Goal: Task Accomplishment & Management: Manage account settings

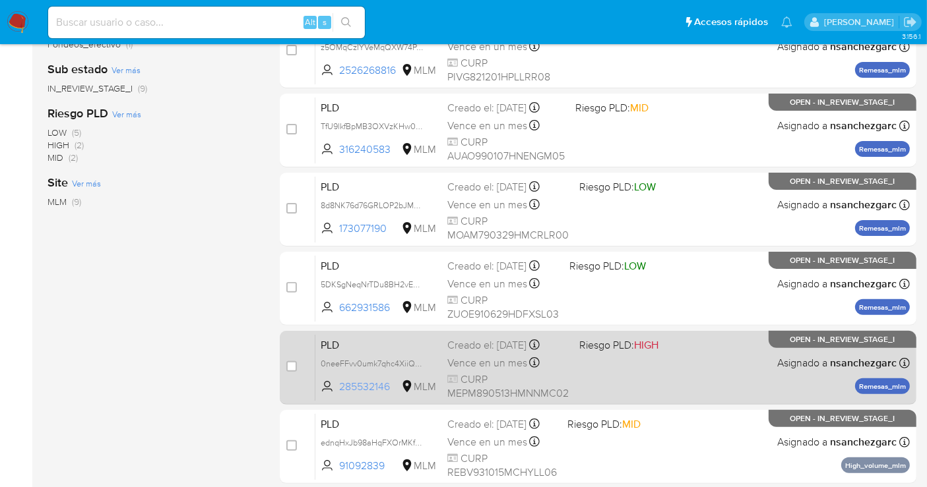
scroll to position [473, 0]
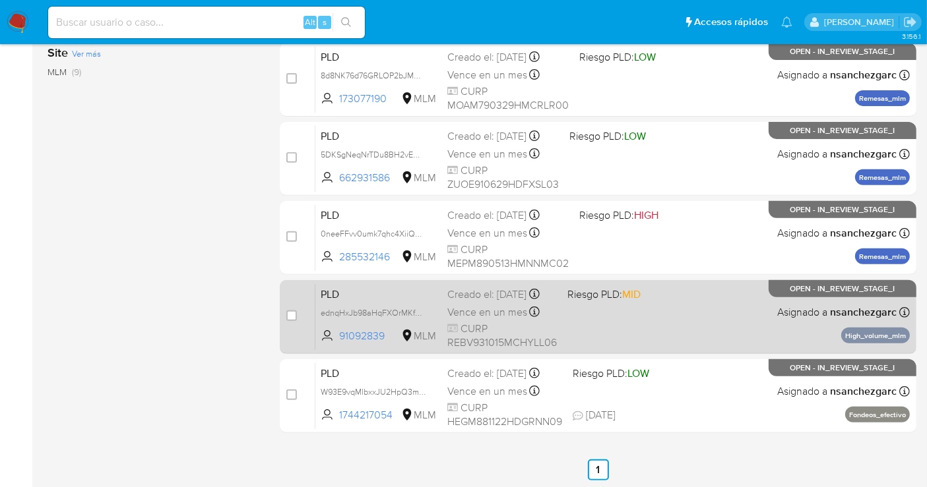
click at [475, 302] on div "Creado el: 12/08/2025 Creado el: 12/08/2025 02:06:17" at bounding box center [502, 295] width 110 height 15
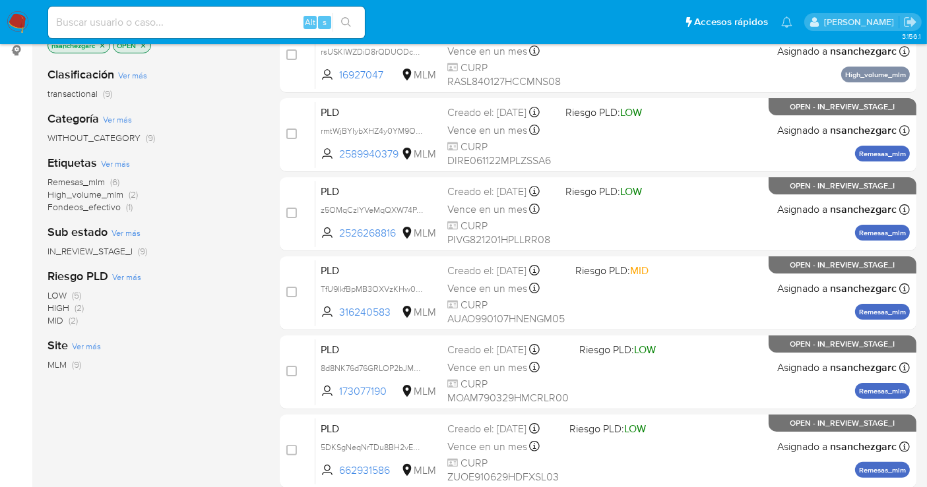
scroll to position [0, 0]
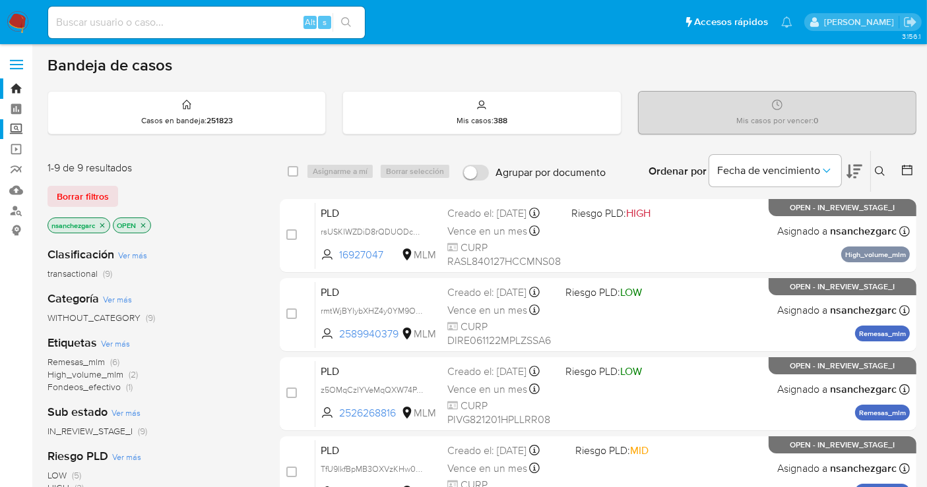
click at [16, 133] on label "Screening" at bounding box center [78, 129] width 157 height 20
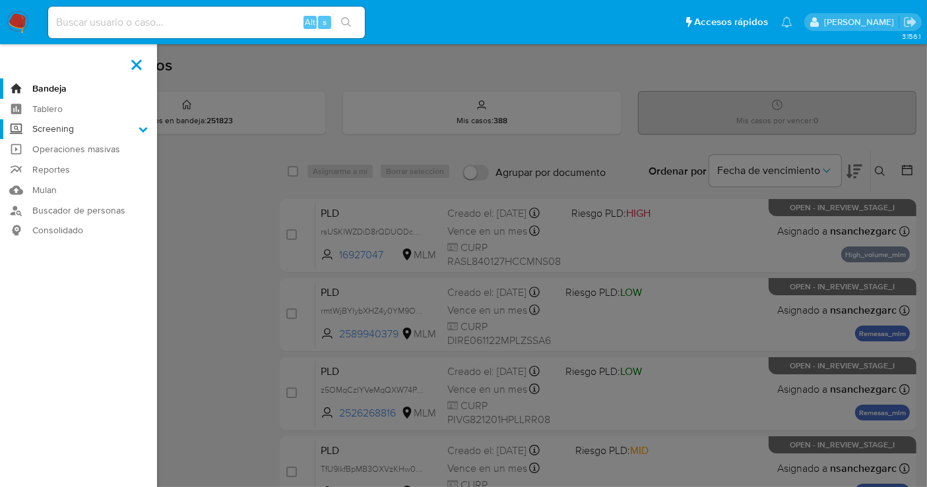
click at [0, 0] on input "Screening" at bounding box center [0, 0] width 0 height 0
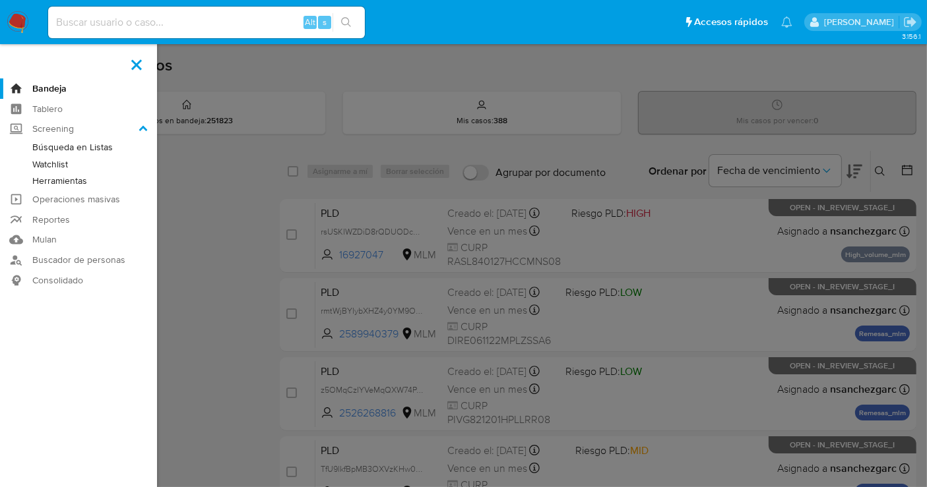
click at [73, 180] on link "Herramientas" at bounding box center [78, 181] width 157 height 16
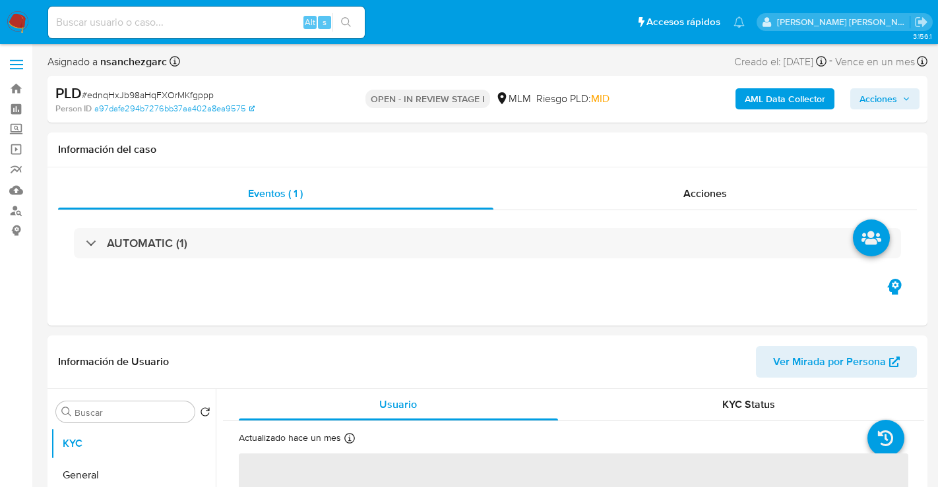
select select "10"
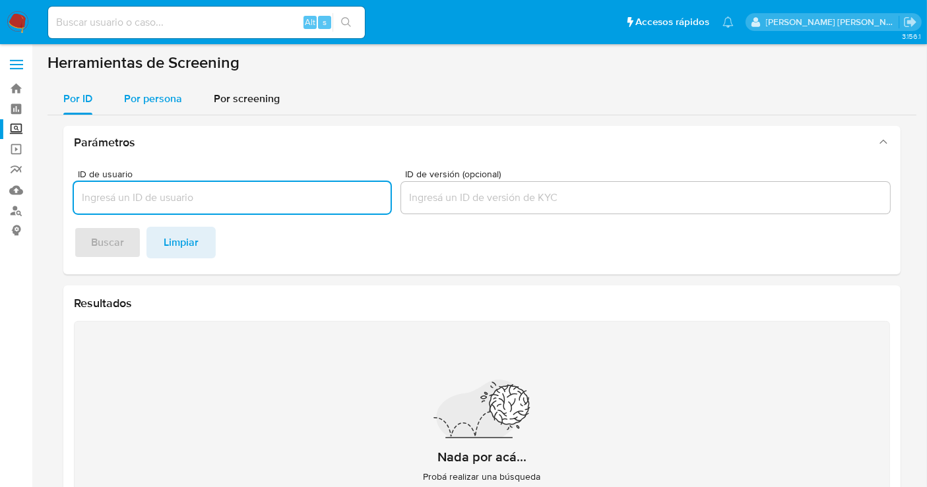
click at [164, 104] on span "Por persona" at bounding box center [153, 98] width 58 height 15
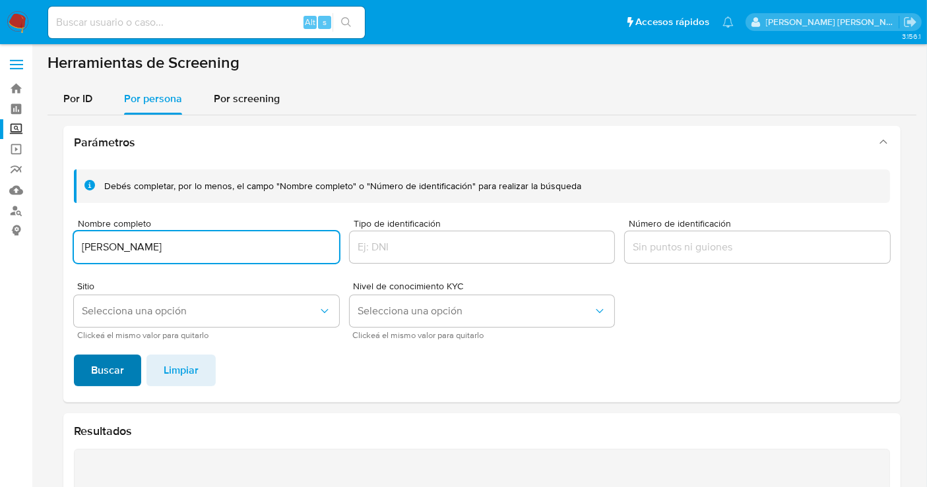
type input "LETICIA CERECERES HERNANDEZ"
click at [115, 374] on span "Buscar" at bounding box center [107, 370] width 33 height 29
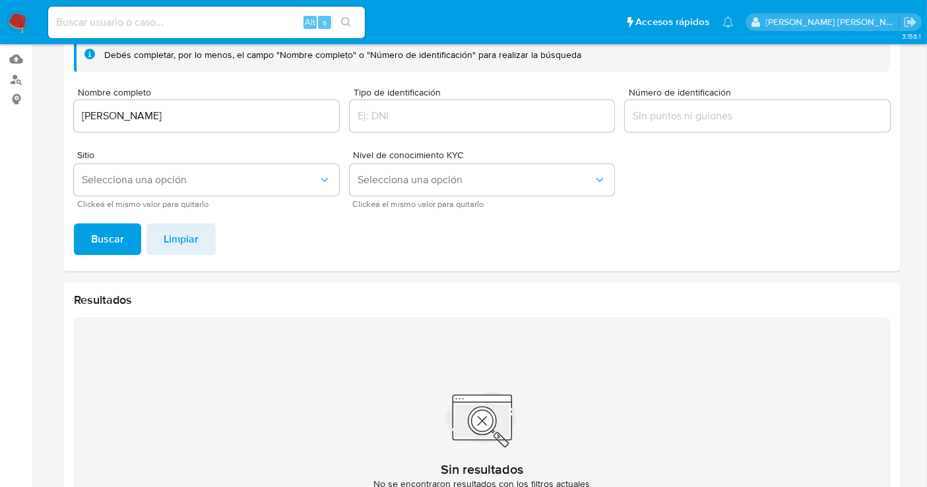
scroll to position [1, 0]
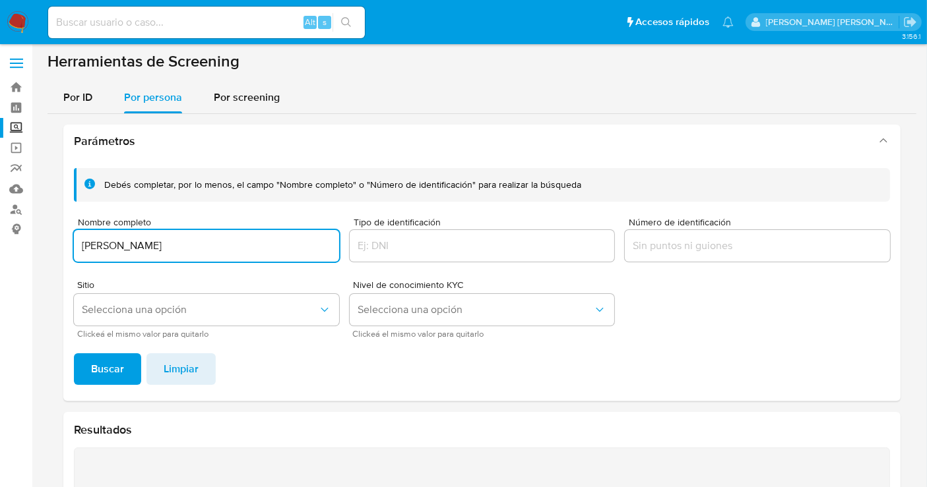
click at [140, 251] on input "LETICIA CERECERES HERNANDEZ" at bounding box center [206, 245] width 265 height 17
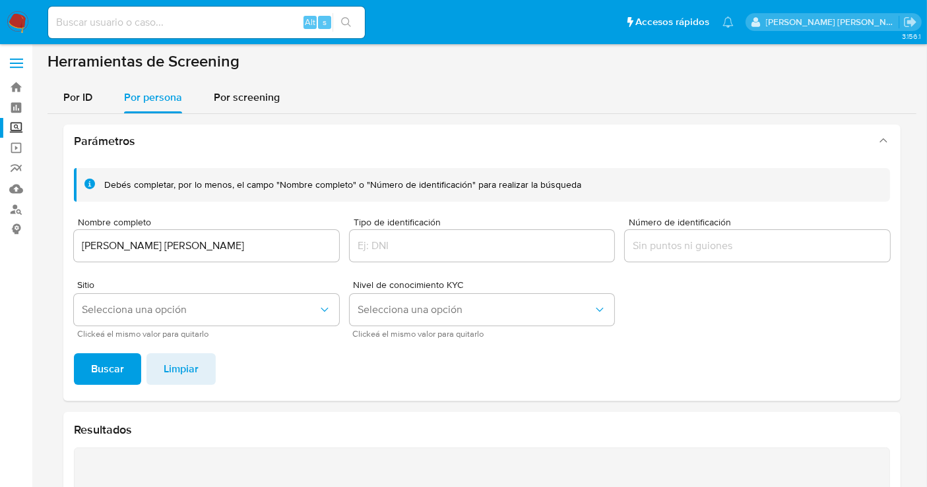
click at [106, 363] on span "Buscar" at bounding box center [107, 369] width 33 height 29
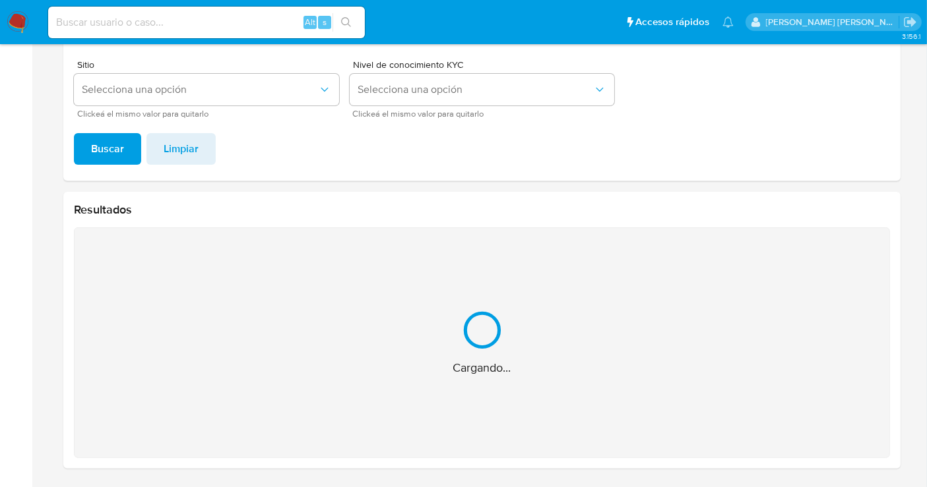
scroll to position [11, 0]
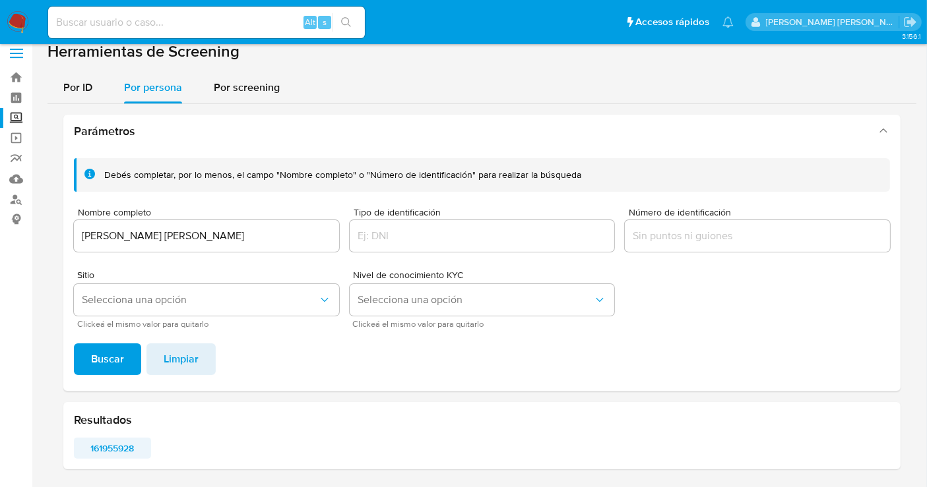
click at [121, 447] on span "161955928" at bounding box center [112, 448] width 59 height 18
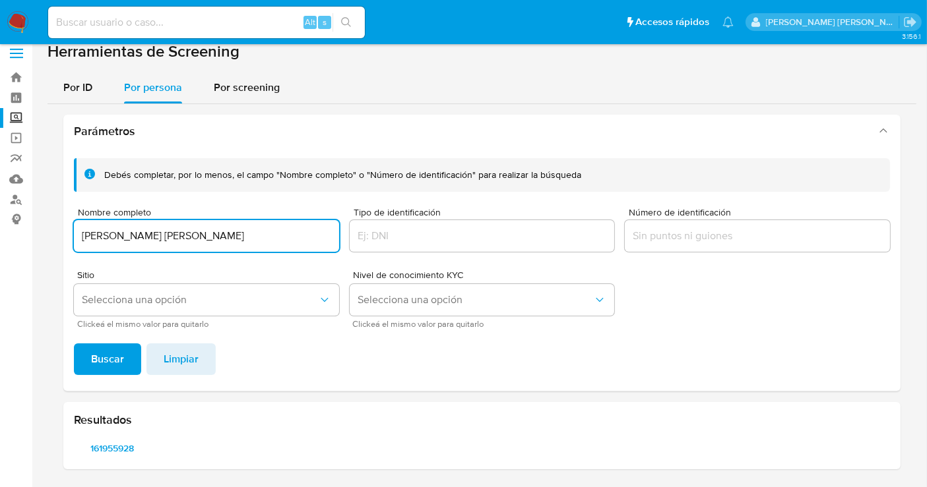
click at [148, 238] on input "EVELYN JANETTE SCHIEBECK PONCE" at bounding box center [206, 236] width 265 height 17
click at [113, 368] on span "Buscar" at bounding box center [107, 359] width 33 height 29
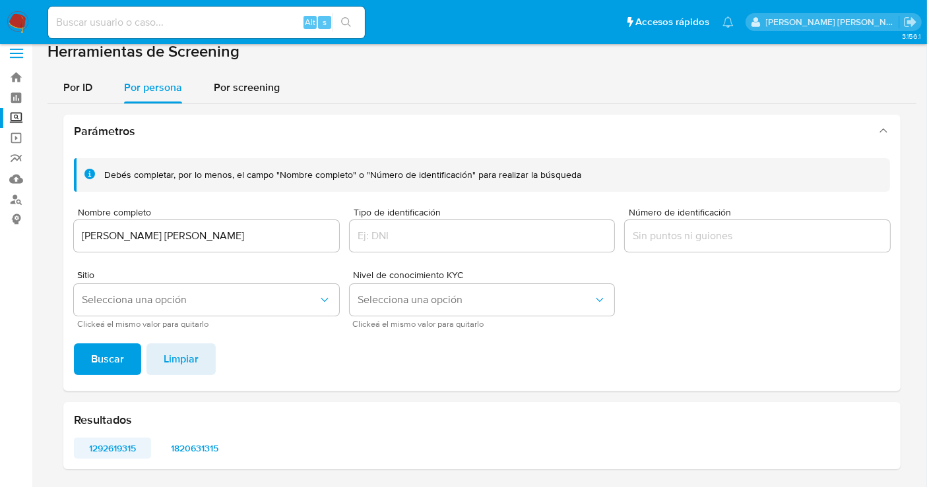
click at [119, 446] on span "1292619315" at bounding box center [112, 448] width 59 height 18
click at [146, 241] on input "ISAMAR GETSEMANI ESPINOZA CHAPARRO" at bounding box center [206, 236] width 265 height 17
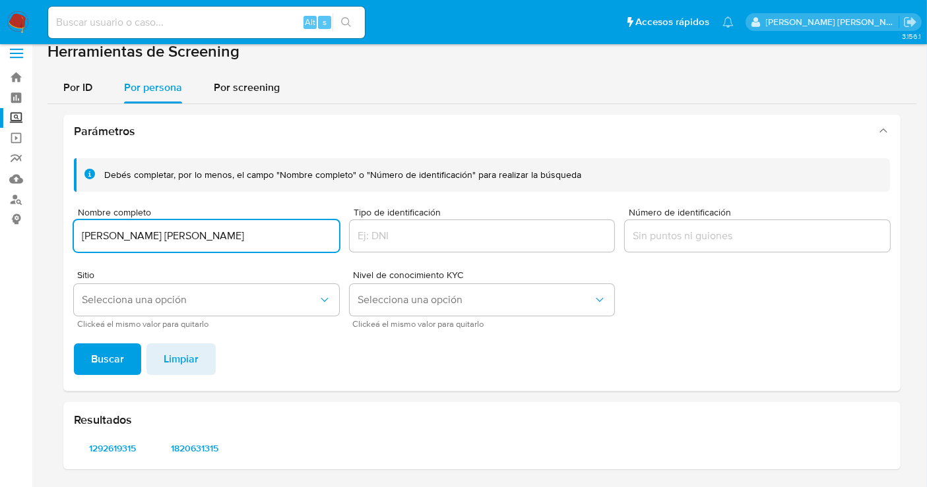
click at [146, 241] on input "ISAMAR GETSEMANI ESPINOZA CHAPARRO" at bounding box center [206, 236] width 265 height 17
type input "NEXBILL INMOBILIARIA"
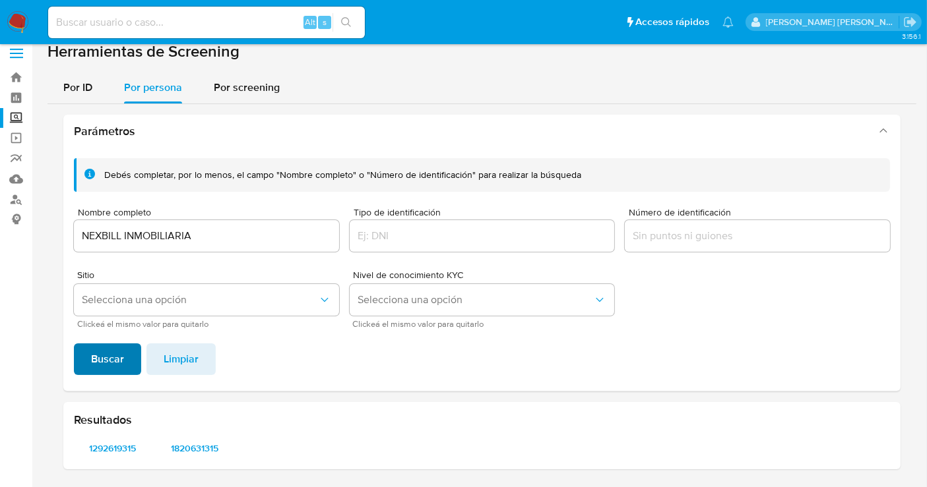
click at [132, 344] on button "Buscar" at bounding box center [107, 360] width 67 height 32
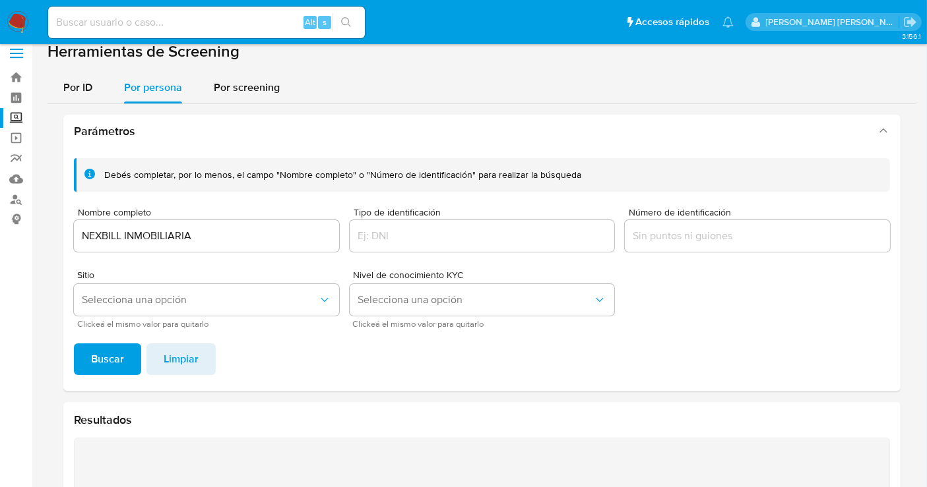
click at [16, 21] on img at bounding box center [18, 22] width 22 height 22
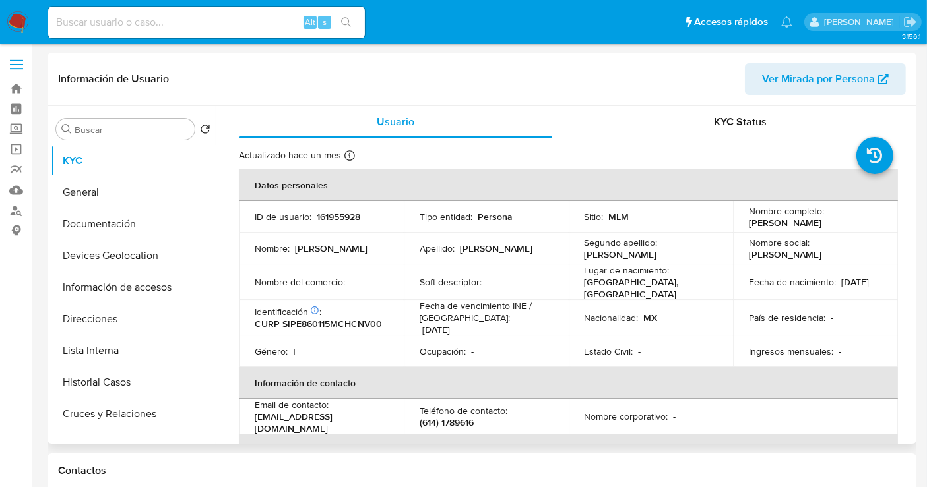
click at [339, 216] on p "161955928" at bounding box center [339, 217] width 44 height 12
copy p "161955928"
select select "10"
click at [96, 228] on button "Documentación" at bounding box center [128, 224] width 154 height 32
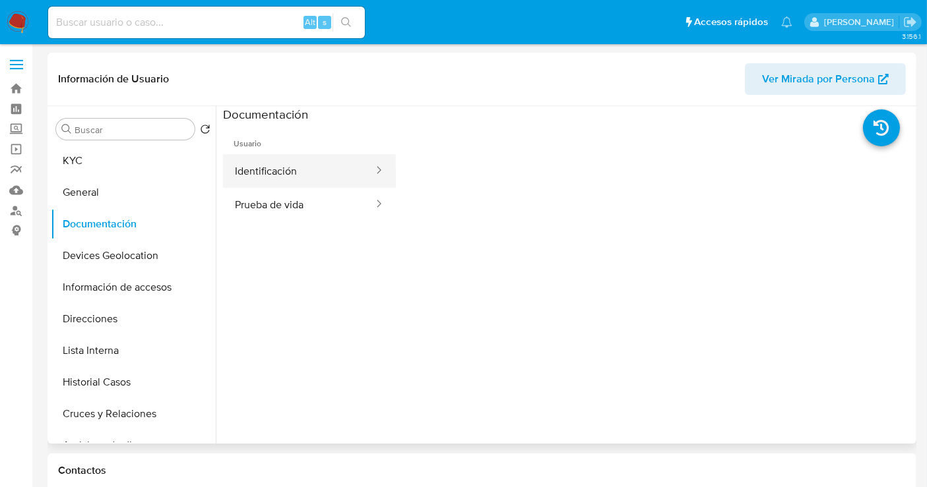
click at [257, 178] on button "Identificación" at bounding box center [299, 171] width 152 height 34
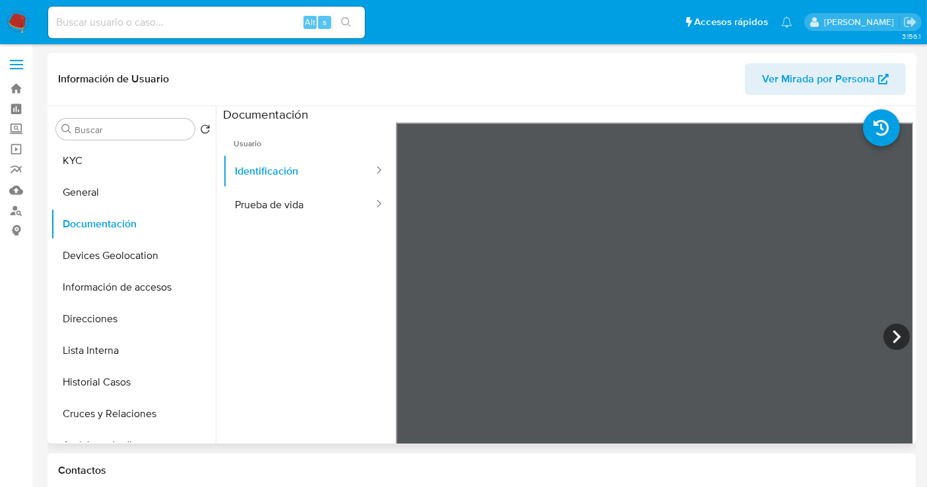
scroll to position [120, 0]
click at [84, 159] on button "KYC" at bounding box center [128, 161] width 154 height 32
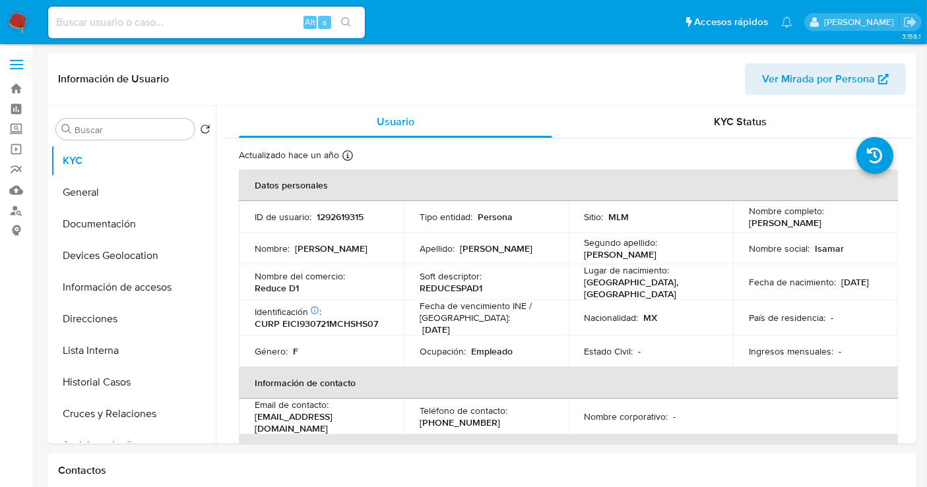
select select "10"
click at [339, 216] on p "1292619315" at bounding box center [340, 217] width 47 height 12
copy p "1292619315"
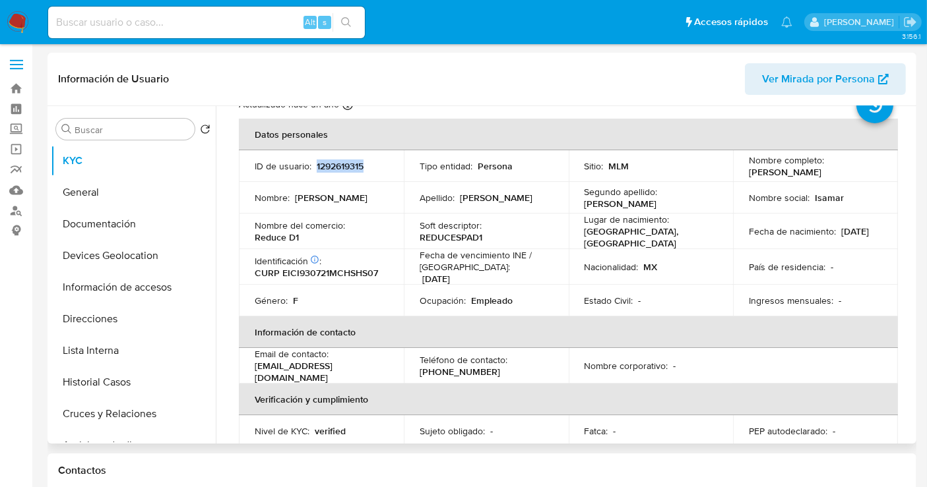
scroll to position [73, 0]
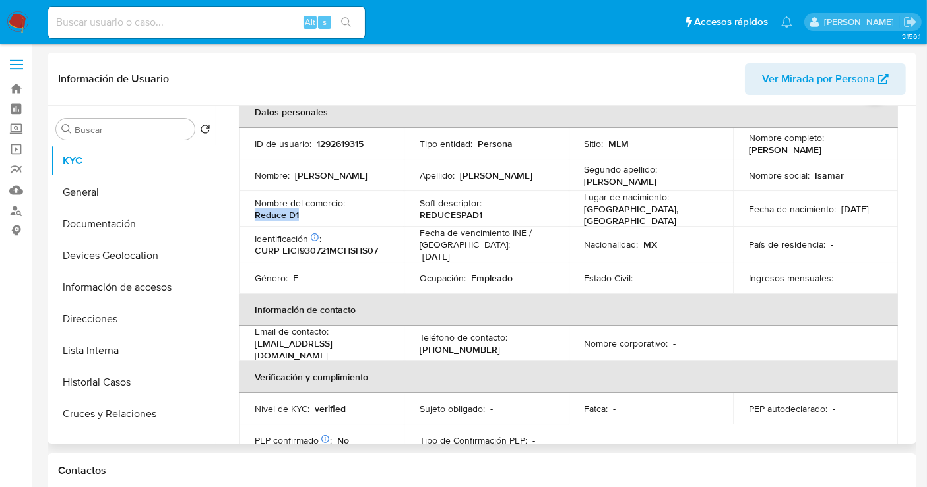
drag, startPoint x: 303, startPoint y: 218, endPoint x: 250, endPoint y: 221, distance: 53.5
click at [250, 221] on td "Nombre del comercio : Reduce D1" at bounding box center [321, 209] width 165 height 36
copy p "Reduce D1"
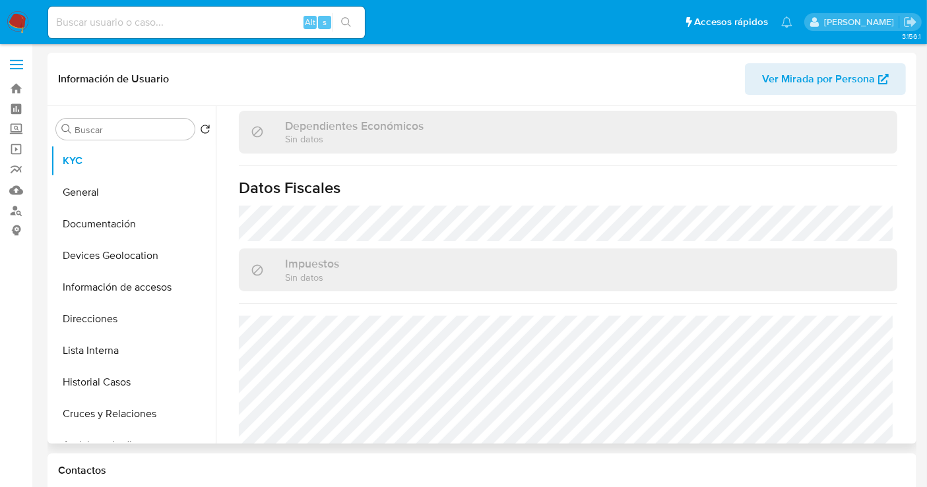
scroll to position [836, 0]
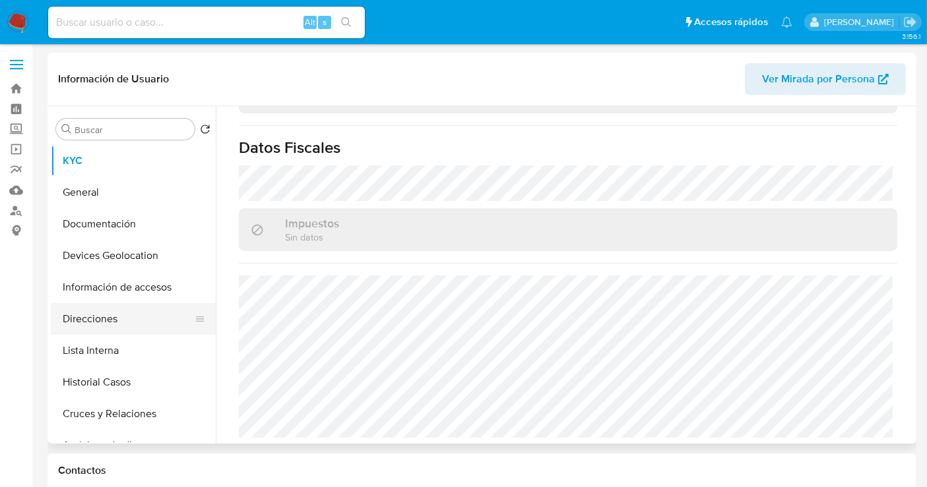
click at [97, 325] on button "Direcciones" at bounding box center [128, 319] width 154 height 32
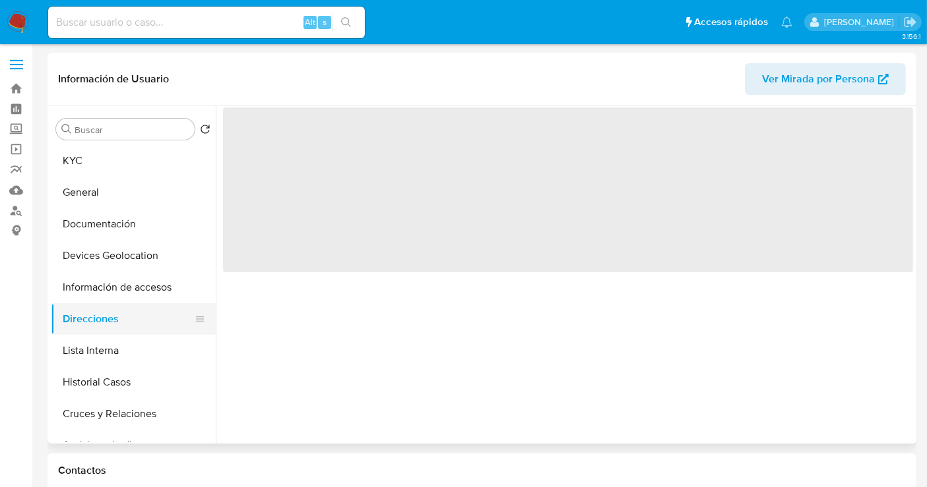
scroll to position [0, 0]
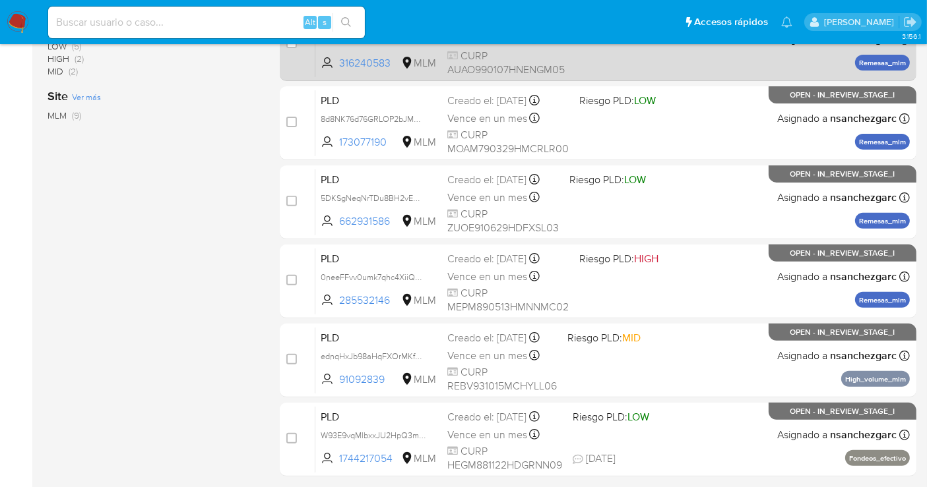
scroll to position [400, 0]
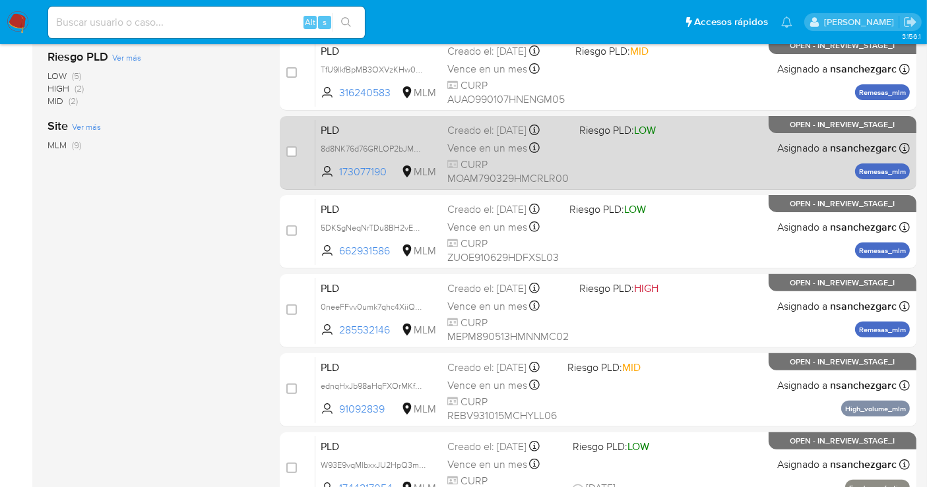
click at [463, 146] on span "Vence en un mes" at bounding box center [487, 148] width 80 height 15
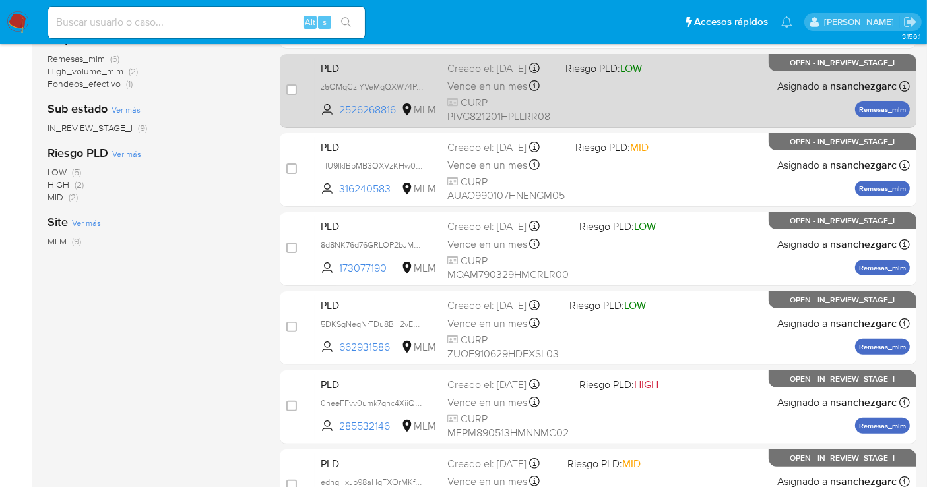
scroll to position [327, 0]
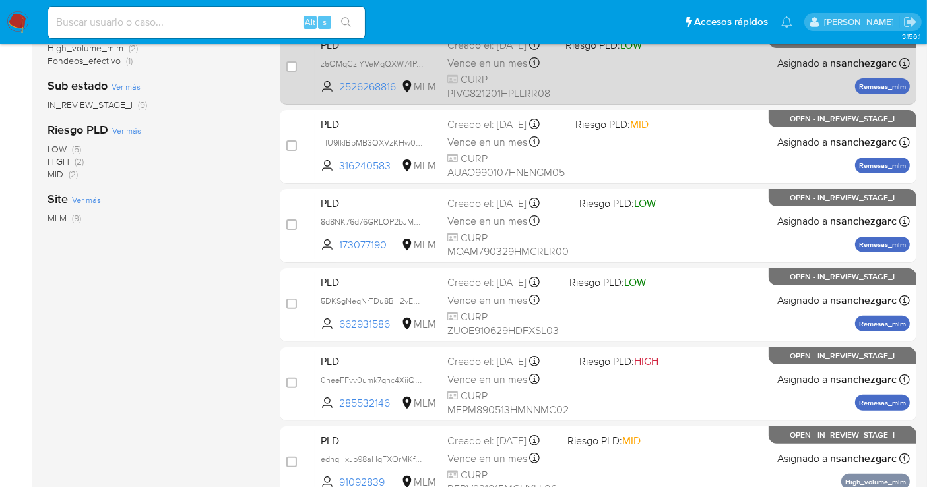
click at [473, 82] on span "CURP PIVG821201HPLLRR08" at bounding box center [501, 87] width 108 height 28
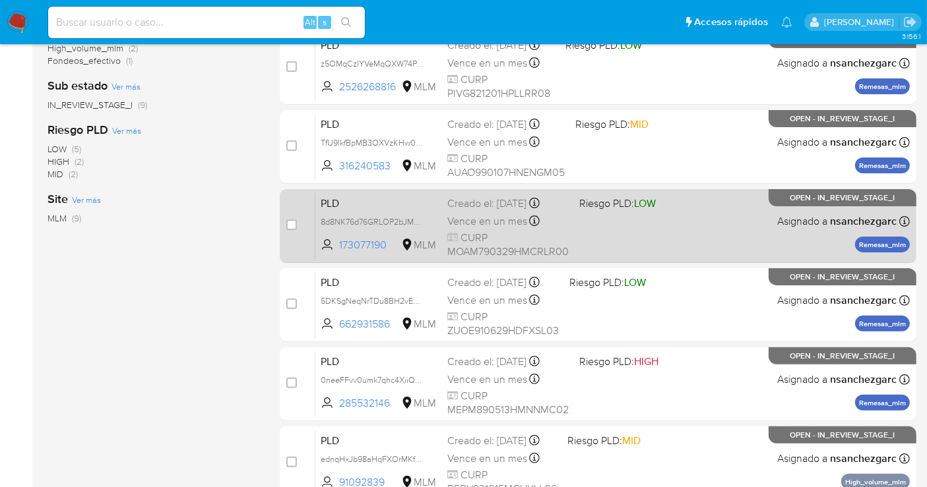
scroll to position [400, 0]
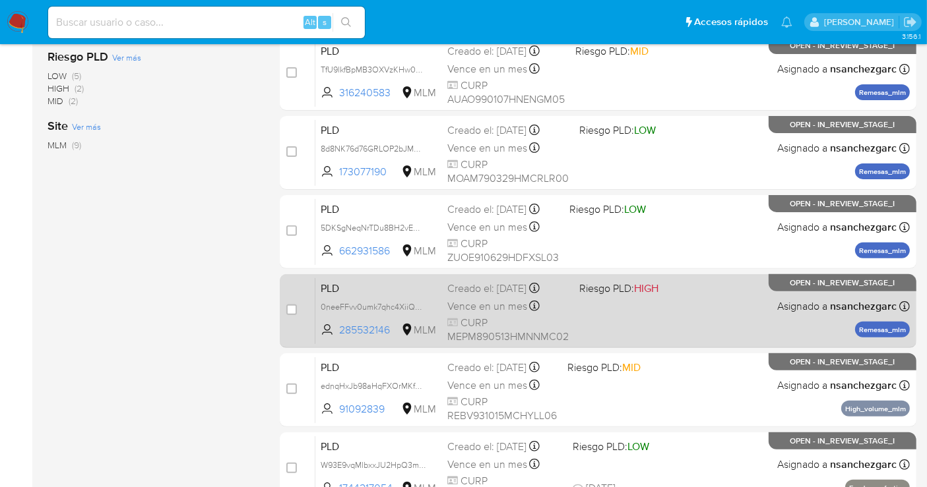
click at [479, 301] on span "Vence en un mes" at bounding box center [487, 306] width 80 height 15
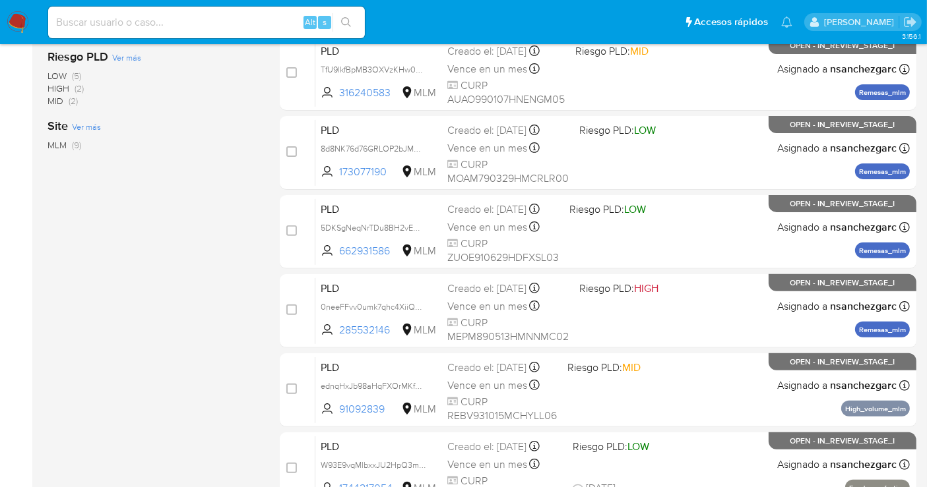
click at [24, 16] on img at bounding box center [18, 22] width 22 height 22
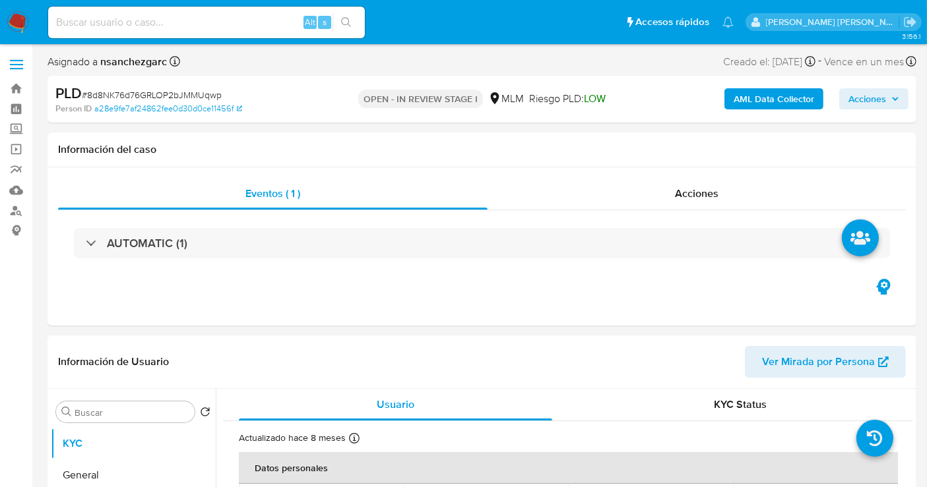
select select "10"
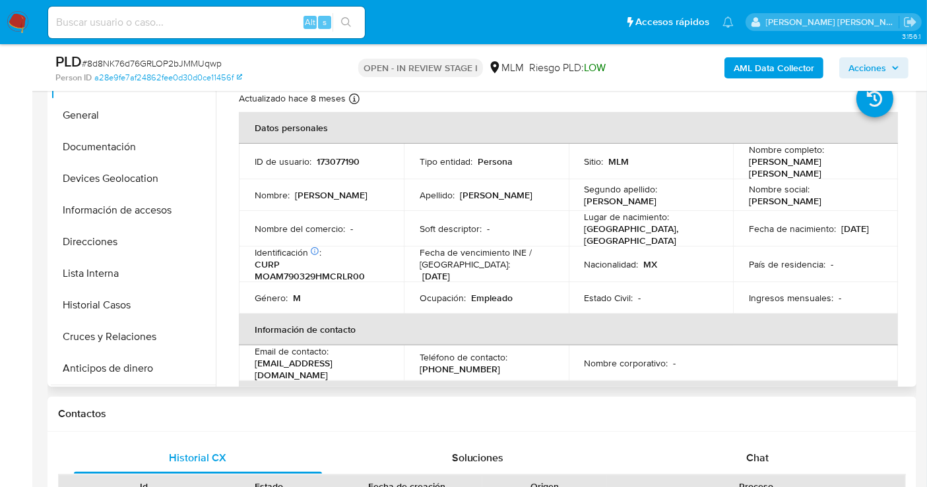
scroll to position [73, 0]
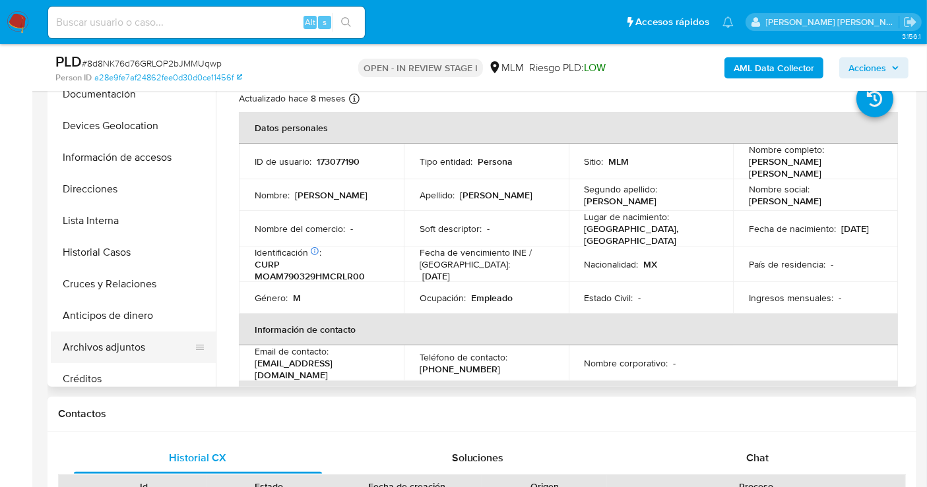
click at [110, 338] on button "Archivos adjuntos" at bounding box center [128, 348] width 154 height 32
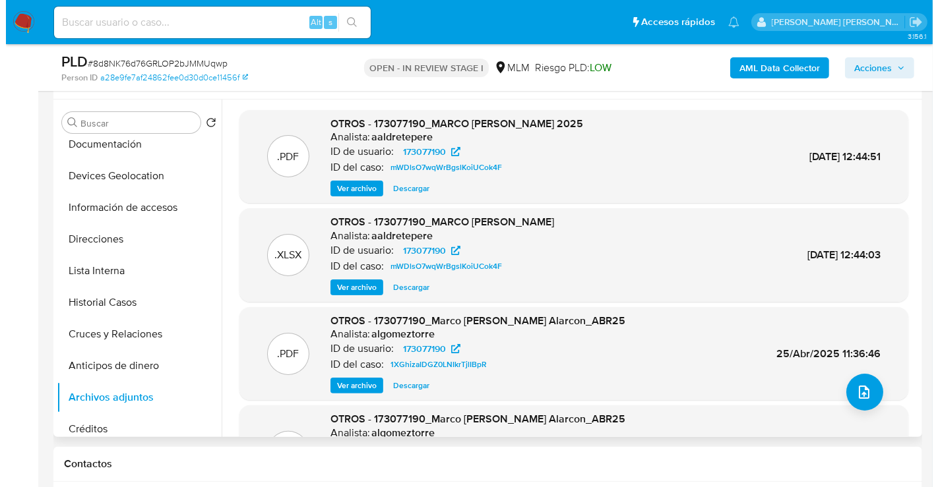
scroll to position [220, 0]
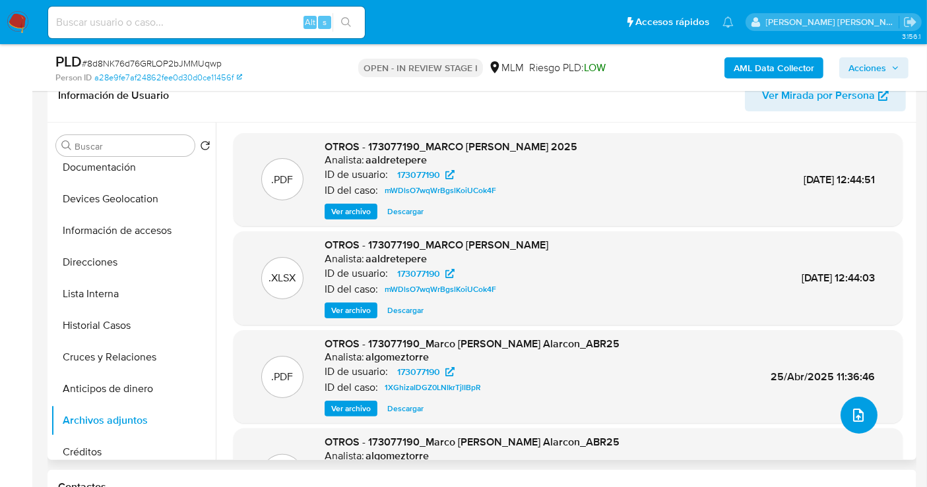
click at [850, 410] on icon "upload-file" at bounding box center [858, 416] width 16 height 16
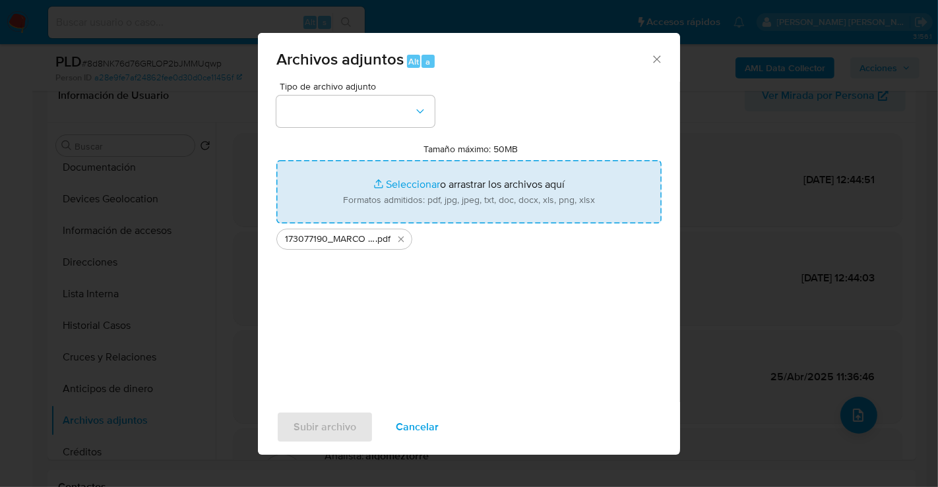
type input "C:\fakepath\173077190_MARCO ANTONIO MORALES ALARCON_AGO25.xlsx"
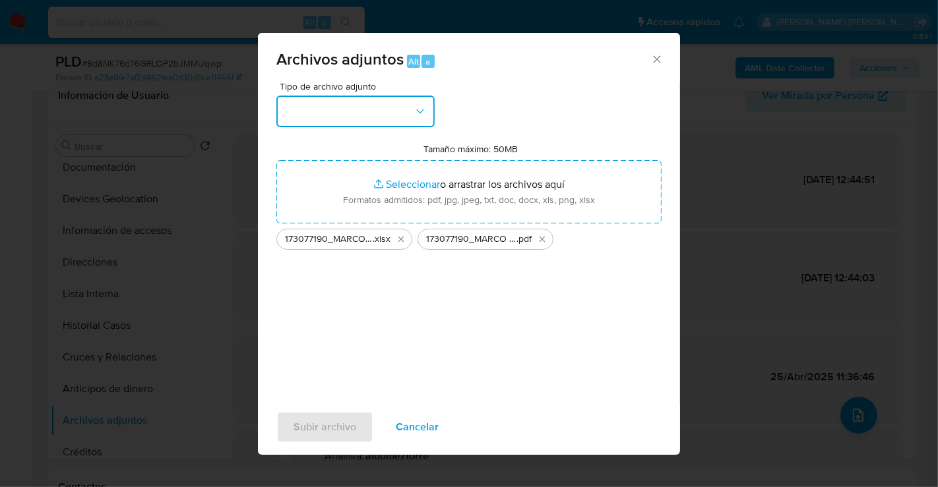
click at [307, 109] on button "button" at bounding box center [355, 112] width 158 height 32
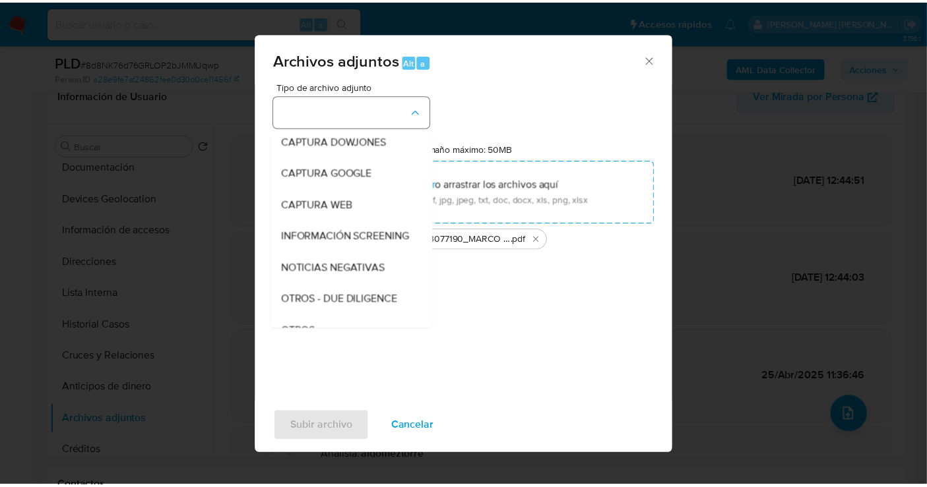
scroll to position [68, 0]
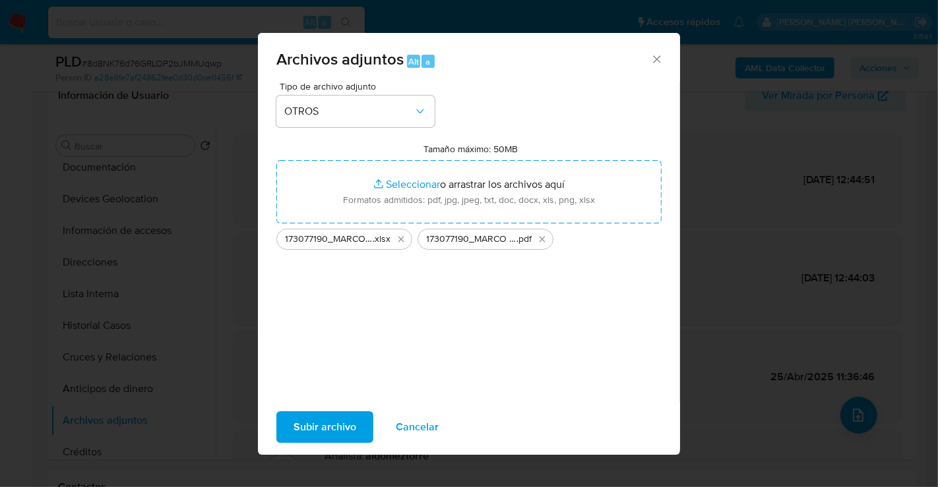
click at [301, 430] on span "Subir archivo" at bounding box center [325, 427] width 63 height 29
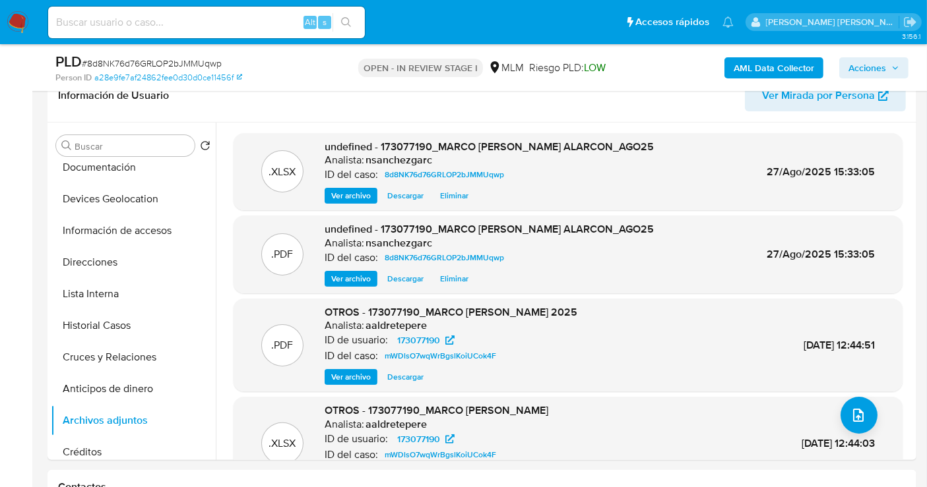
click at [871, 73] on span "Acciones" at bounding box center [867, 67] width 38 height 21
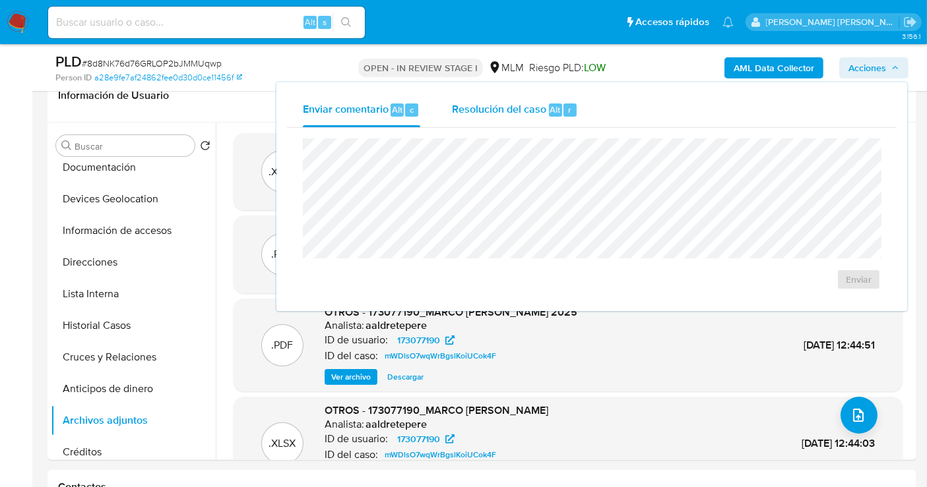
click at [520, 111] on span "Resolución del caso" at bounding box center [499, 109] width 94 height 15
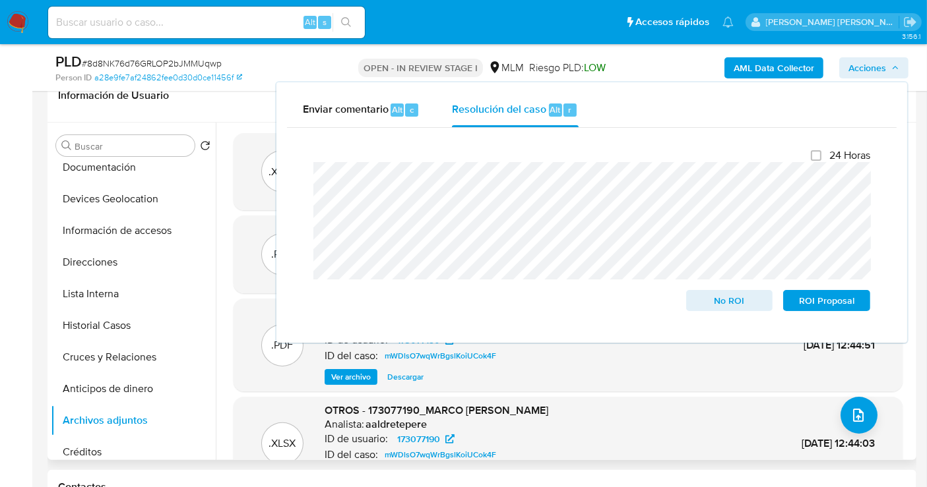
drag, startPoint x: 733, startPoint y: 298, endPoint x: 234, endPoint y: 355, distance: 502.6
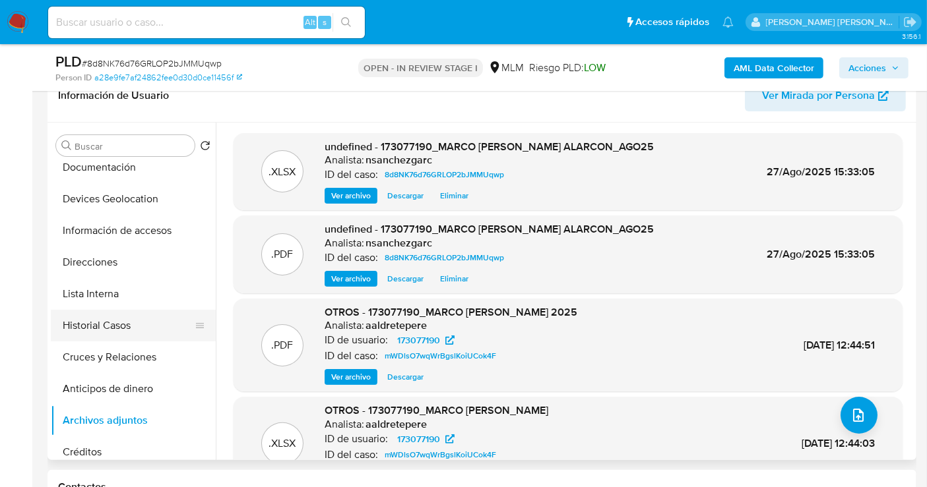
scroll to position [0, 0]
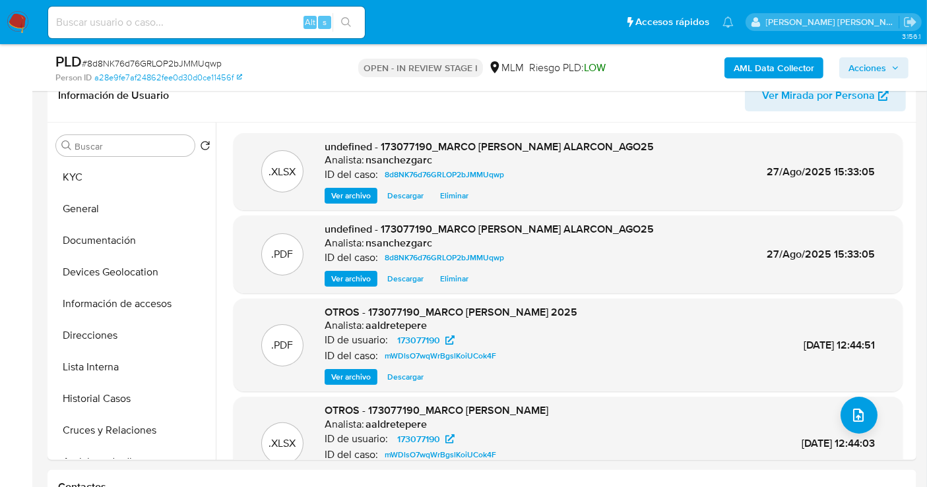
click at [869, 63] on span "Acciones" at bounding box center [867, 67] width 38 height 21
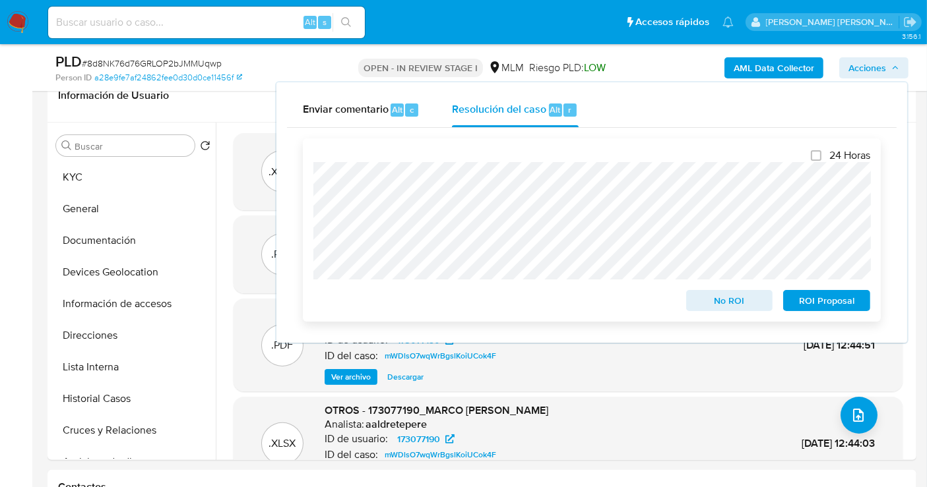
click at [737, 306] on span "No ROI" at bounding box center [729, 301] width 69 height 18
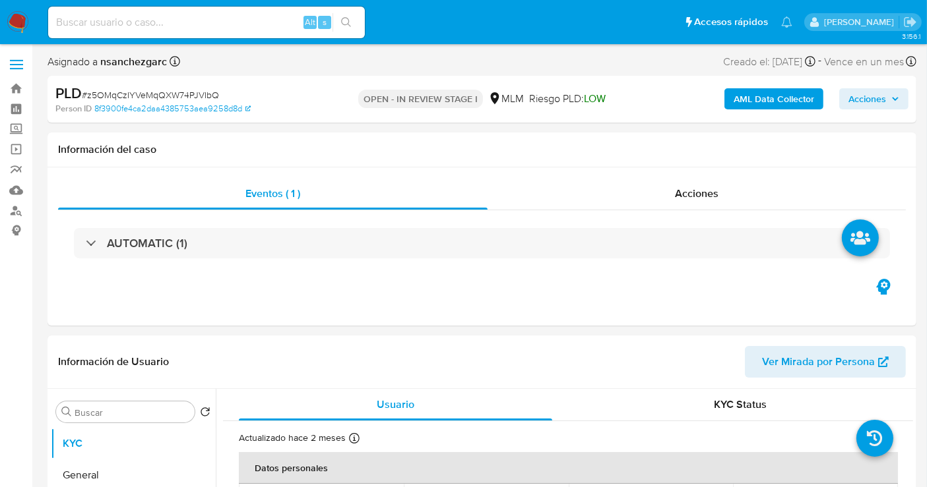
select select "10"
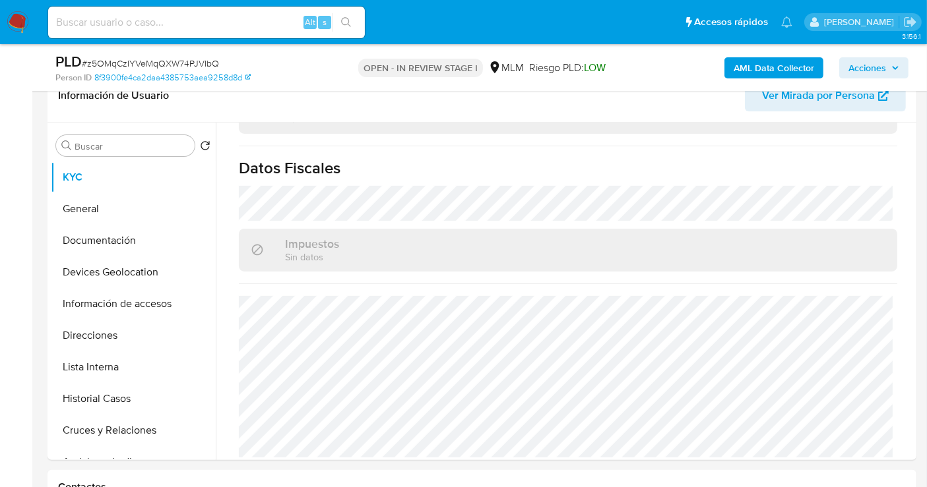
scroll to position [513, 0]
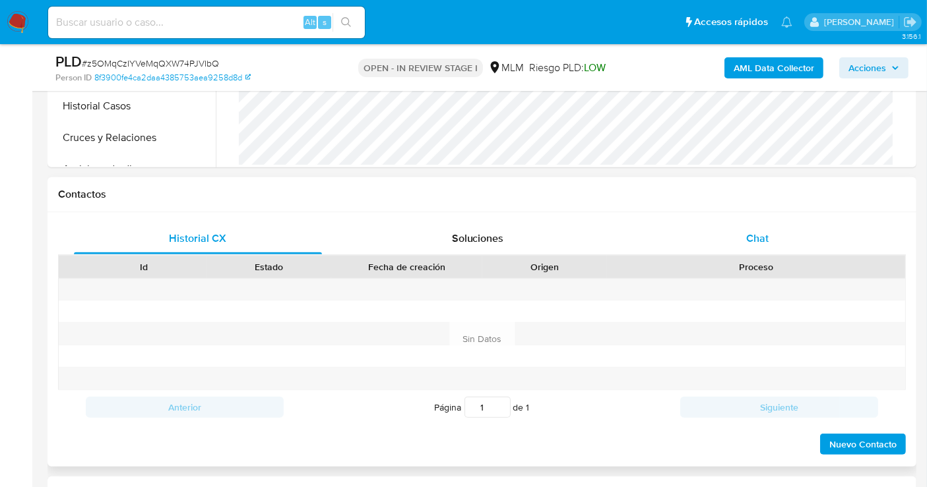
click at [768, 238] on div "Chat" at bounding box center [757, 239] width 248 height 32
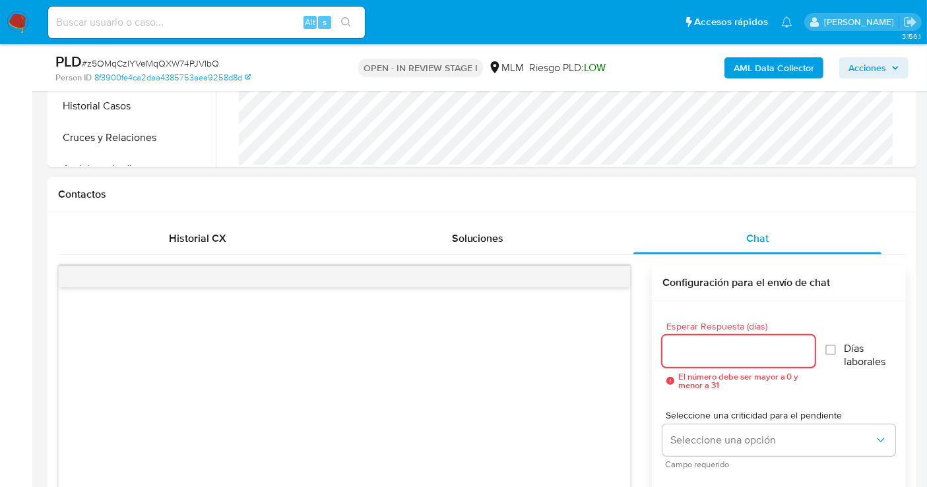
click at [709, 348] on input "Esperar Respuesta (días)" at bounding box center [738, 351] width 152 height 17
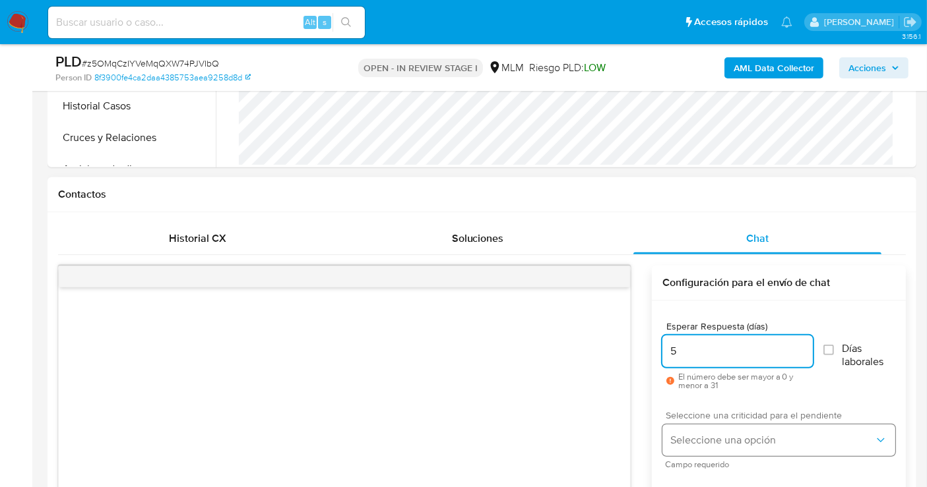
type input "5"
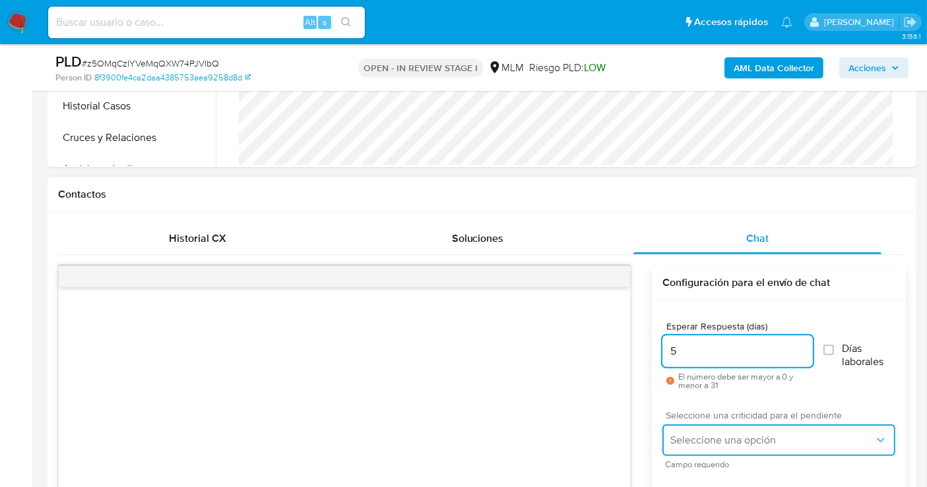
click at [716, 443] on span "Seleccione una opción" at bounding box center [772, 440] width 204 height 13
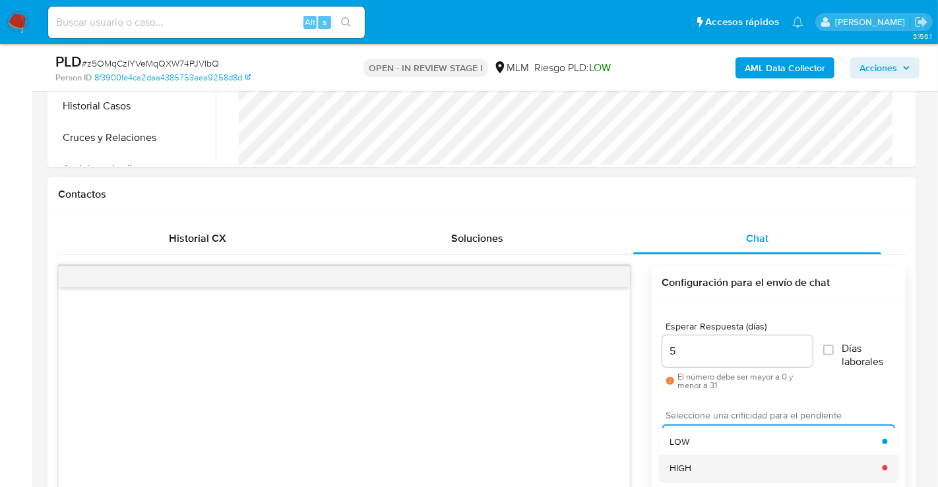
click at [700, 475] on div "HIGH" at bounding box center [776, 468] width 212 height 26
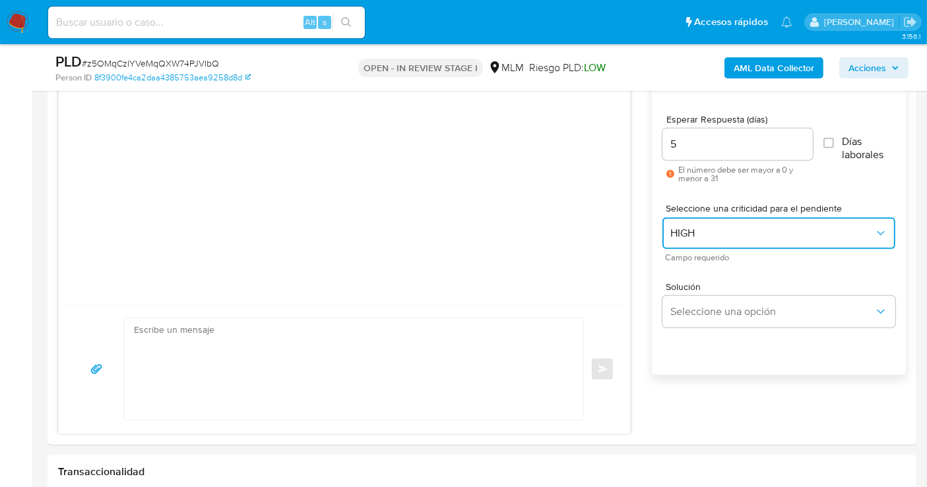
scroll to position [806, 0]
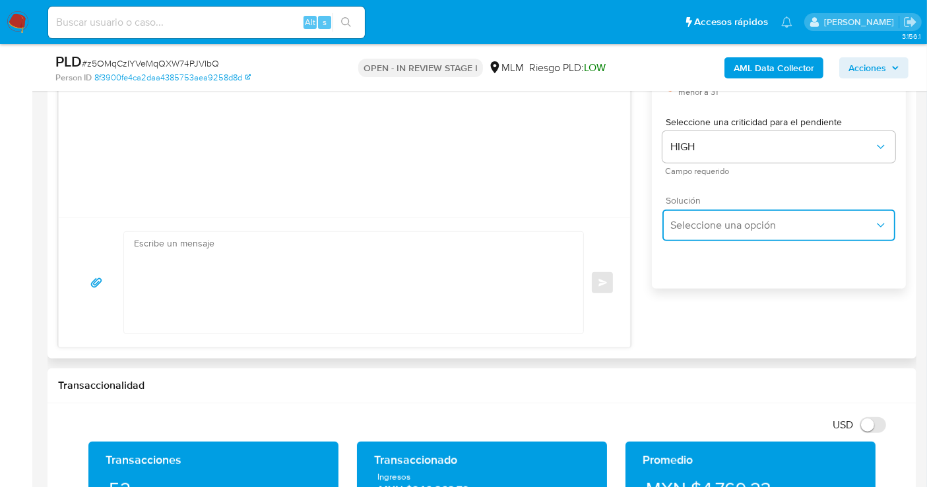
click at [731, 228] on span "Seleccione una opción" at bounding box center [772, 225] width 204 height 13
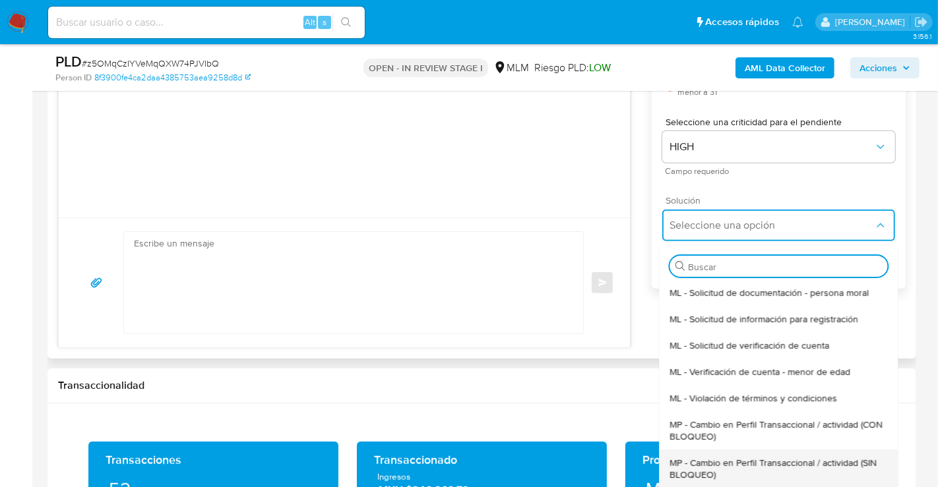
click at [710, 470] on span "MP - Cambio en Perfil Transaccional / actividad (SIN BLOQUEO)" at bounding box center [779, 469] width 218 height 24
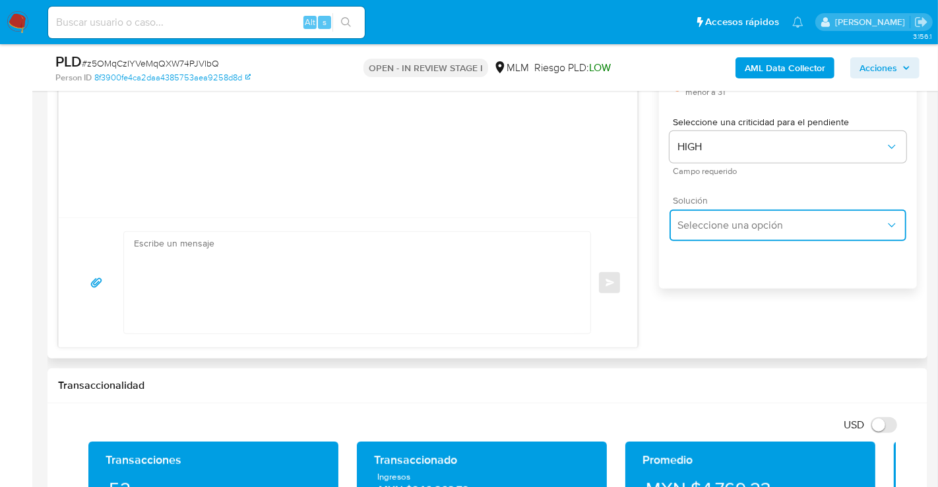
type textarea "Estimado ,Te comunicamos que se ha identificado un cambio en el uso habitual de…"
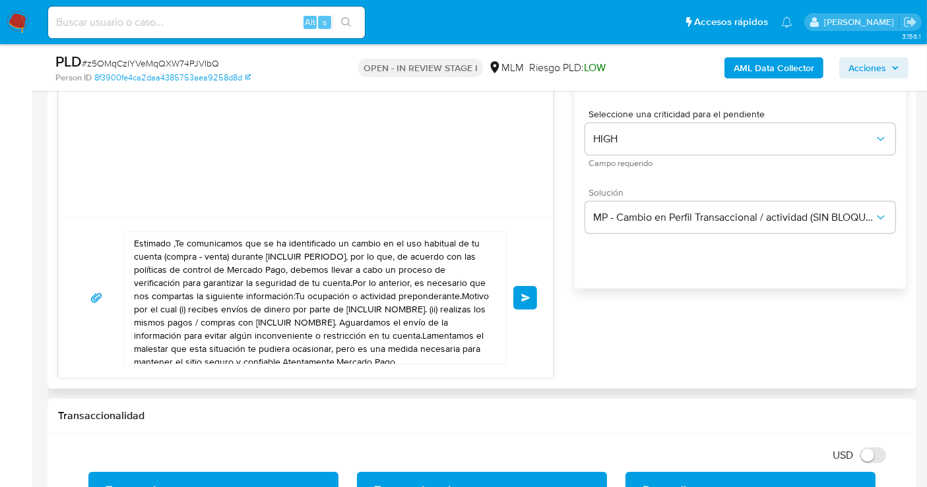
click at [294, 329] on textarea "Estimado ,Te comunicamos que se ha identificado un cambio en el uso habitual de…" at bounding box center [312, 298] width 356 height 132
paste textarea "cliente se ha identificado un cambio en el uso habitual de tu cuenta para garan…"
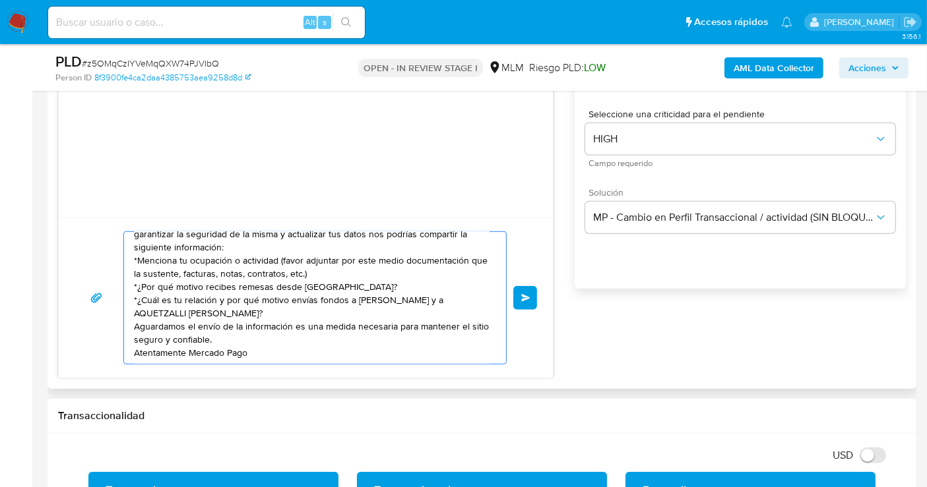
scroll to position [0, 0]
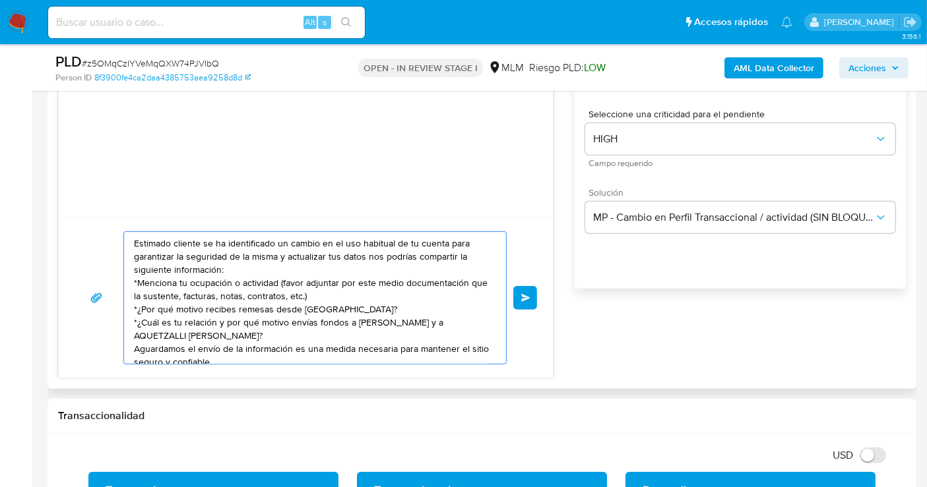
type textarea "Estimado cliente se ha identificado un cambio en el uso habitual de tu cuenta p…"
click at [517, 295] on button "Enviar" at bounding box center [525, 298] width 24 height 24
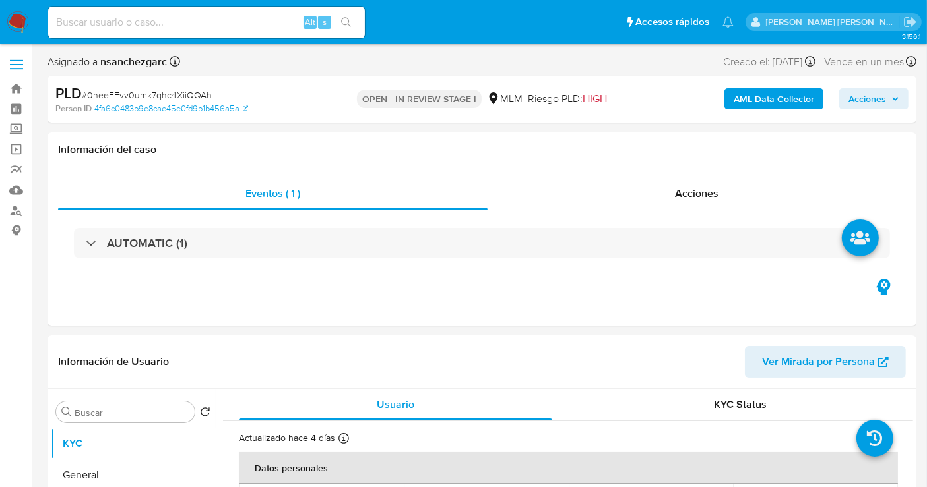
select select "10"
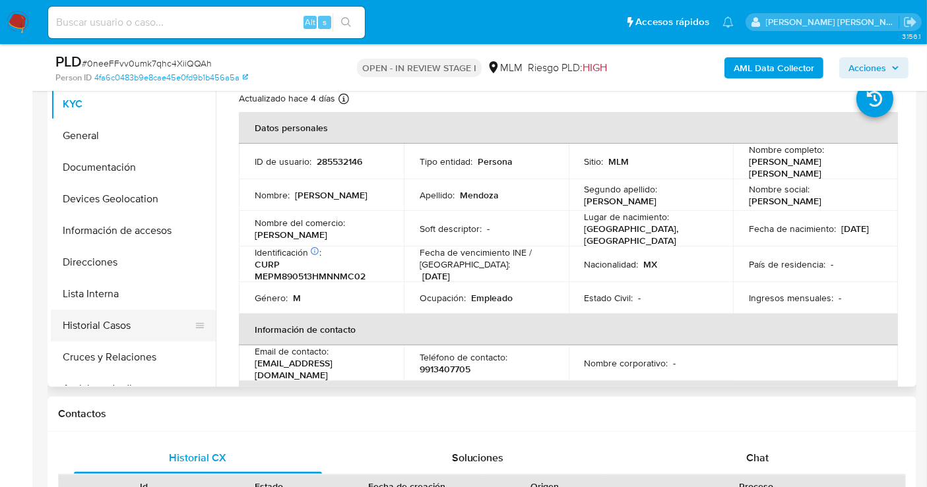
scroll to position [146, 0]
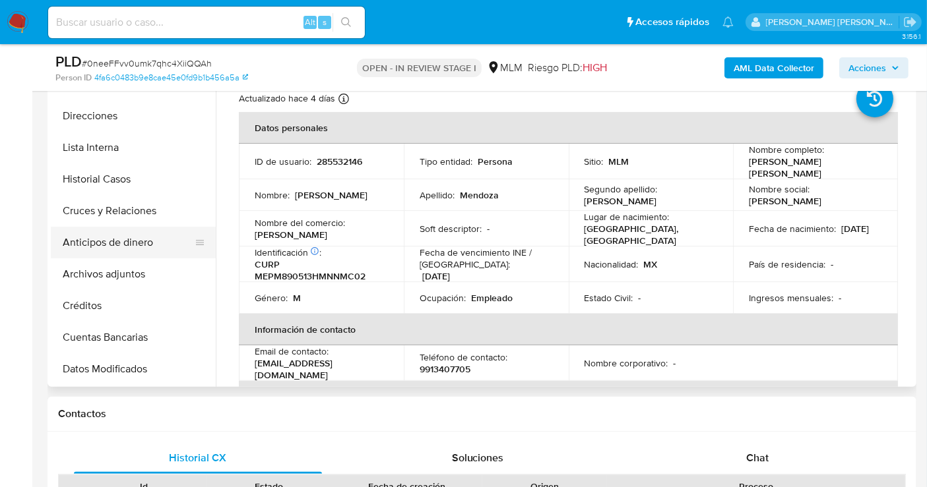
click at [120, 247] on button "Anticipos de dinero" at bounding box center [128, 243] width 154 height 32
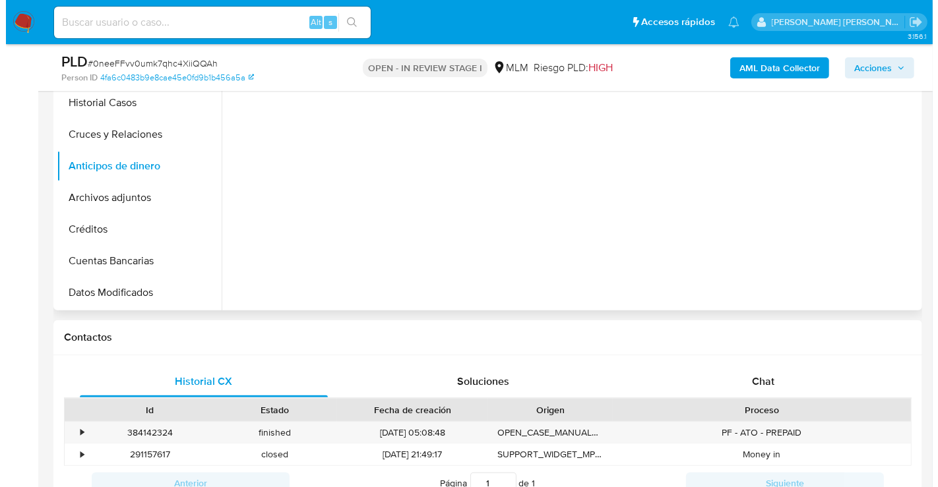
scroll to position [293, 0]
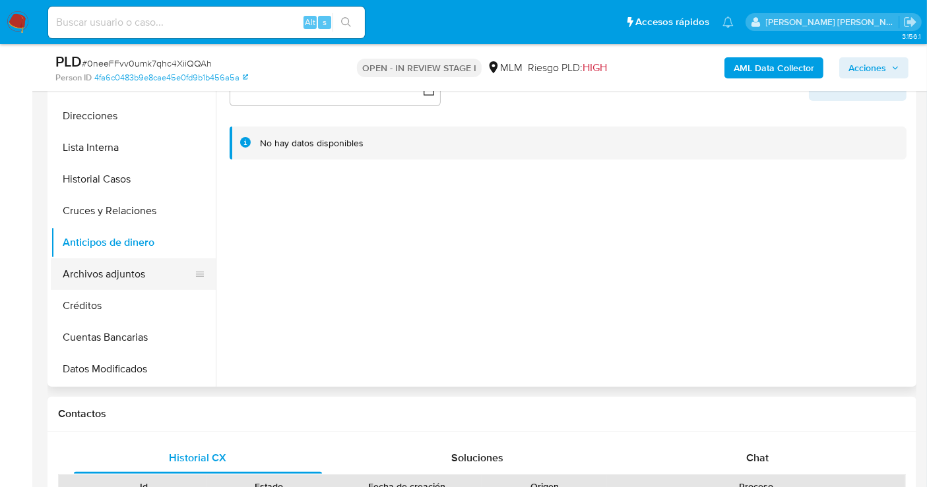
click at [141, 269] on button "Archivos adjuntos" at bounding box center [128, 275] width 154 height 32
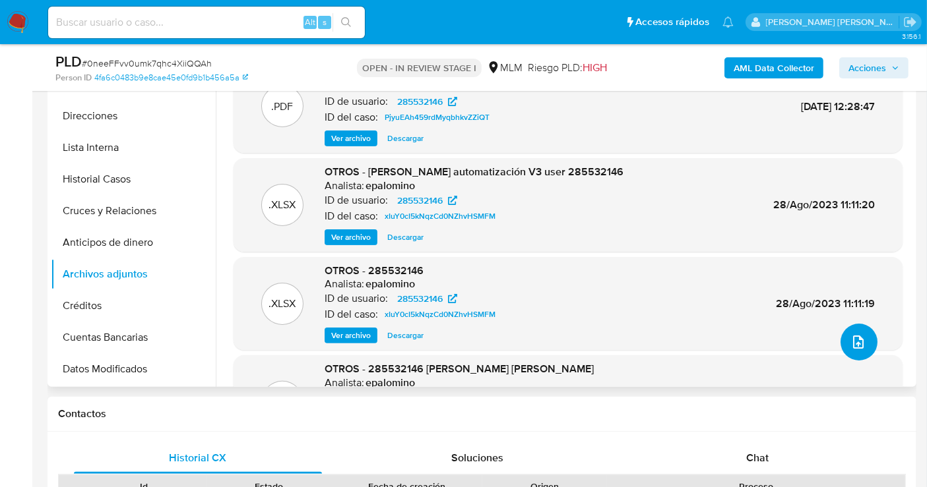
click at [852, 342] on icon "upload-file" at bounding box center [858, 342] width 16 height 16
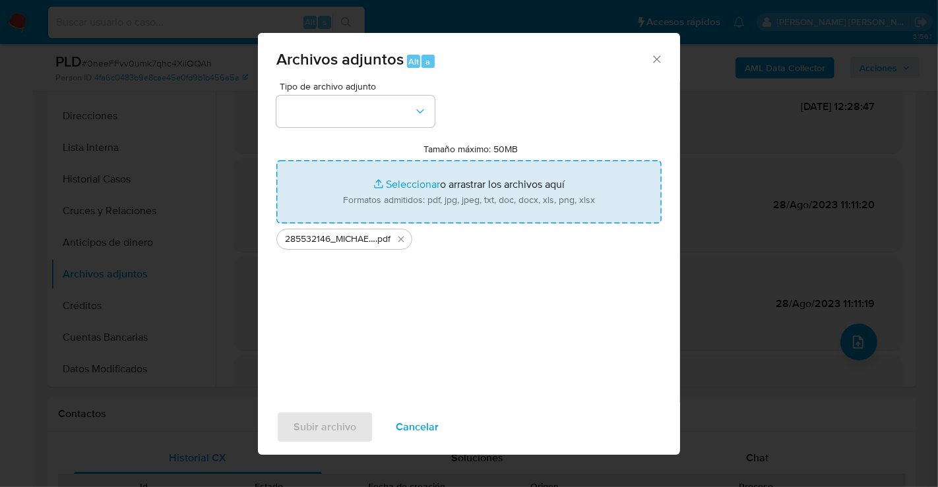
type input "C:\fakepath\285532146_MICHAEL [PERSON_NAME] PIMENTEL_AGO25.xlsx"
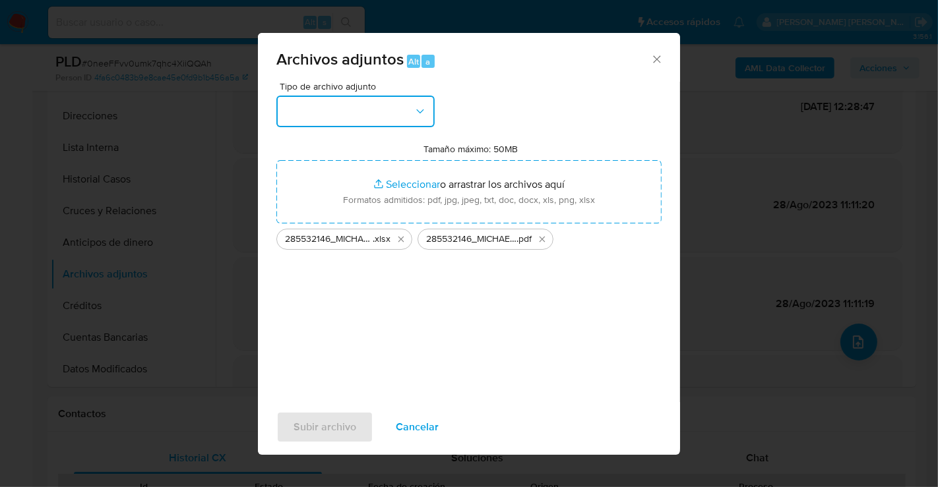
click at [341, 106] on button "button" at bounding box center [355, 112] width 158 height 32
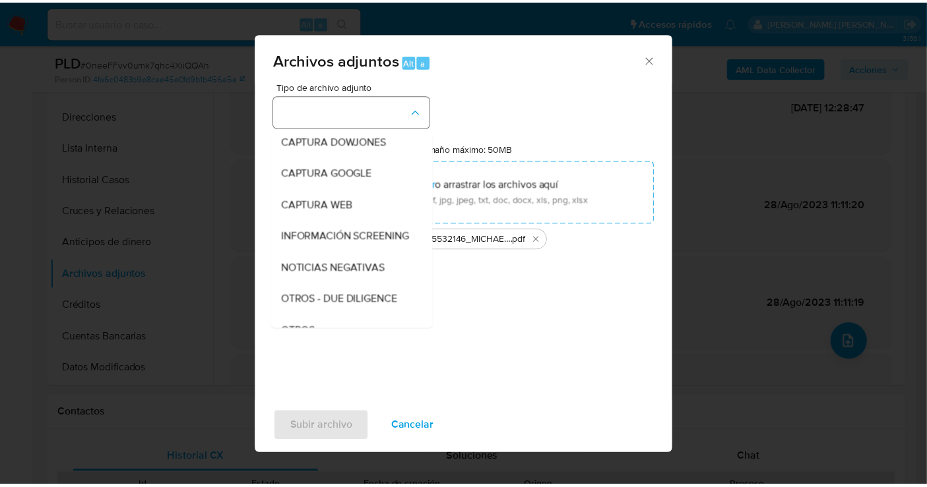
scroll to position [68, 0]
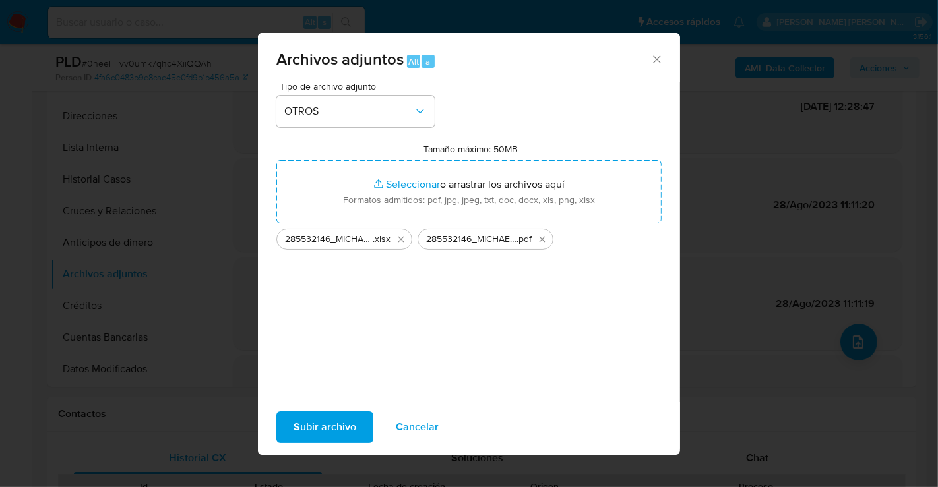
click at [344, 421] on span "Subir archivo" at bounding box center [325, 427] width 63 height 29
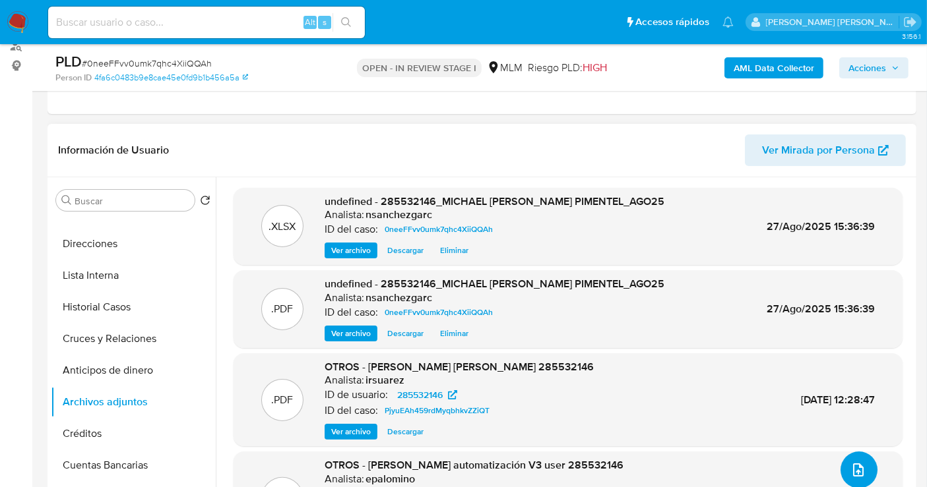
scroll to position [146, 0]
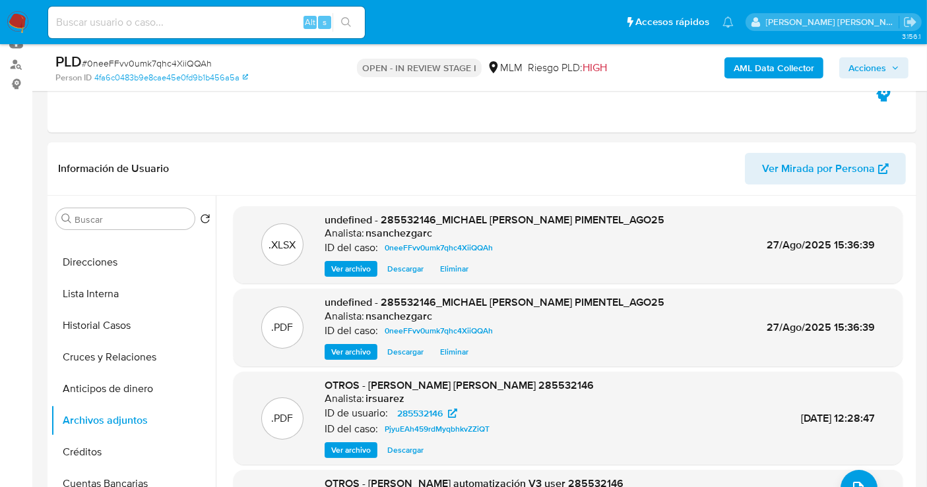
click at [883, 71] on span "Acciones" at bounding box center [867, 67] width 38 height 21
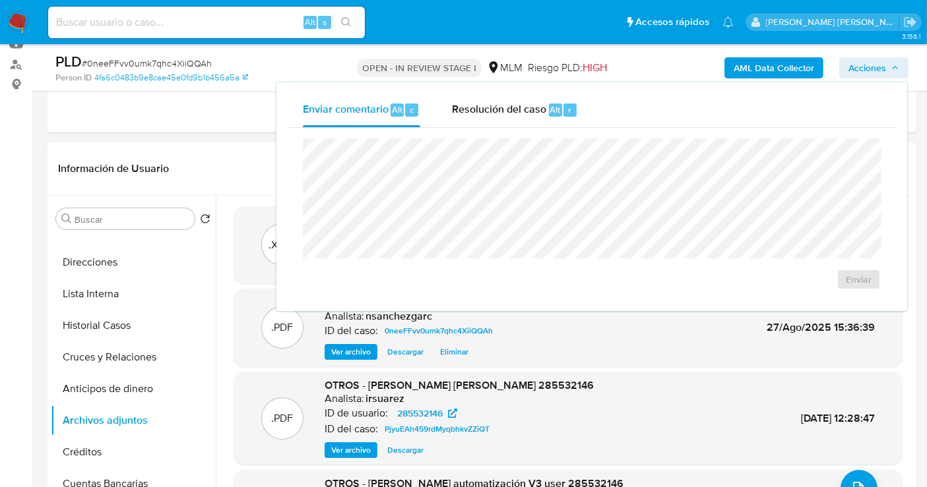
drag, startPoint x: 509, startPoint y: 111, endPoint x: 509, endPoint y: 137, distance: 25.7
click at [509, 113] on span "Resolución del caso" at bounding box center [499, 109] width 94 height 15
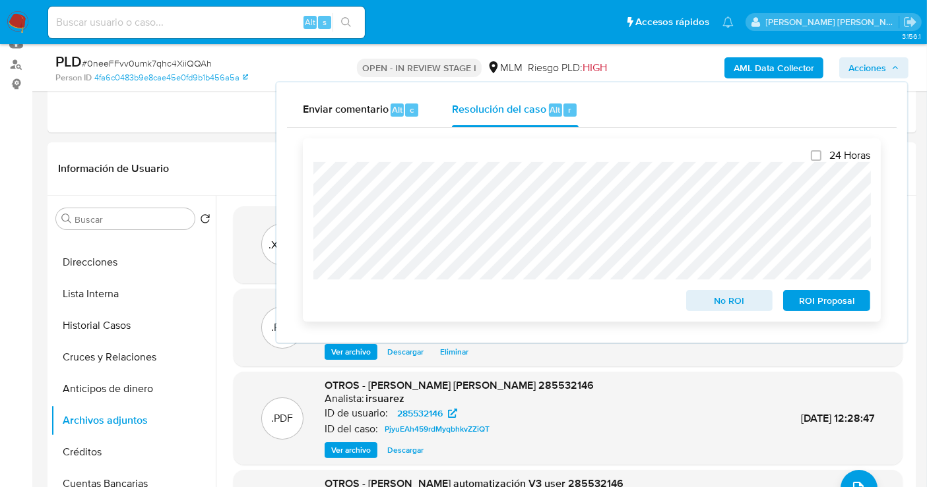
scroll to position [220, 0]
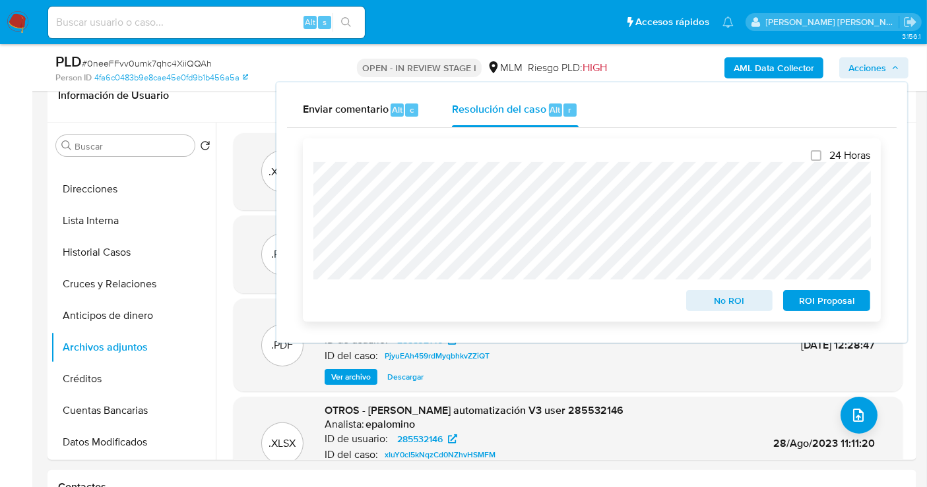
click at [727, 301] on span "No ROI" at bounding box center [729, 301] width 69 height 18
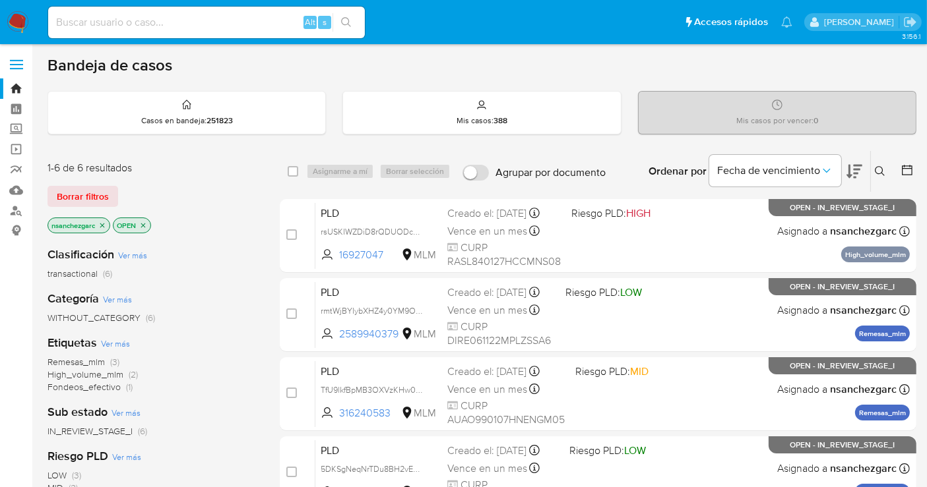
click at [885, 166] on button at bounding box center [882, 172] width 22 height 16
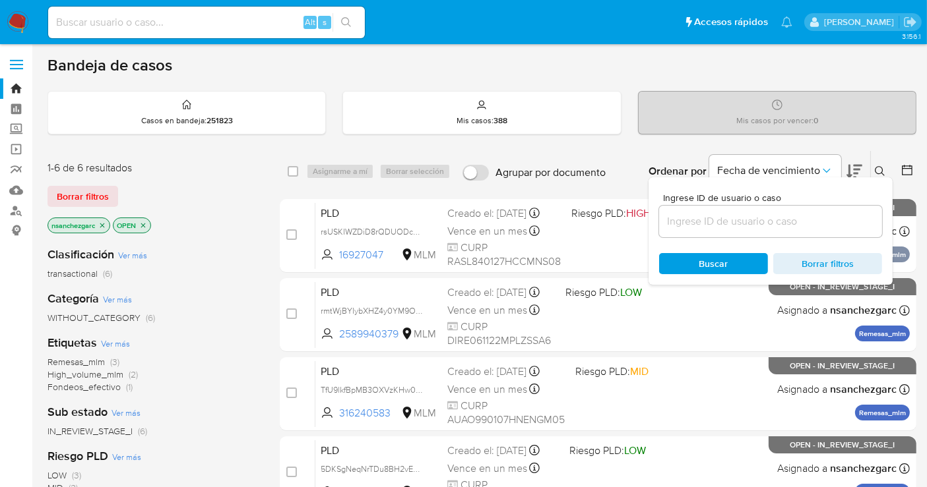
click at [729, 216] on input at bounding box center [770, 221] width 223 height 17
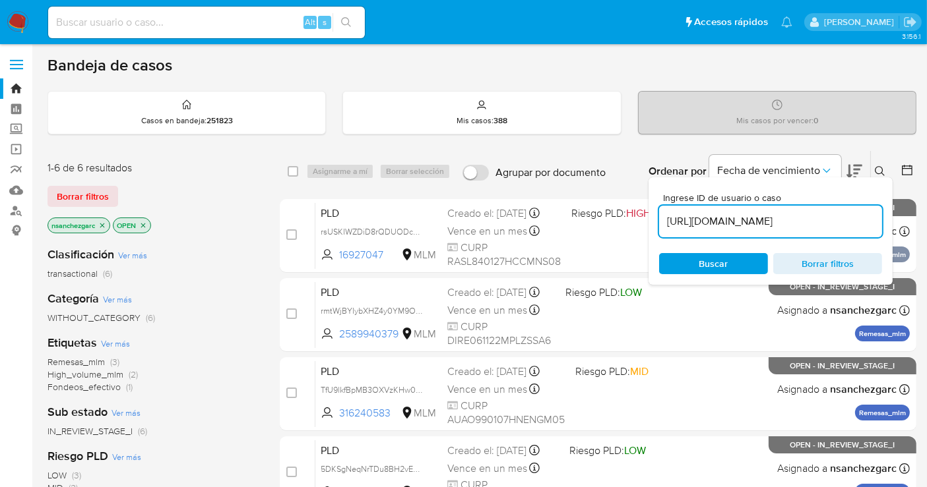
scroll to position [0, 355]
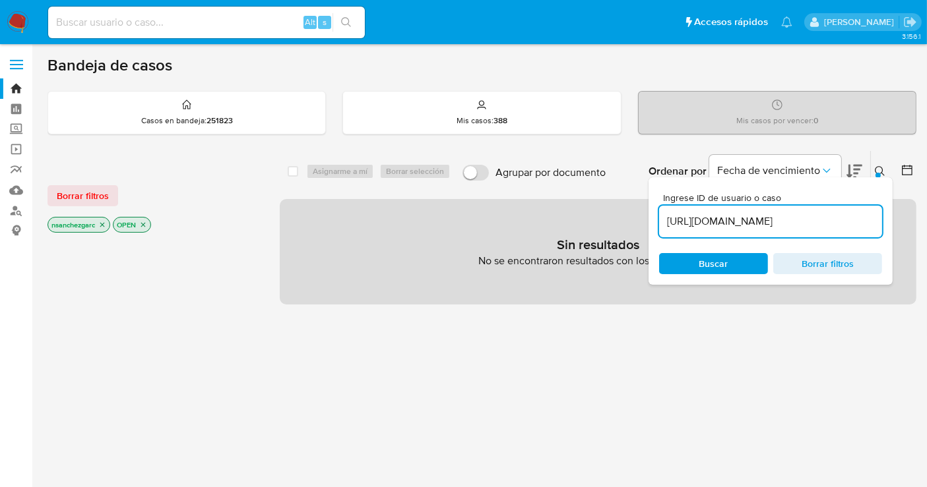
click at [878, 164] on button at bounding box center [882, 172] width 22 height 16
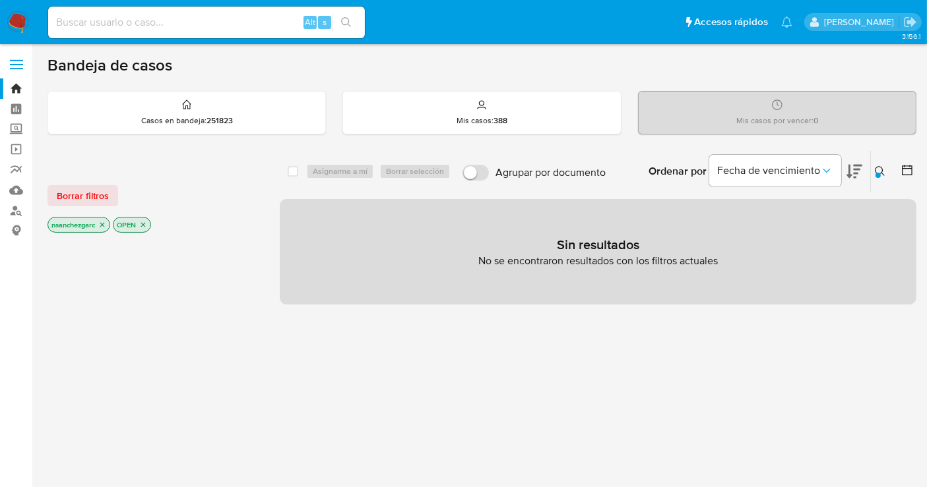
click at [871, 168] on button at bounding box center [882, 172] width 22 height 16
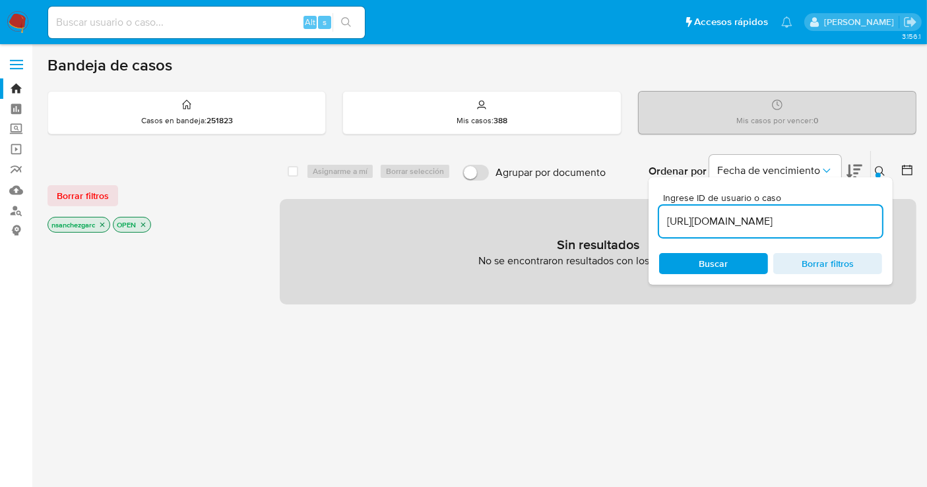
click at [739, 211] on div "[URL][DOMAIN_NAME]" at bounding box center [770, 222] width 223 height 32
click at [731, 218] on input "[URL][DOMAIN_NAME]" at bounding box center [770, 221] width 223 height 17
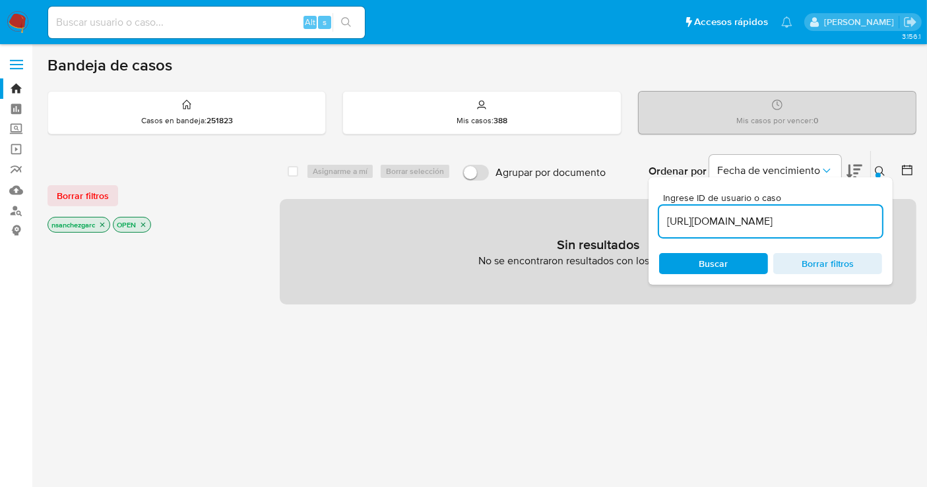
click at [731, 218] on input "[URL][DOMAIN_NAME]" at bounding box center [770, 221] width 223 height 17
paste input "130997749"
type input "130997749"
click at [103, 222] on icon "close-filter" at bounding box center [102, 225] width 8 height 8
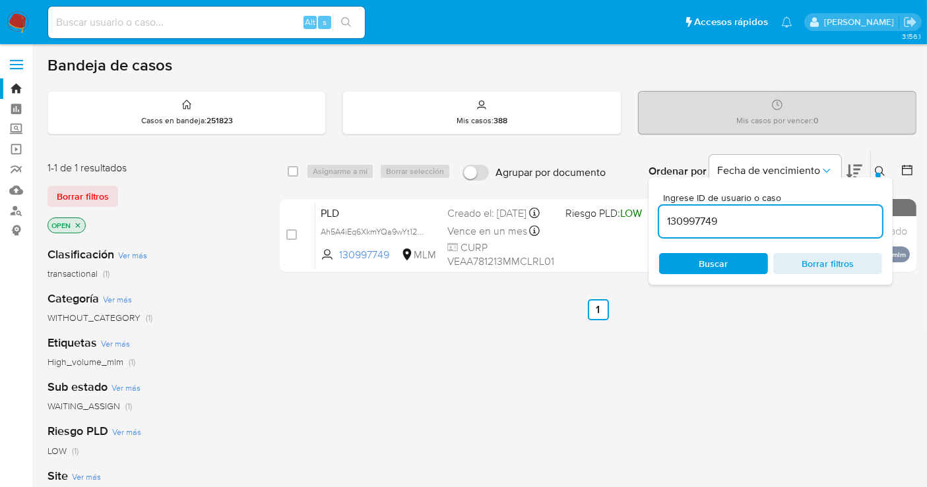
click at [875, 166] on icon at bounding box center [880, 171] width 11 height 11
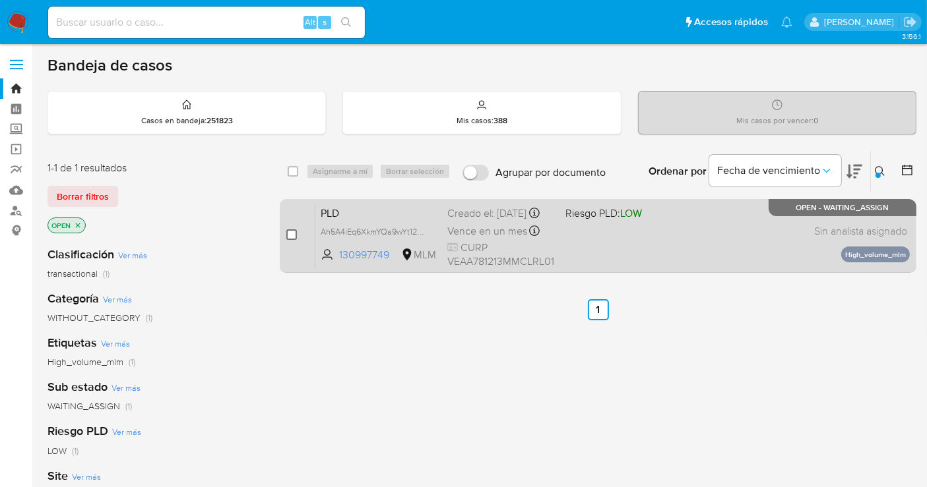
click at [286, 232] on input "checkbox" at bounding box center [291, 235] width 11 height 11
checkbox input "true"
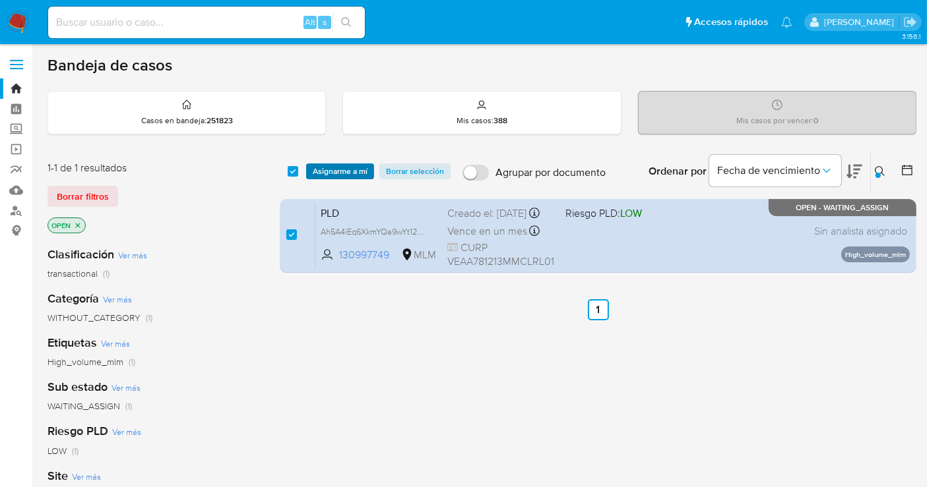
click at [357, 165] on span "Asignarme a mí" at bounding box center [340, 171] width 55 height 13
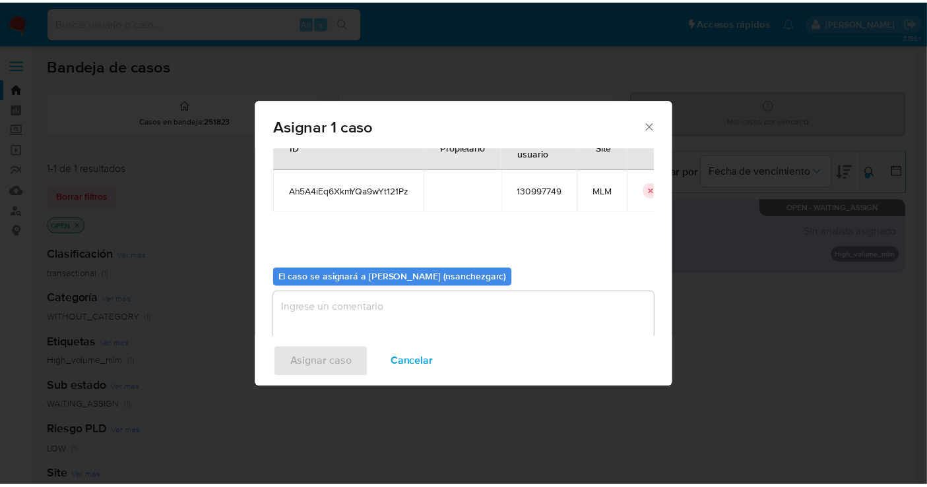
scroll to position [67, 0]
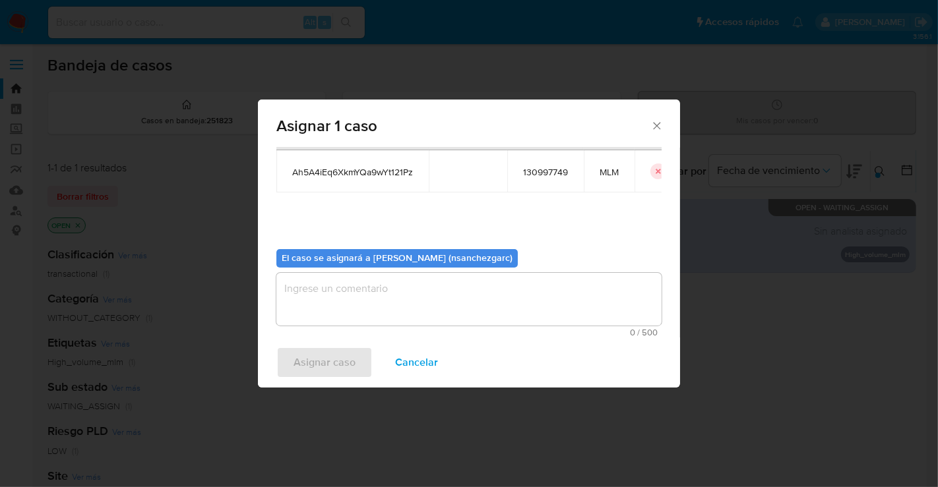
click at [334, 282] on textarea "assign-modal" at bounding box center [468, 299] width 385 height 53
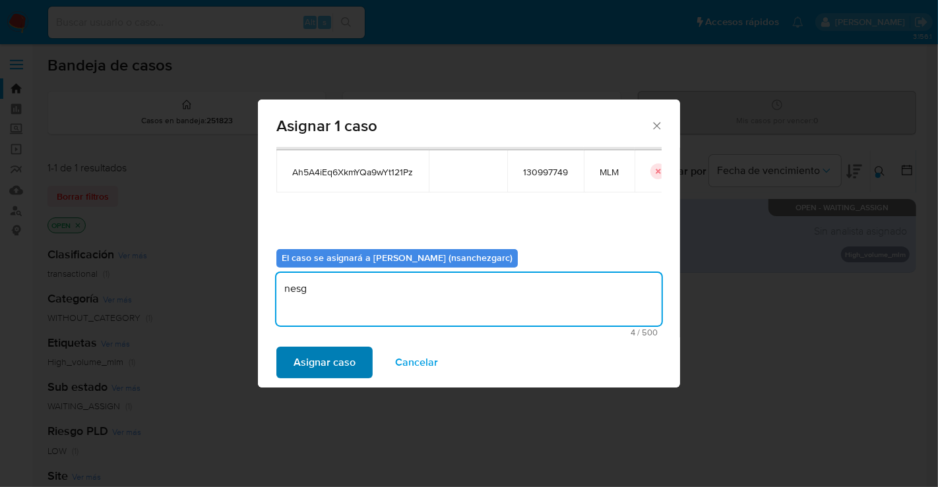
type textarea "nesg"
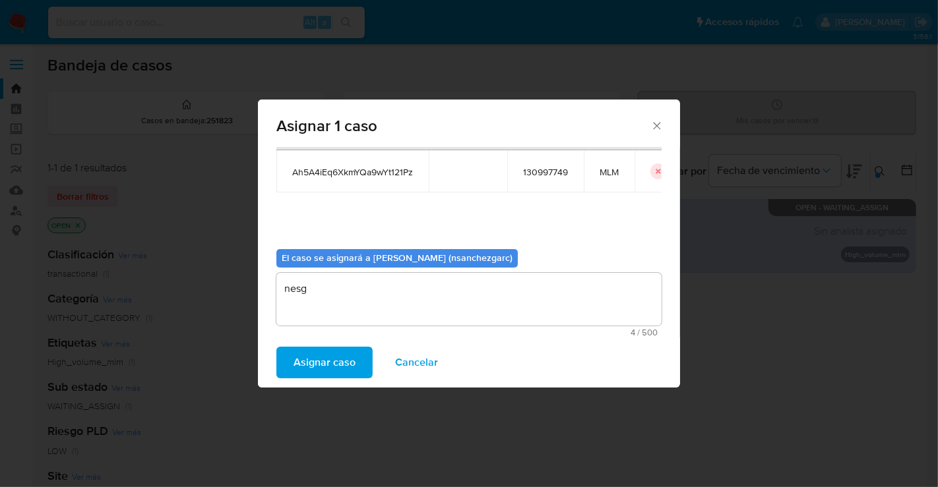
click at [330, 355] on span "Asignar caso" at bounding box center [325, 362] width 62 height 29
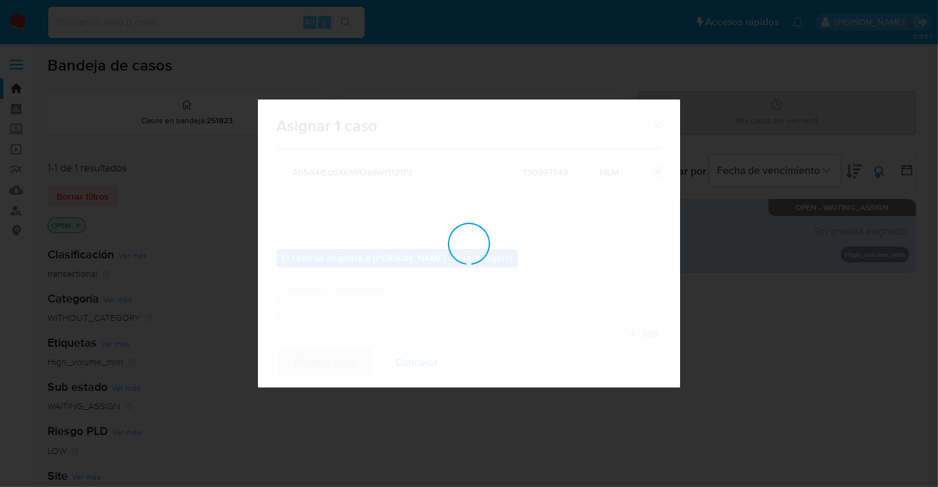
checkbox input "false"
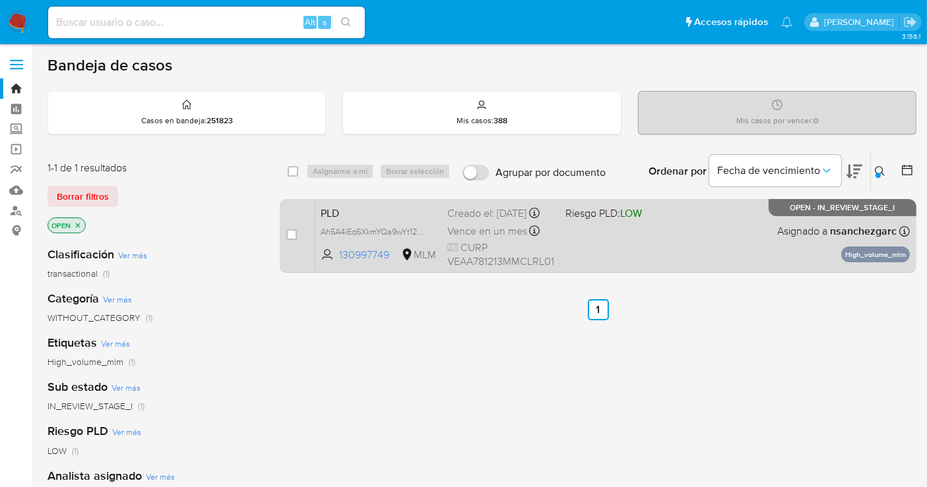
click at [493, 219] on div "Creado el: [DATE] Creado el: [DATE] 02:12:50" at bounding box center [501, 213] width 108 height 15
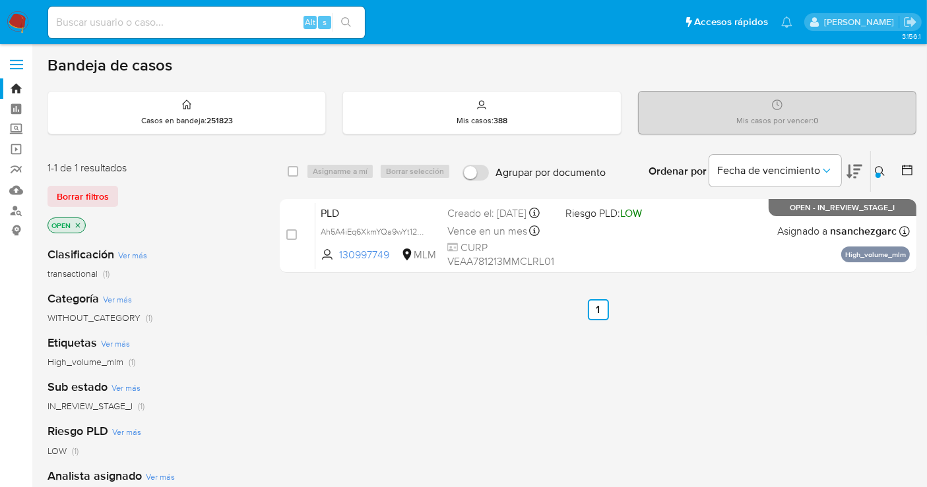
click at [22, 20] on img at bounding box center [18, 22] width 22 height 22
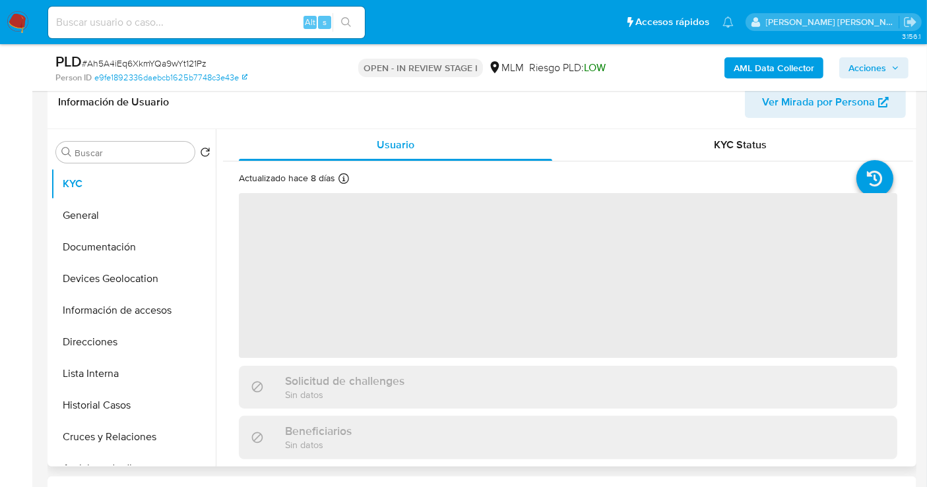
scroll to position [220, 0]
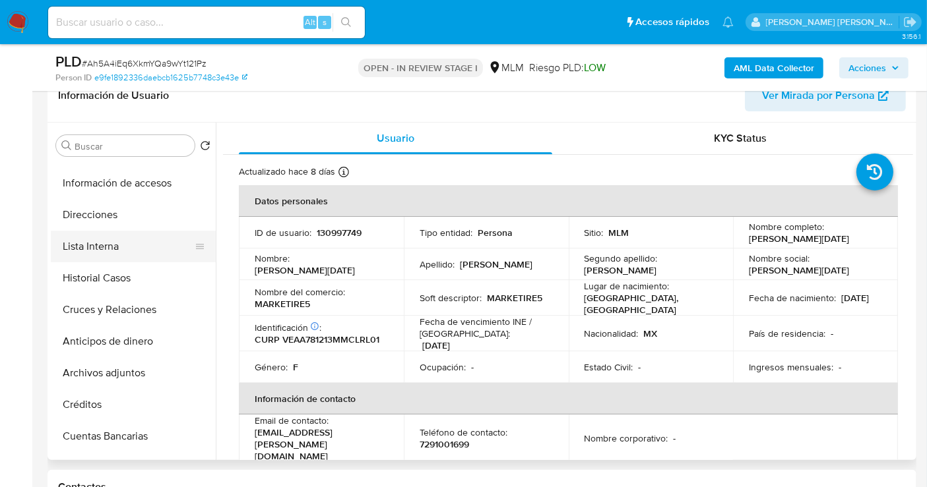
select select "10"
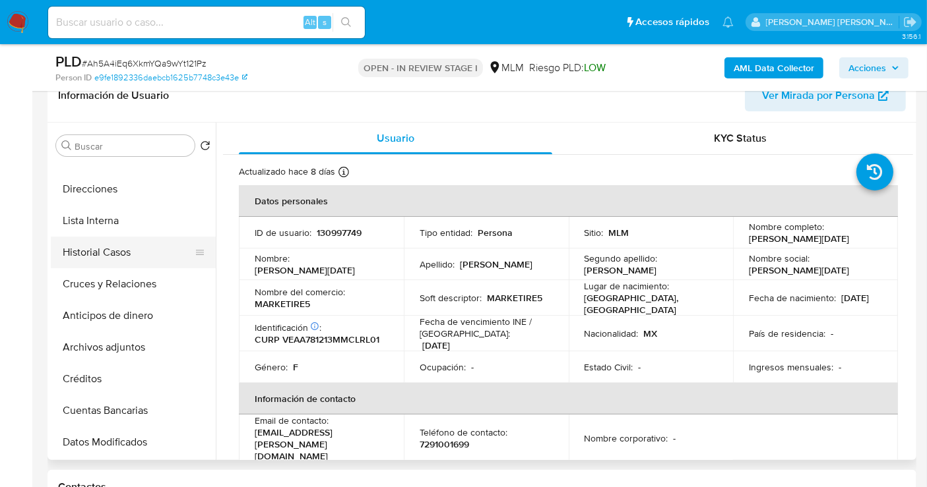
click at [113, 254] on button "Historial Casos" at bounding box center [128, 253] width 154 height 32
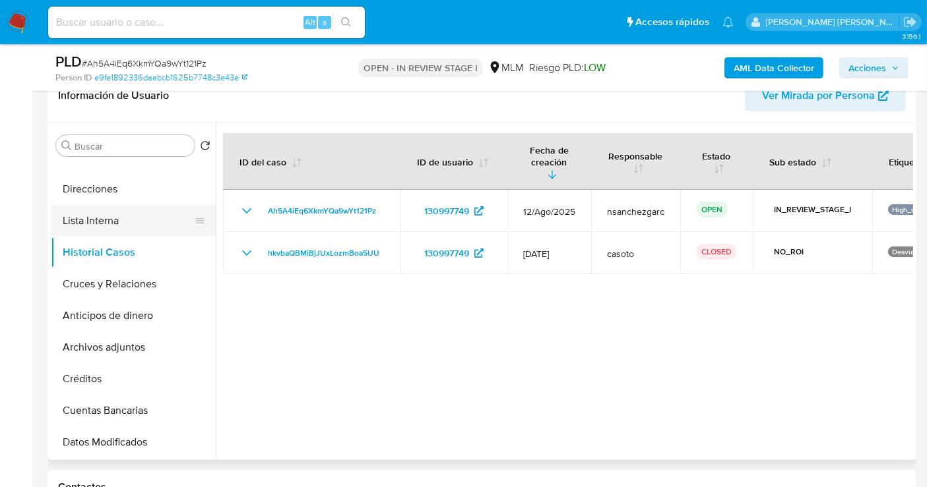
scroll to position [0, 0]
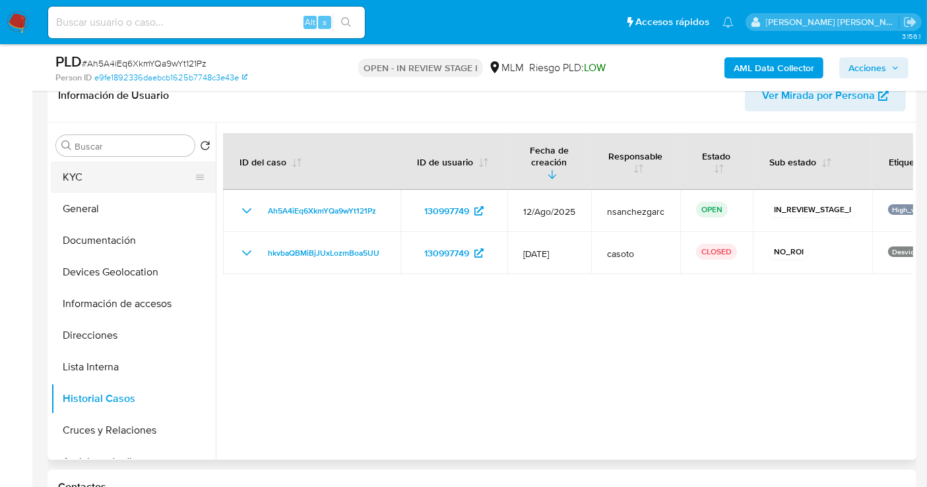
click at [80, 181] on button "KYC" at bounding box center [128, 178] width 154 height 32
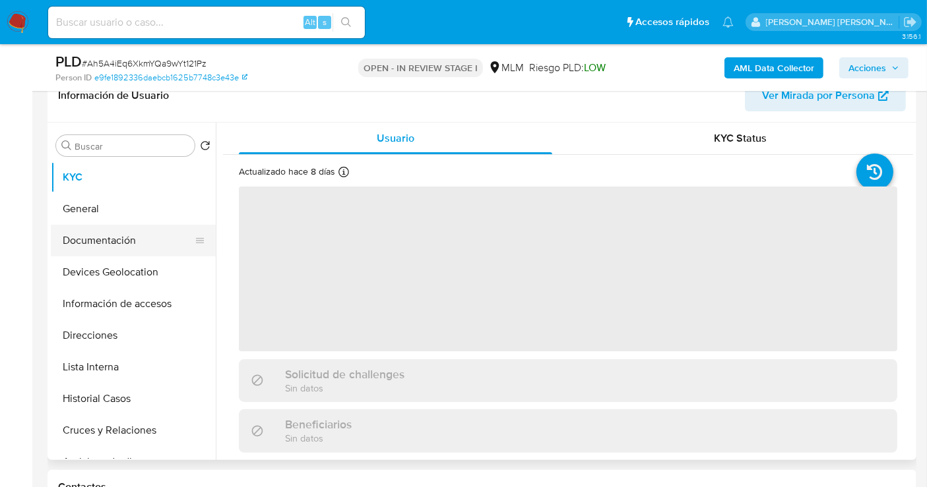
click at [90, 225] on button "Documentación" at bounding box center [128, 241] width 154 height 32
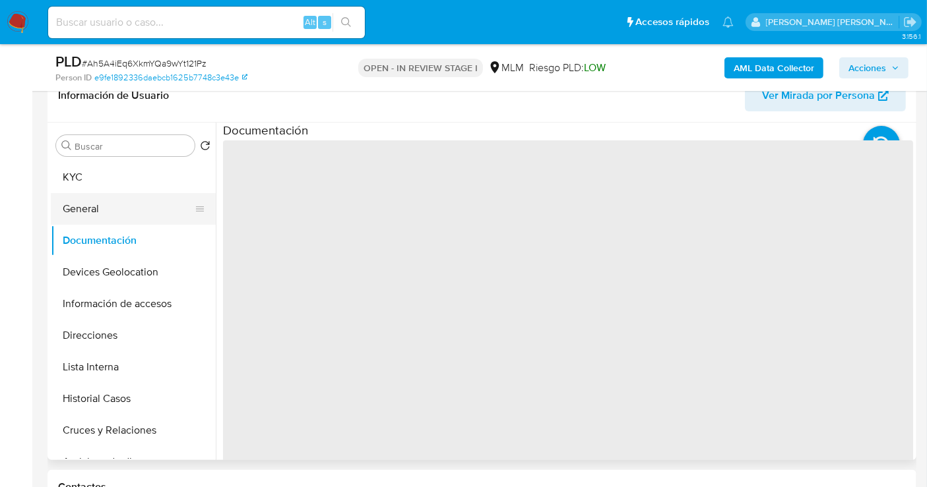
click at [84, 208] on button "General" at bounding box center [128, 209] width 154 height 32
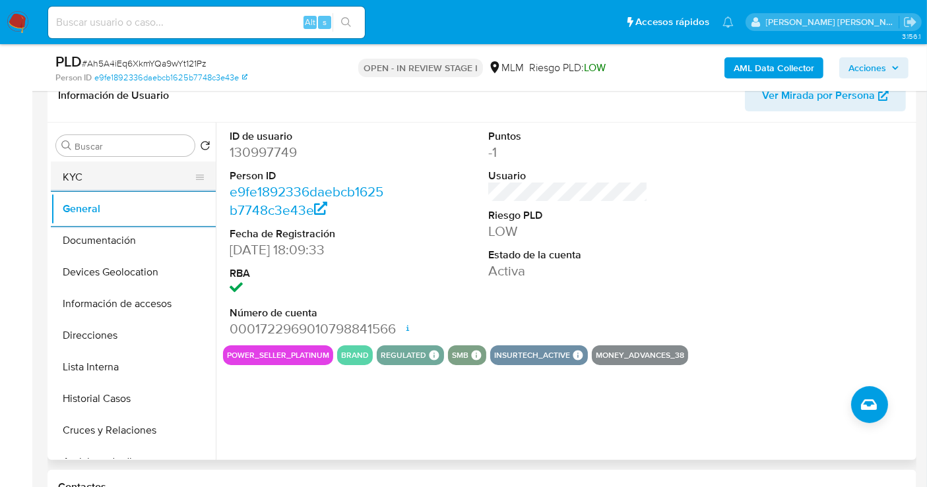
click at [78, 182] on button "KYC" at bounding box center [128, 178] width 154 height 32
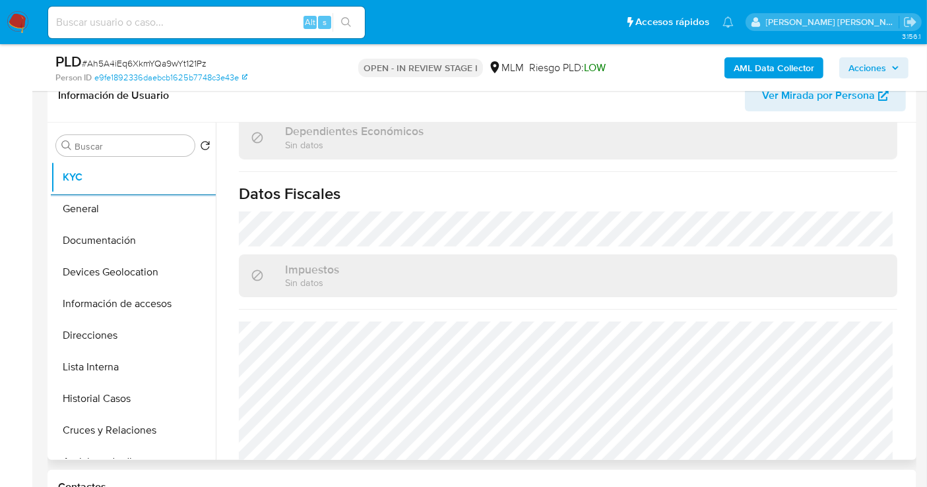
scroll to position [832, 0]
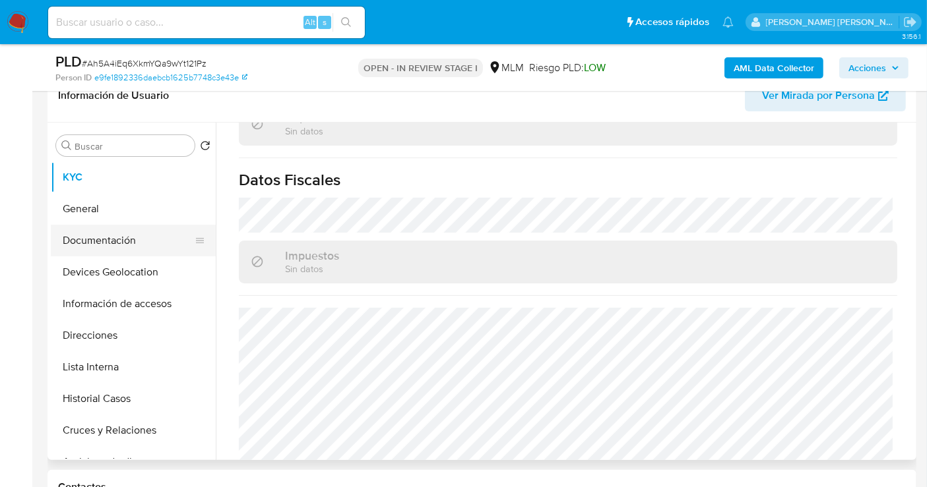
click at [78, 241] on button "Documentación" at bounding box center [128, 241] width 154 height 32
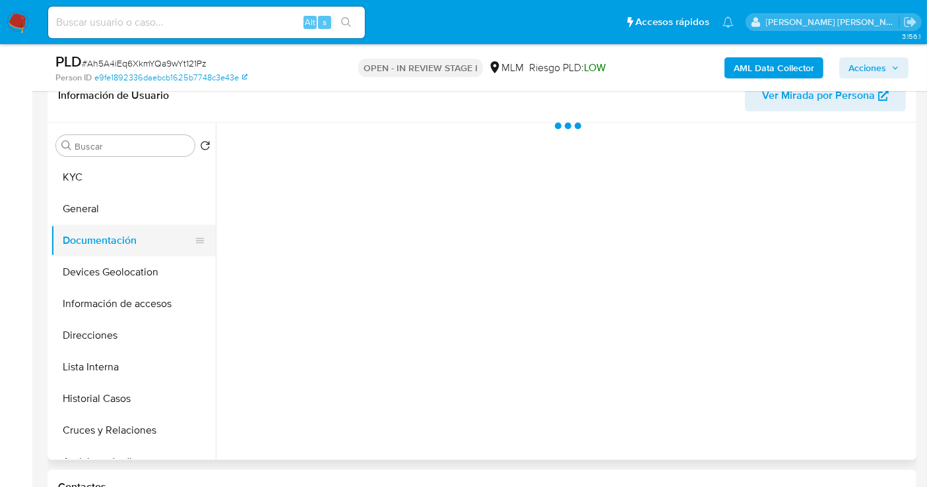
scroll to position [0, 0]
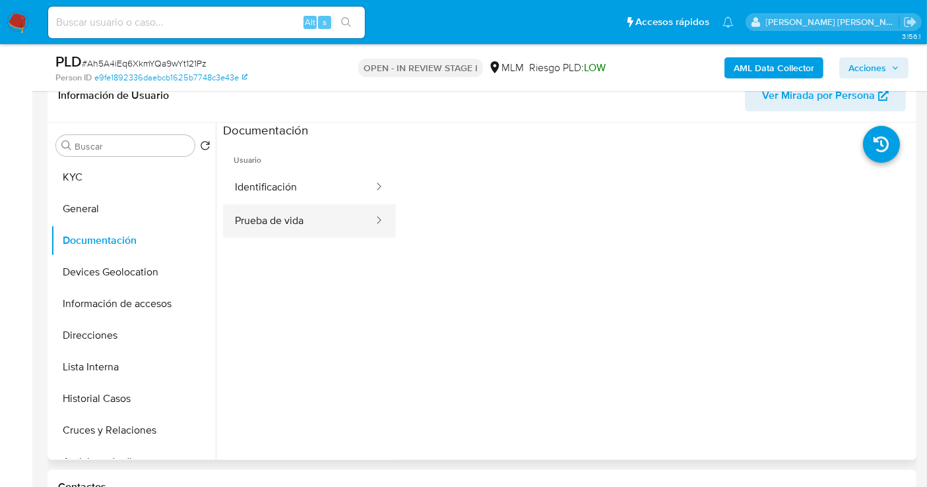
click at [263, 225] on button "Prueba de vida" at bounding box center [299, 221] width 152 height 34
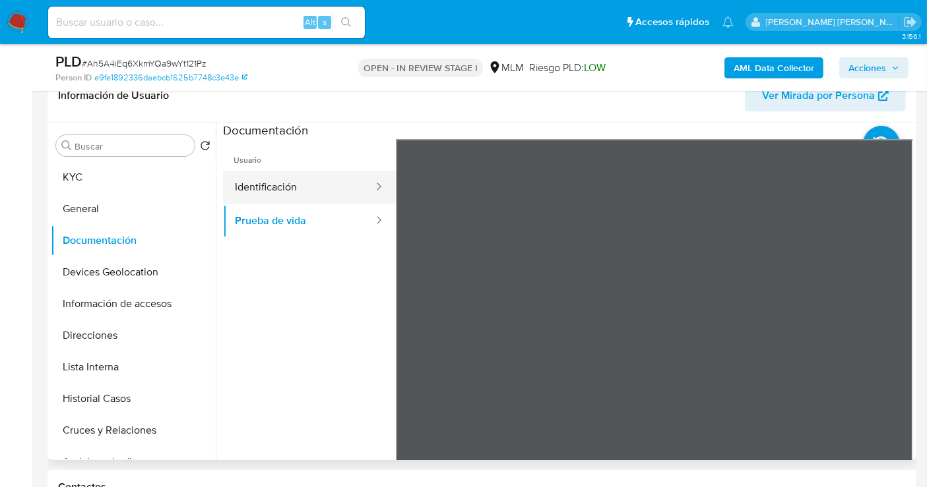
click at [265, 189] on button "Identificación" at bounding box center [299, 188] width 152 height 34
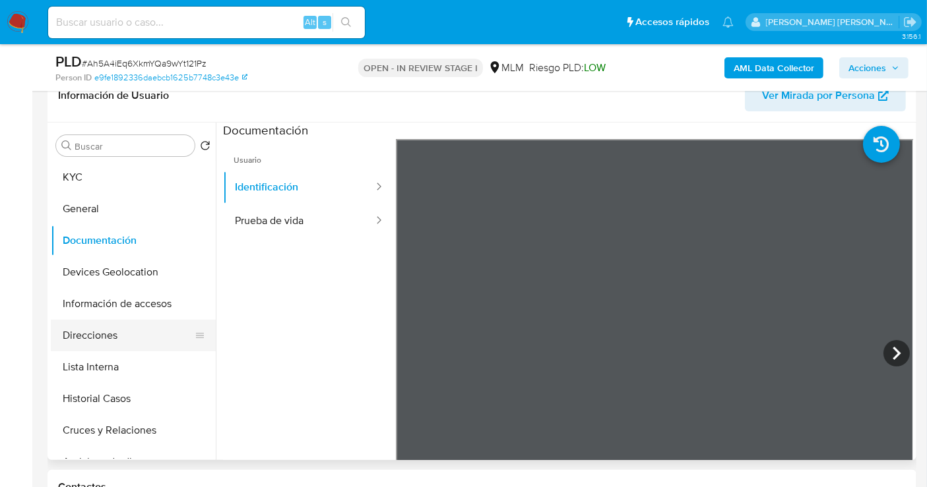
click at [85, 340] on button "Direcciones" at bounding box center [128, 336] width 154 height 32
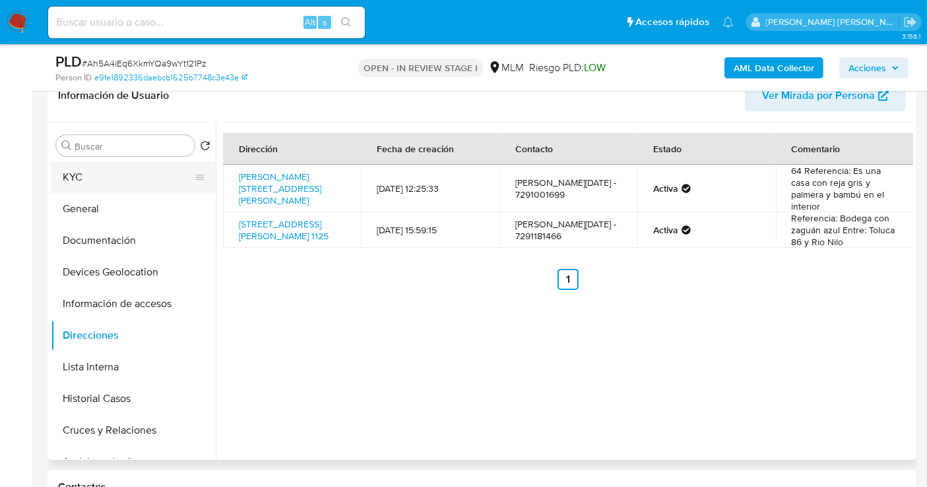
drag, startPoint x: 88, startPoint y: 179, endPoint x: 98, endPoint y: 180, distance: 9.3
click at [88, 179] on button "KYC" at bounding box center [128, 178] width 154 height 32
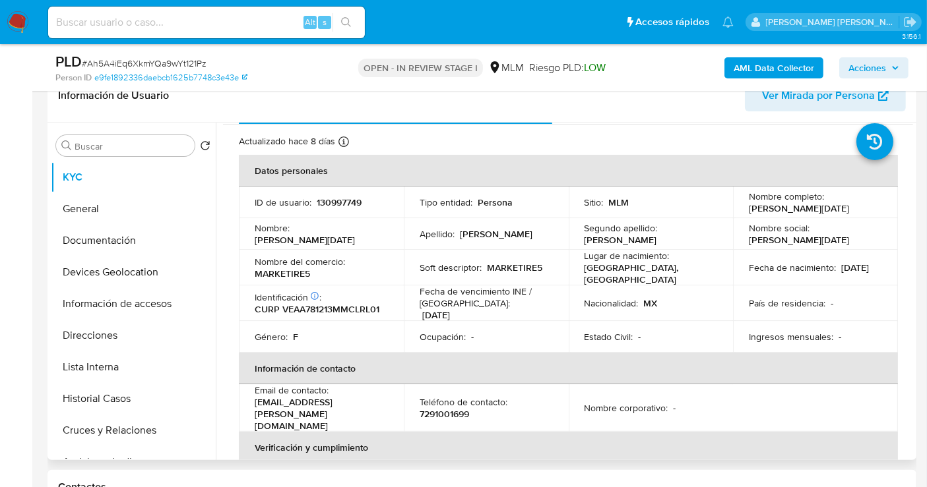
scroll to position [26, 0]
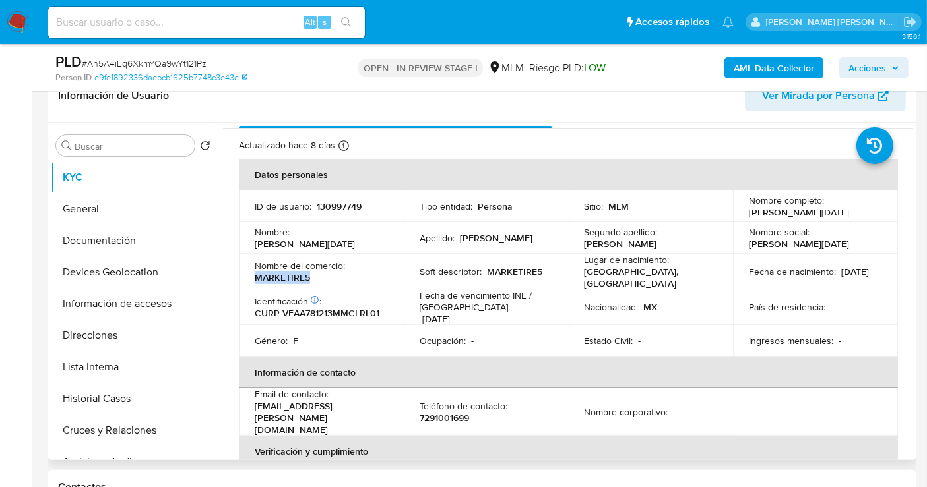
drag, startPoint x: 328, startPoint y: 276, endPoint x: 253, endPoint y: 274, distance: 75.2
click at [253, 274] on td "Nombre del comercio : MARKETIRE5" at bounding box center [321, 272] width 165 height 36
copy p "MARKETIRE5"
click at [806, 104] on span "Ver Mirada por Persona" at bounding box center [818, 96] width 113 height 32
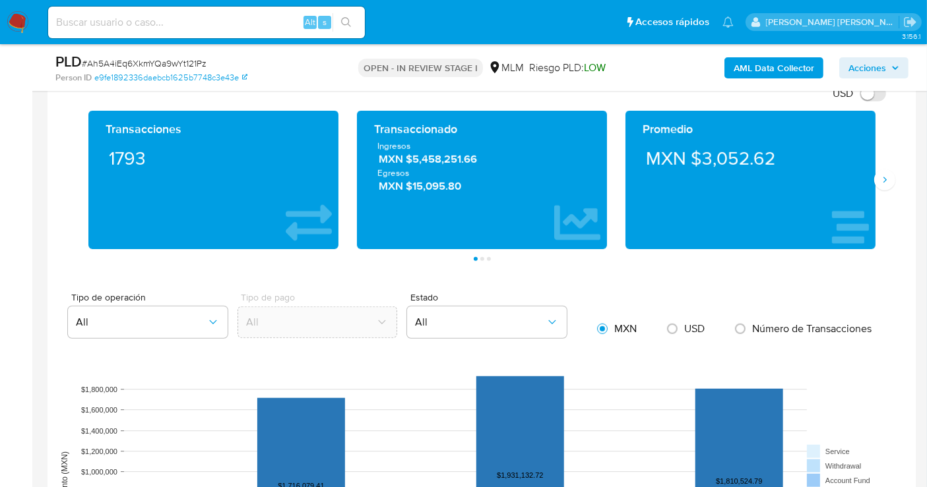
scroll to position [879, 0]
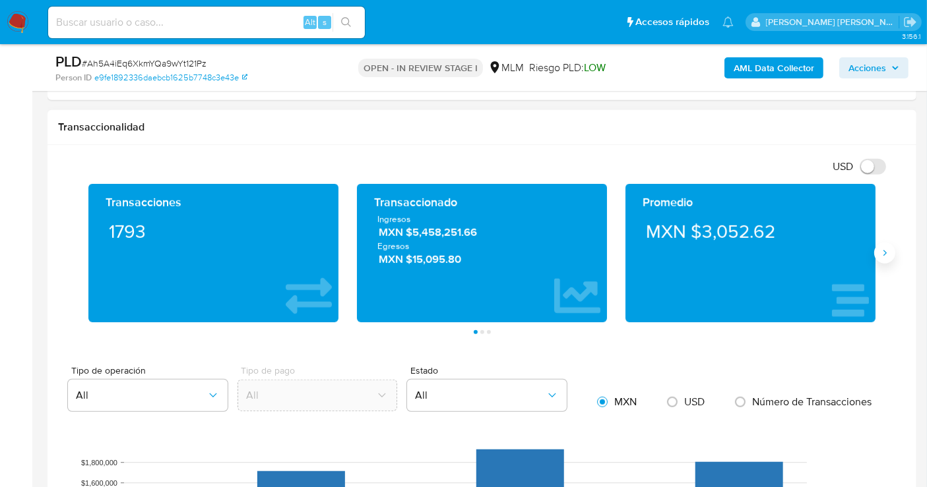
click at [887, 251] on icon "Siguiente" at bounding box center [884, 253] width 11 height 11
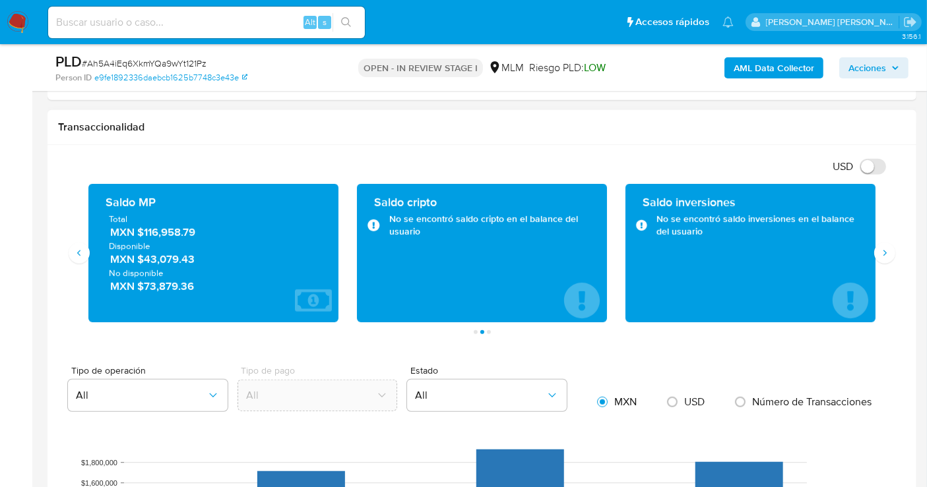
click at [177, 228] on span "MXN $116,958.79" at bounding box center [214, 232] width 208 height 15
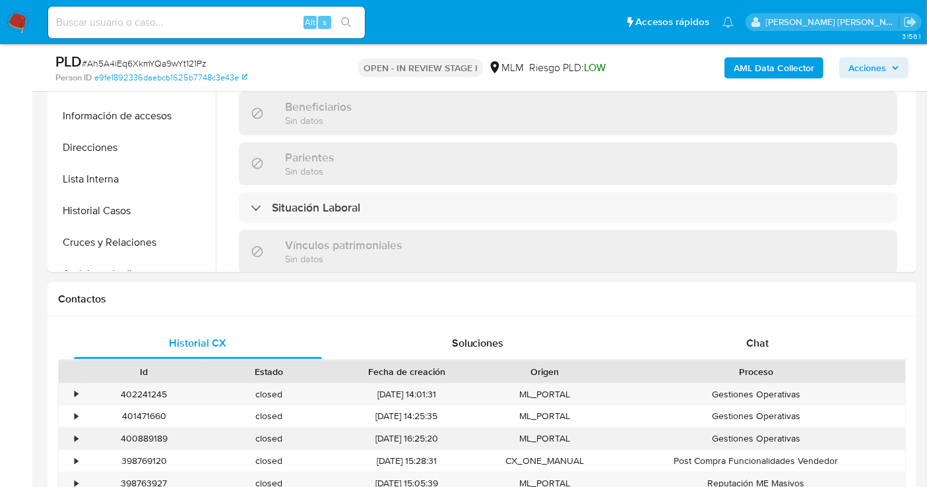
scroll to position [220, 0]
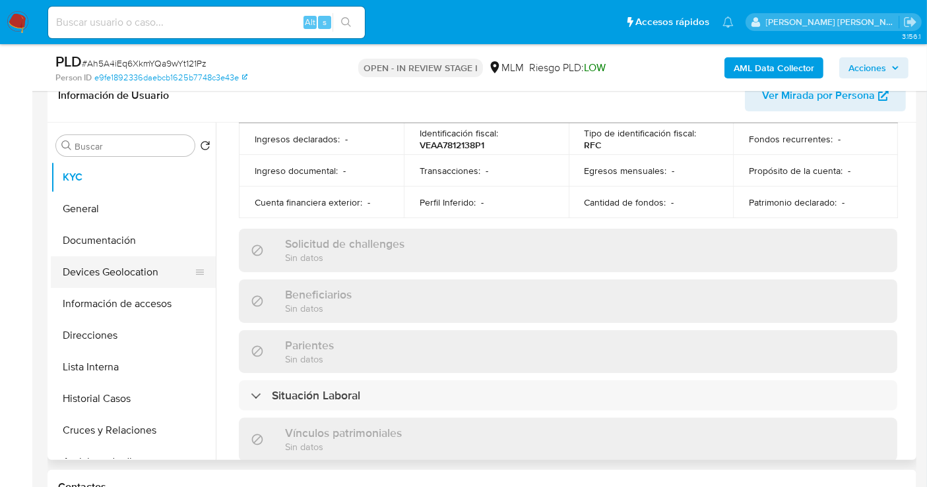
click at [82, 270] on button "Devices Geolocation" at bounding box center [128, 273] width 154 height 32
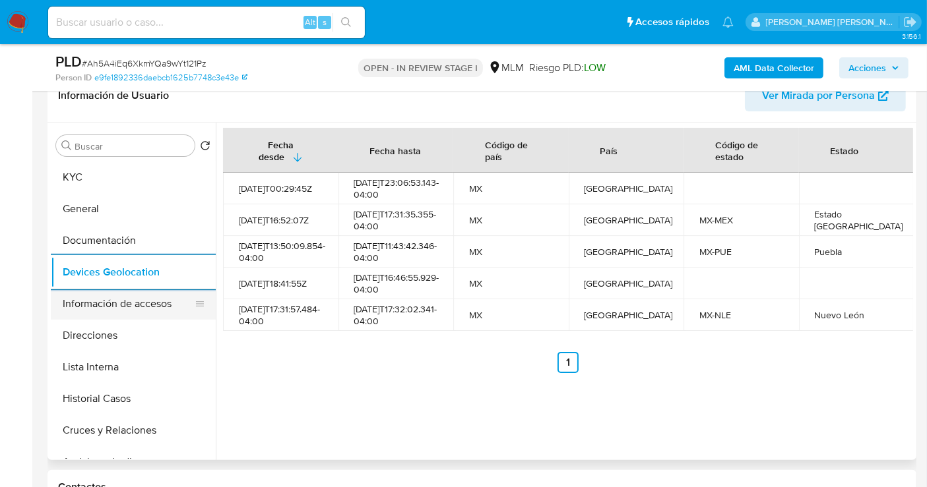
click at [102, 307] on button "Información de accesos" at bounding box center [128, 304] width 154 height 32
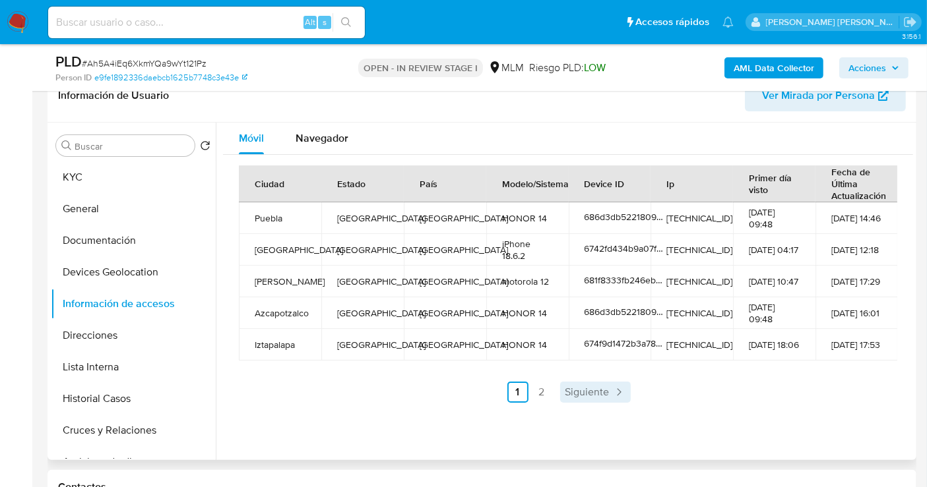
click at [588, 392] on span "Siguiente" at bounding box center [587, 392] width 44 height 11
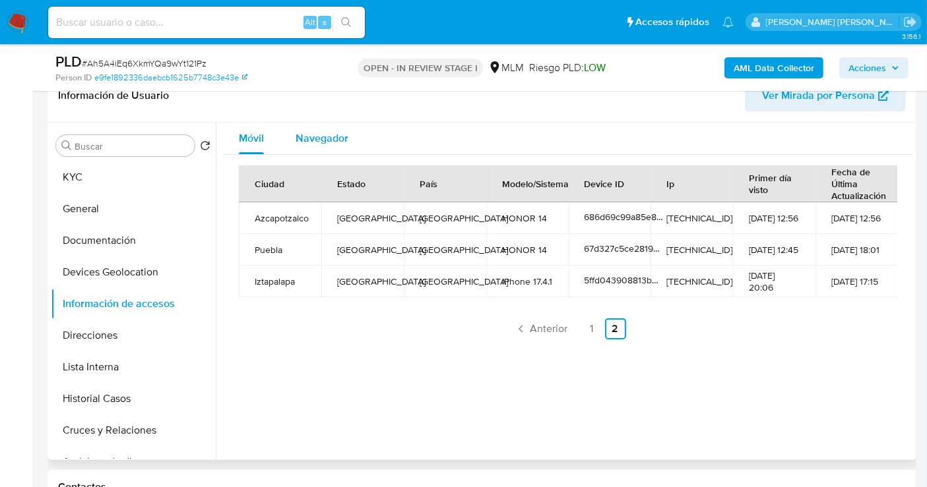
click at [328, 145] on div "Navegador" at bounding box center [322, 139] width 53 height 32
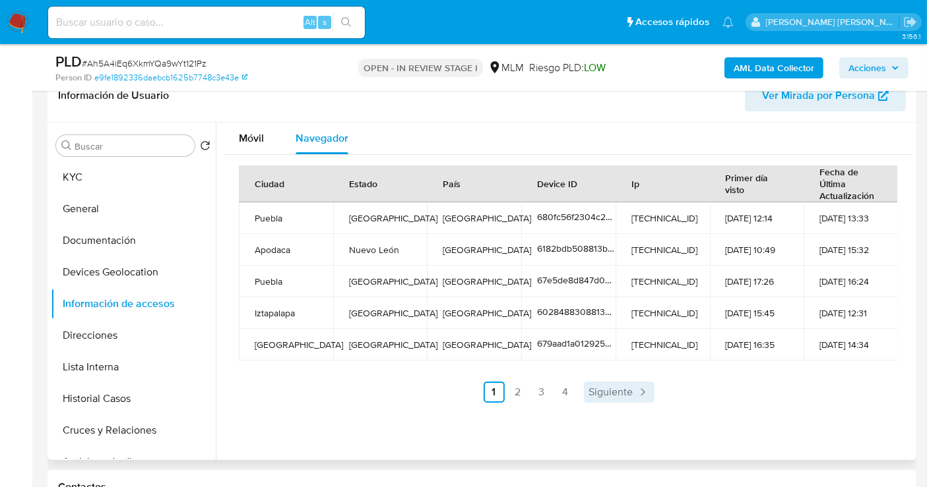
click at [610, 388] on span "Siguiente" at bounding box center [611, 392] width 44 height 11
click at [644, 389] on span "Siguiente" at bounding box center [646, 392] width 44 height 11
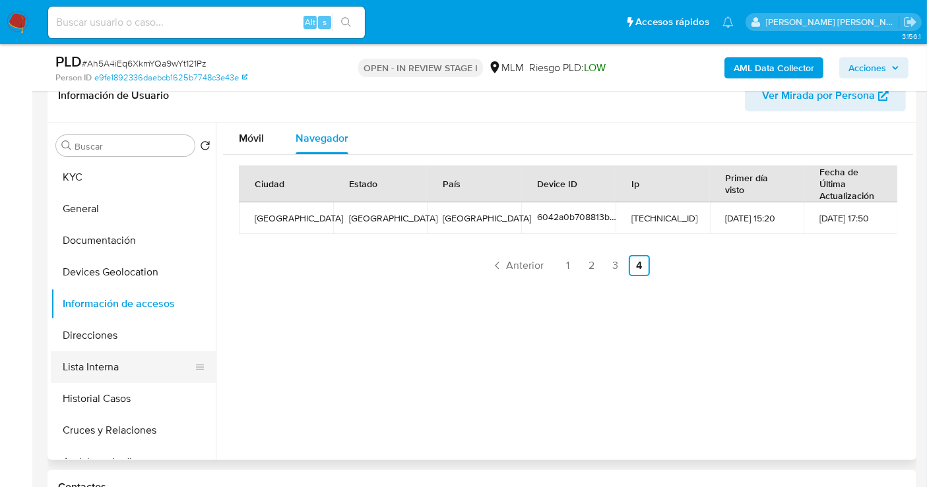
click at [115, 362] on button "Lista Interna" at bounding box center [128, 368] width 154 height 32
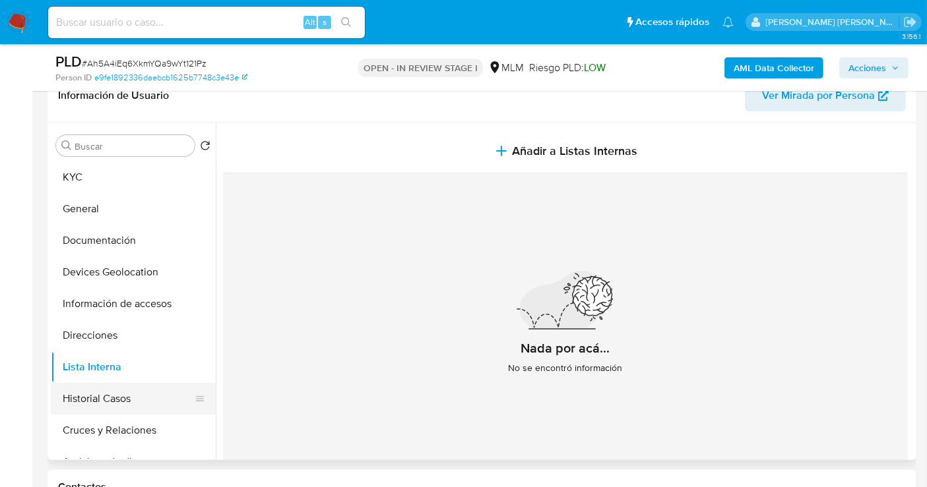
click at [119, 392] on button "Historial Casos" at bounding box center [128, 399] width 154 height 32
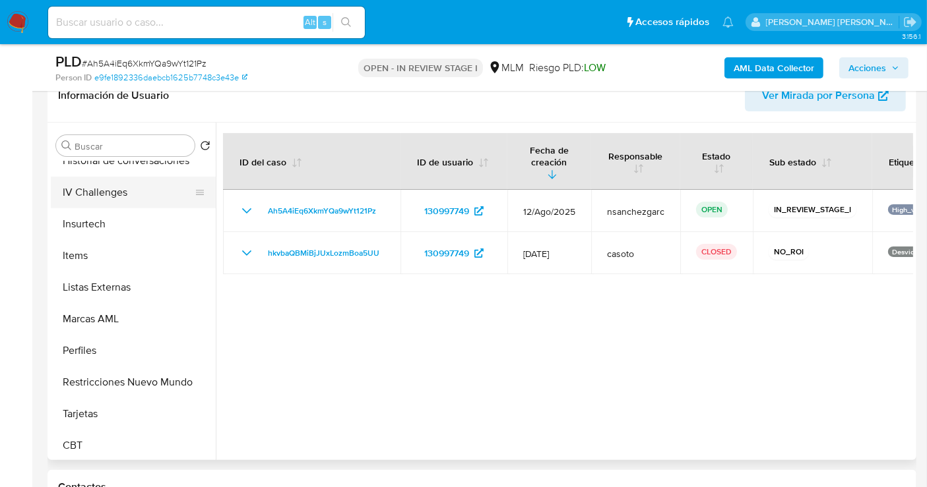
scroll to position [557, 0]
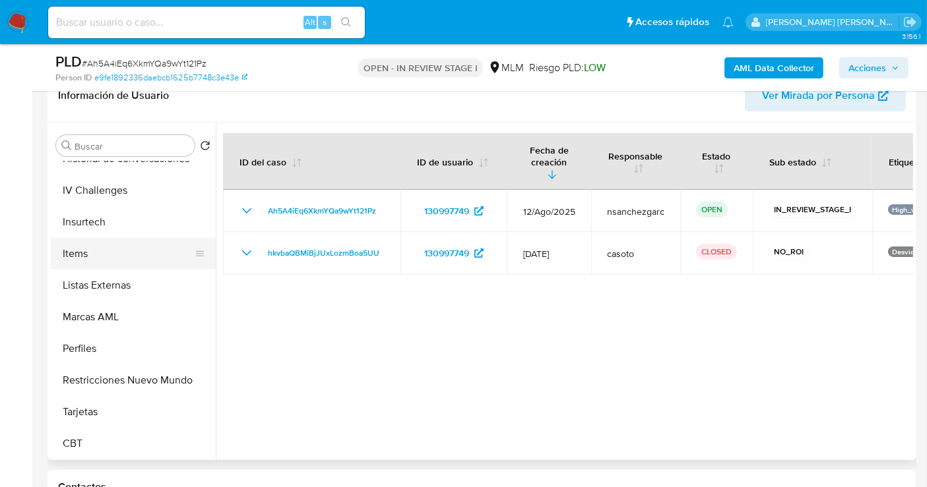
click at [68, 253] on button "Items" at bounding box center [128, 254] width 154 height 32
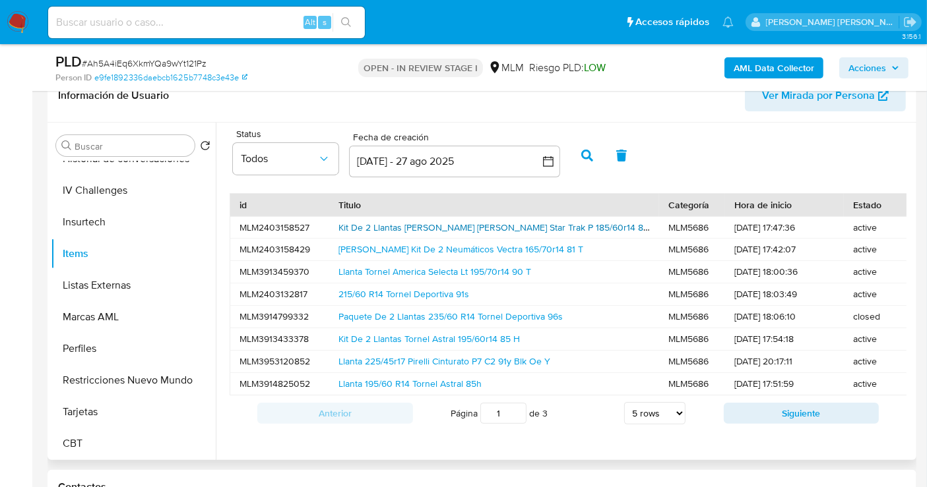
click at [400, 226] on link "Kit De 2 Llantas Jk Tyre Tornel Star Trak P 185/60r14 82 H" at bounding box center [497, 227] width 319 height 13
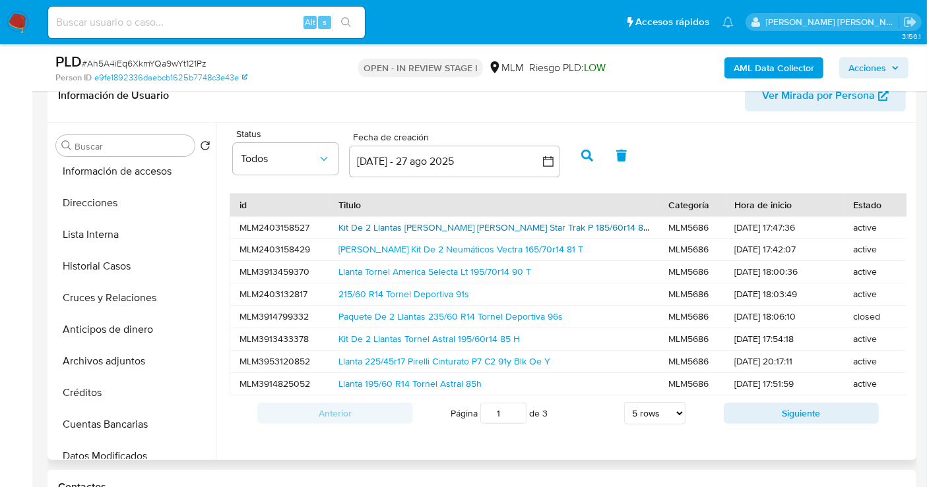
scroll to position [0, 0]
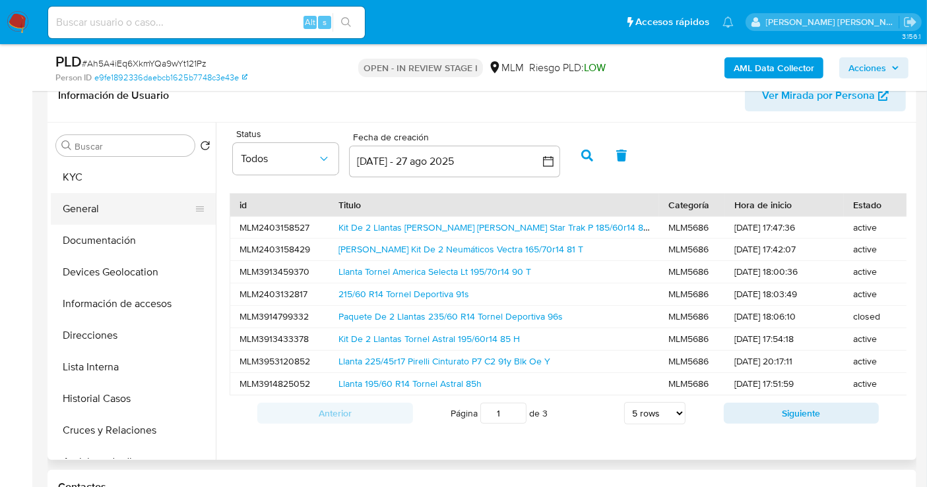
click at [82, 201] on button "General" at bounding box center [128, 209] width 154 height 32
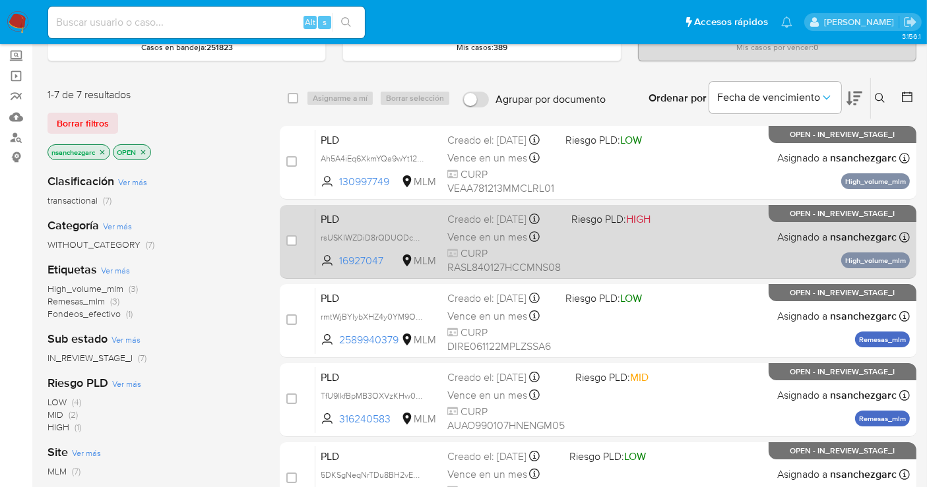
scroll to position [146, 0]
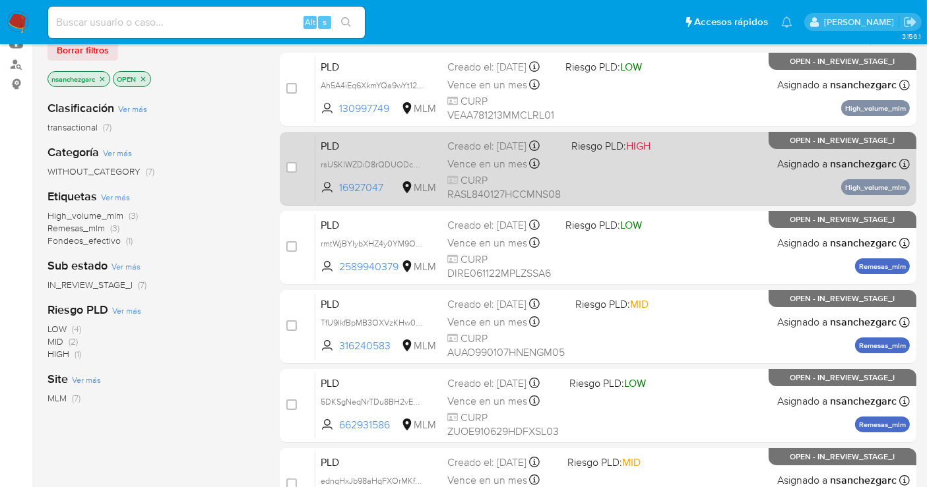
click at [460, 166] on span "Vence en un mes" at bounding box center [487, 164] width 80 height 15
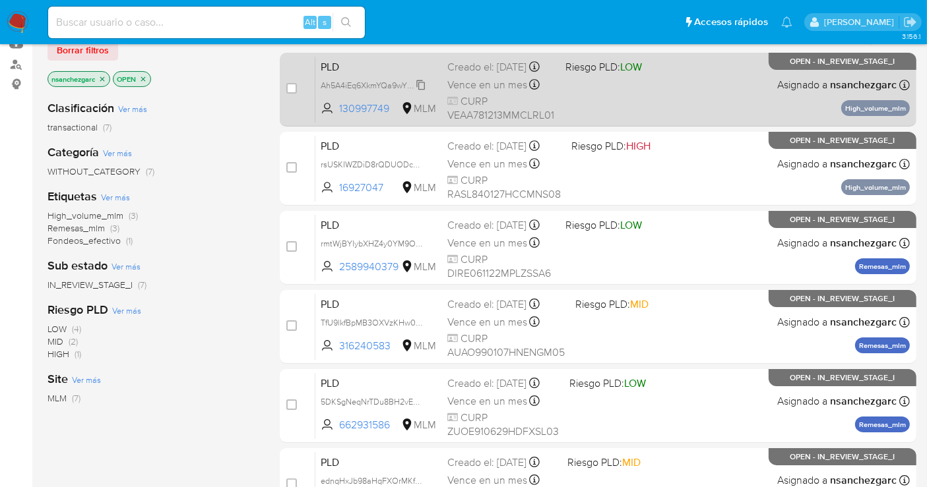
click at [420, 92] on span "Ah5A4iEq6XkmYQa9wYt121Pz" at bounding box center [375, 84] width 108 height 15
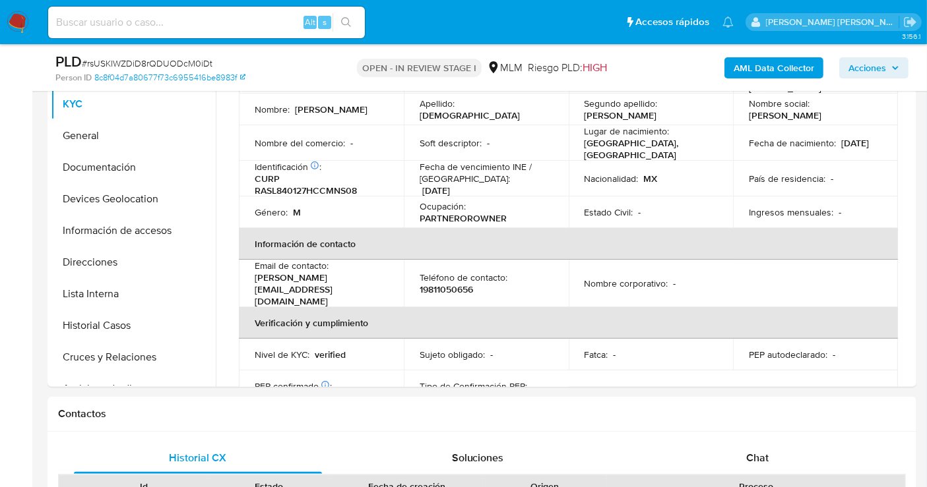
scroll to position [631, 0]
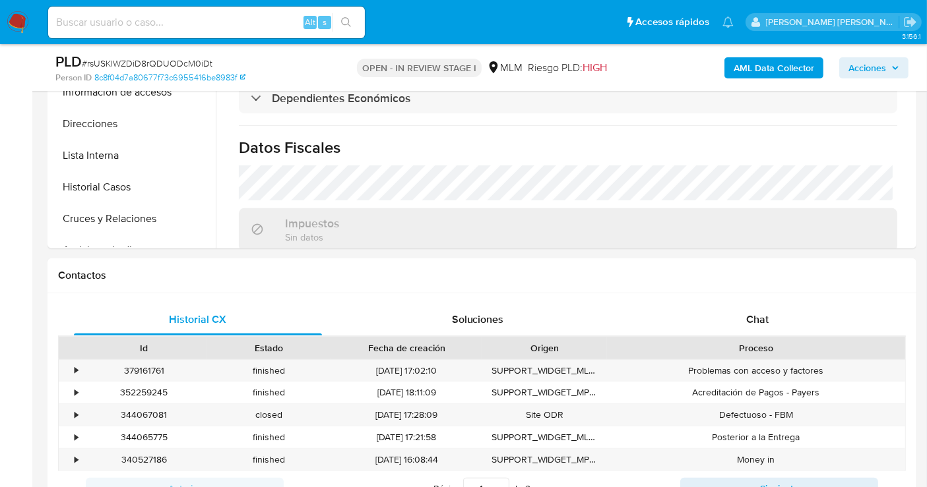
select select "10"
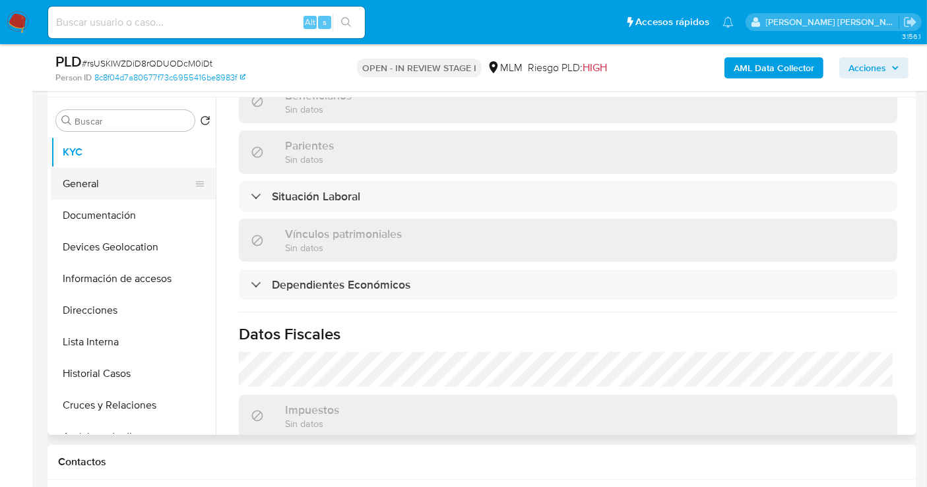
scroll to position [220, 0]
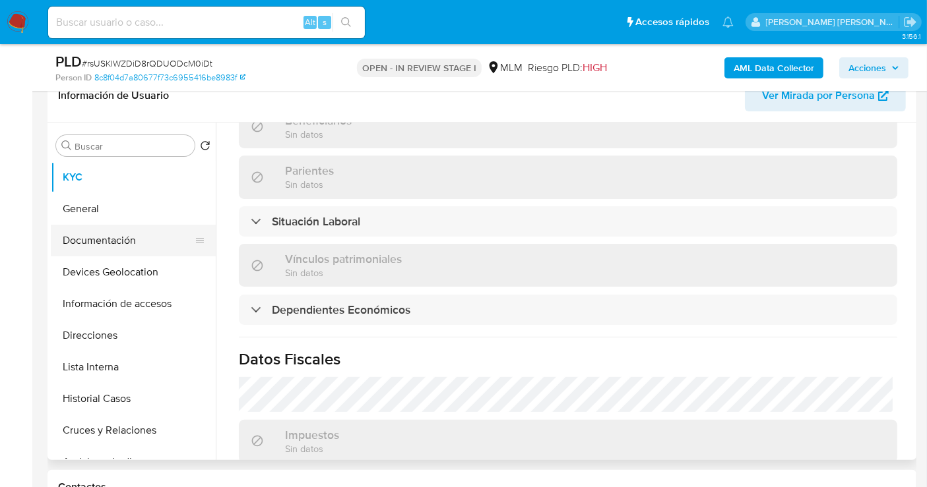
click at [88, 245] on button "Documentación" at bounding box center [128, 241] width 154 height 32
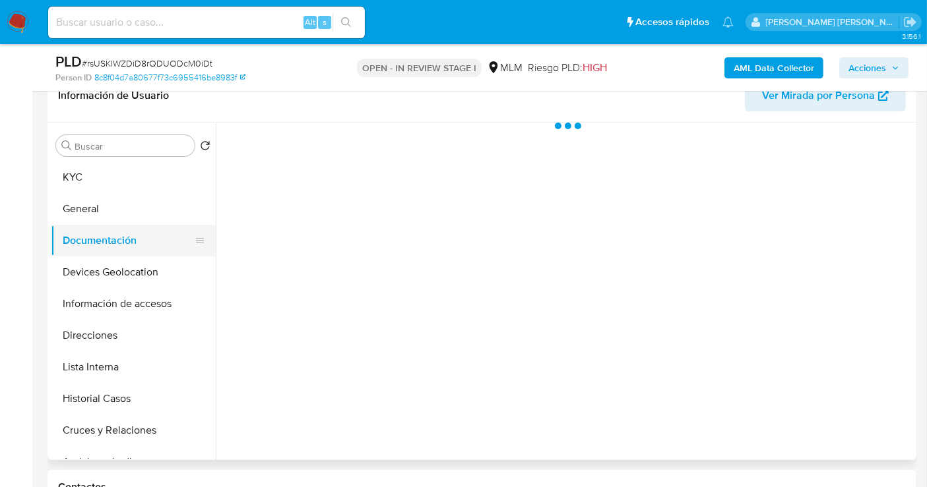
scroll to position [0, 0]
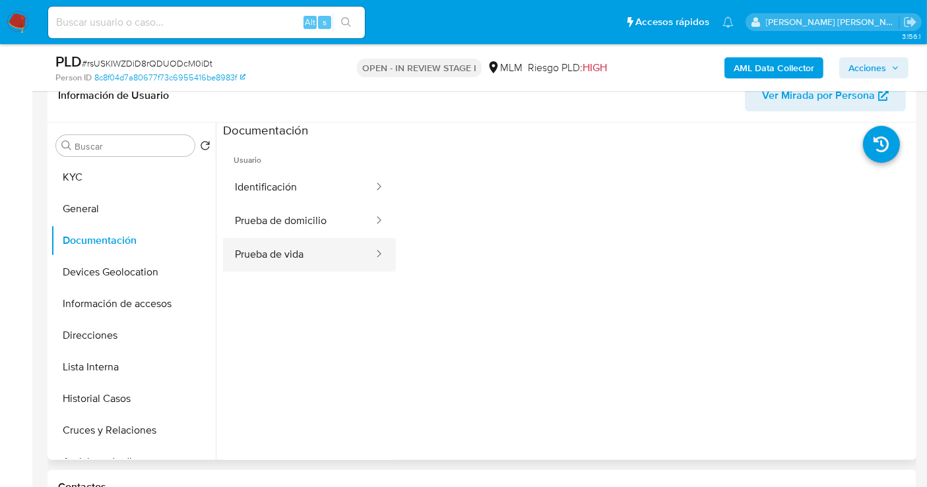
click at [272, 245] on button "Prueba de vida" at bounding box center [299, 255] width 152 height 34
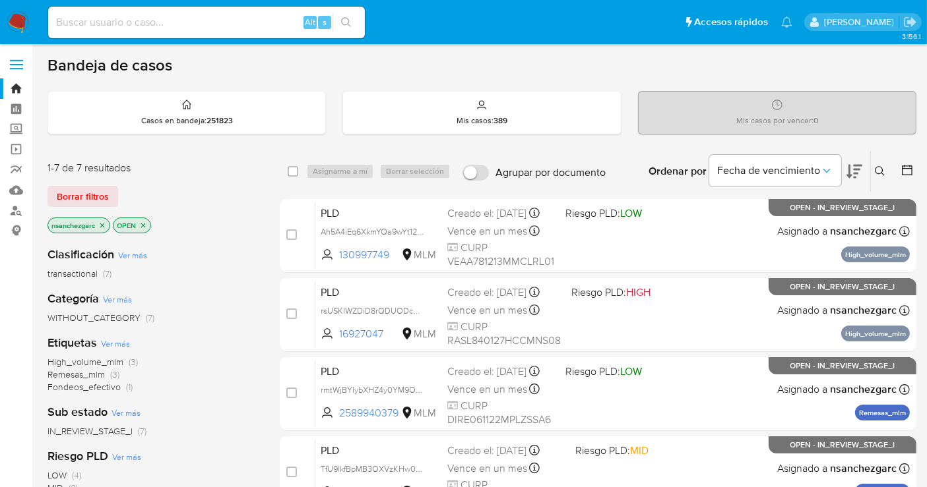
click at [877, 166] on icon at bounding box center [880, 171] width 11 height 11
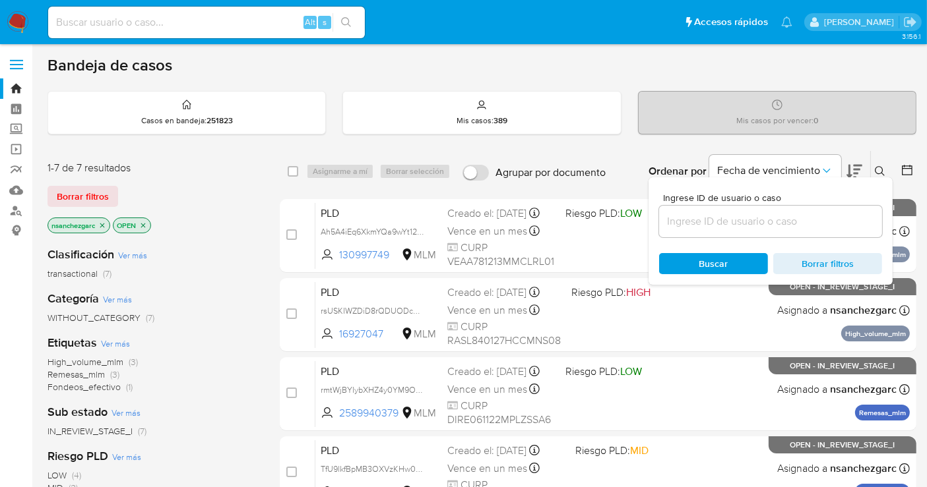
click at [700, 221] on input at bounding box center [770, 221] width 223 height 17
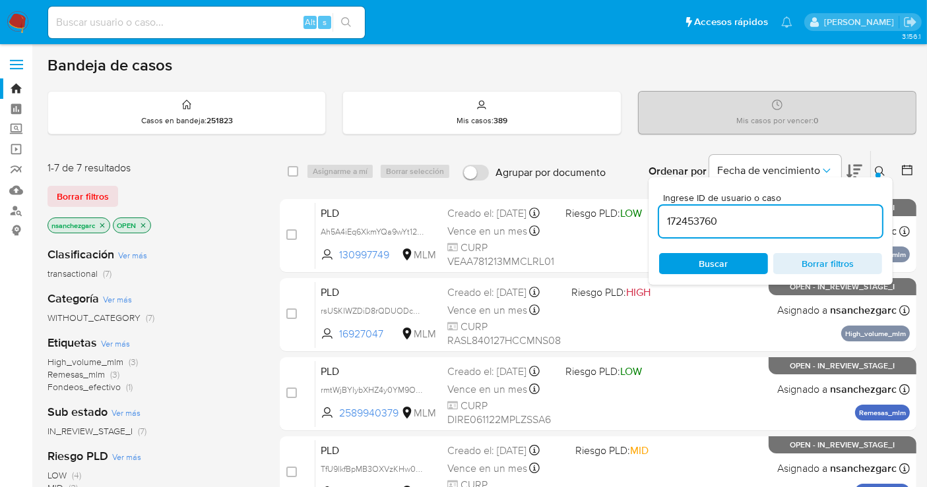
type input "172453760"
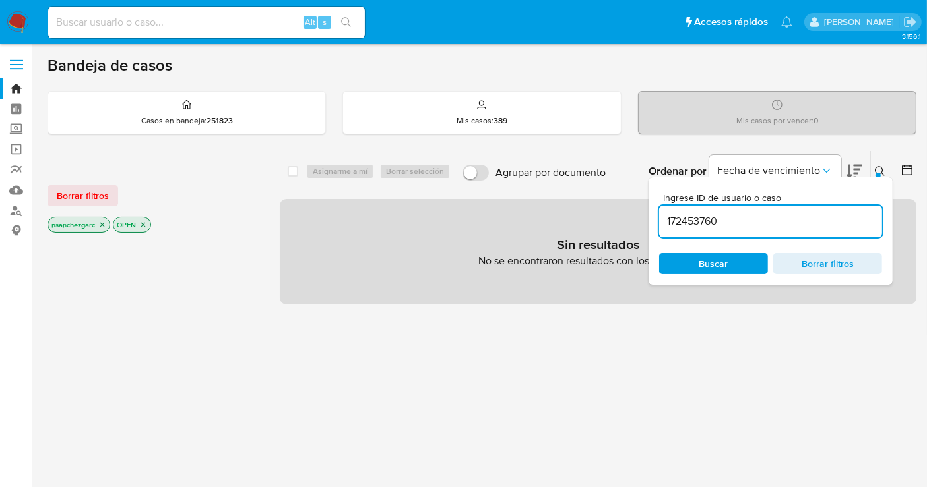
click at [106, 226] on icon "close-filter" at bounding box center [102, 225] width 8 height 8
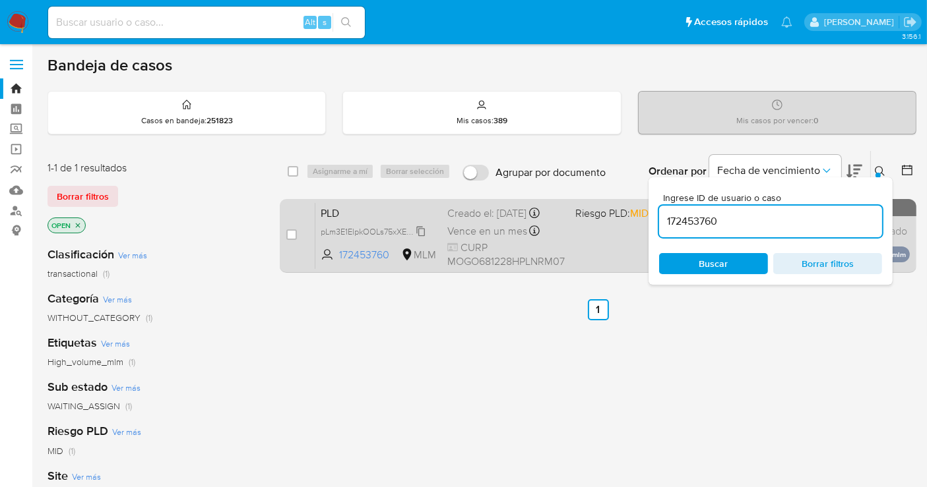
click at [420, 229] on span "pLm3E1ElpkOOLs75xXE721mo" at bounding box center [375, 231] width 108 height 15
click at [292, 232] on input "checkbox" at bounding box center [291, 235] width 11 height 11
checkbox input "true"
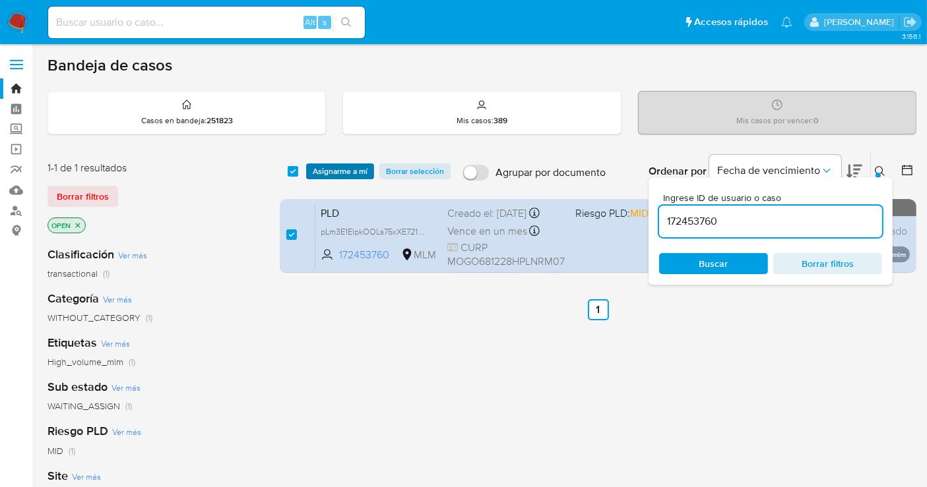
click at [341, 168] on span "Asignarme a mí" at bounding box center [340, 171] width 55 height 13
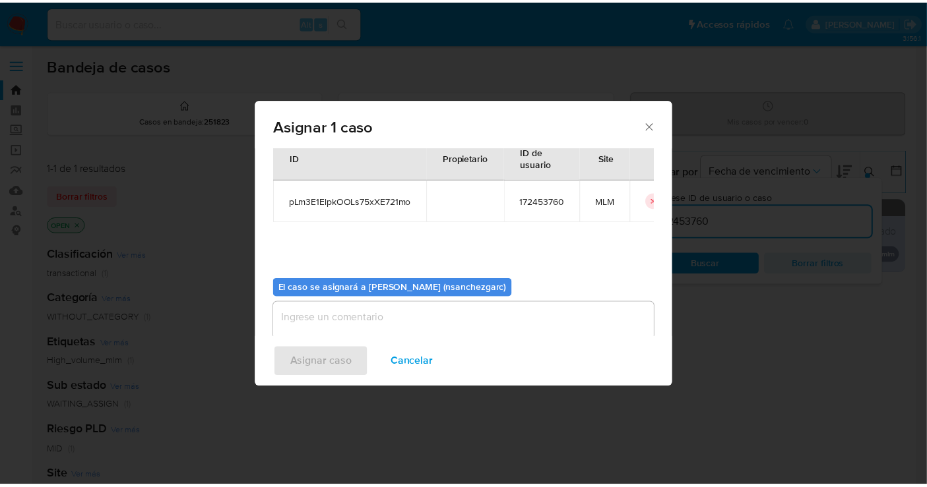
scroll to position [67, 0]
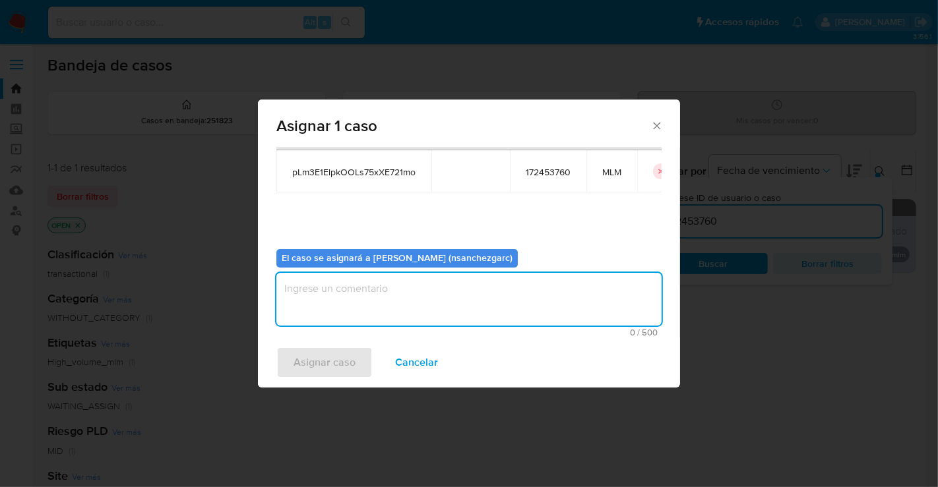
click at [332, 292] on textarea "assign-modal" at bounding box center [468, 299] width 385 height 53
type textarea "nesg"
click at [340, 356] on span "Asignar caso" at bounding box center [325, 362] width 62 height 29
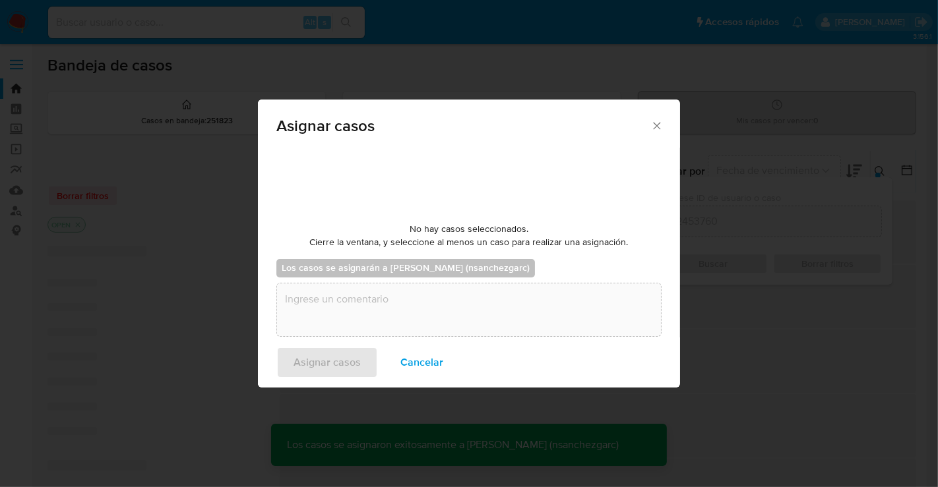
checkbox input "false"
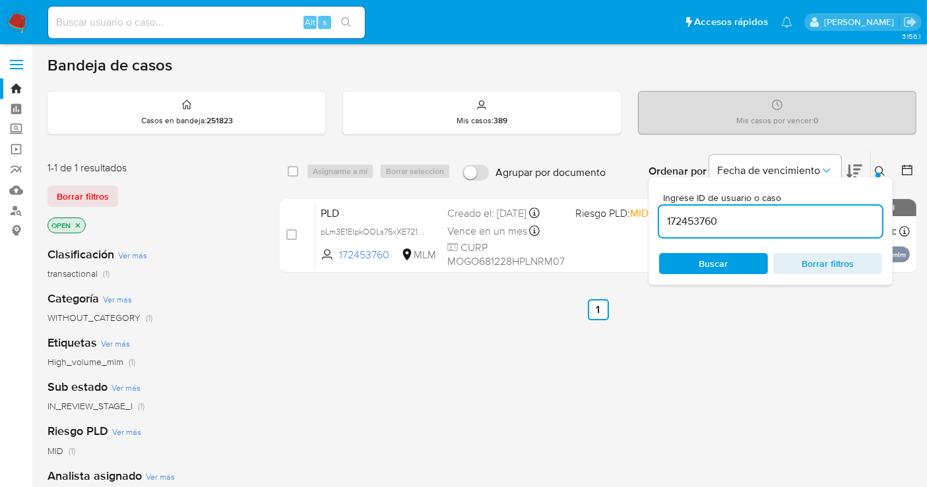
click at [878, 168] on icon at bounding box center [880, 171] width 11 height 11
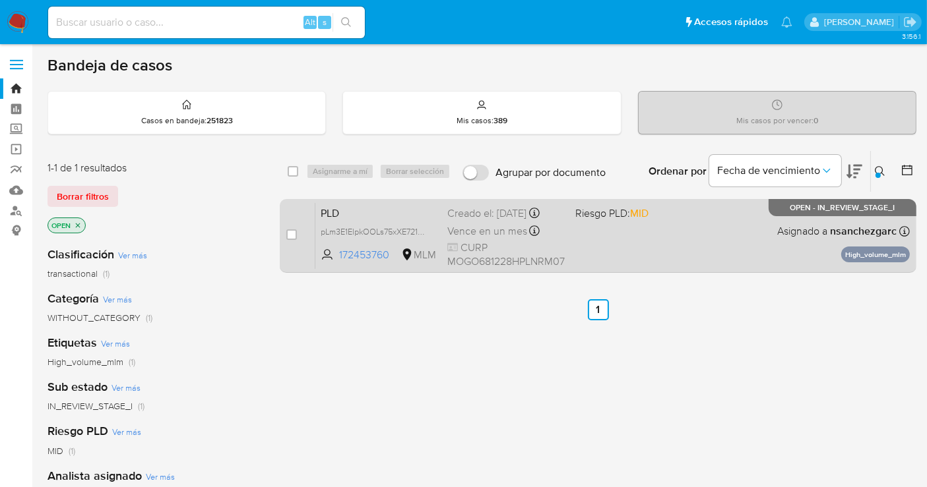
click at [476, 220] on div "PLD pLm3E1ElpkOOLs75xXE721mo 172453760 MLM Riesgo PLD: MID Creado el: 12/08/202…" at bounding box center [612, 236] width 594 height 67
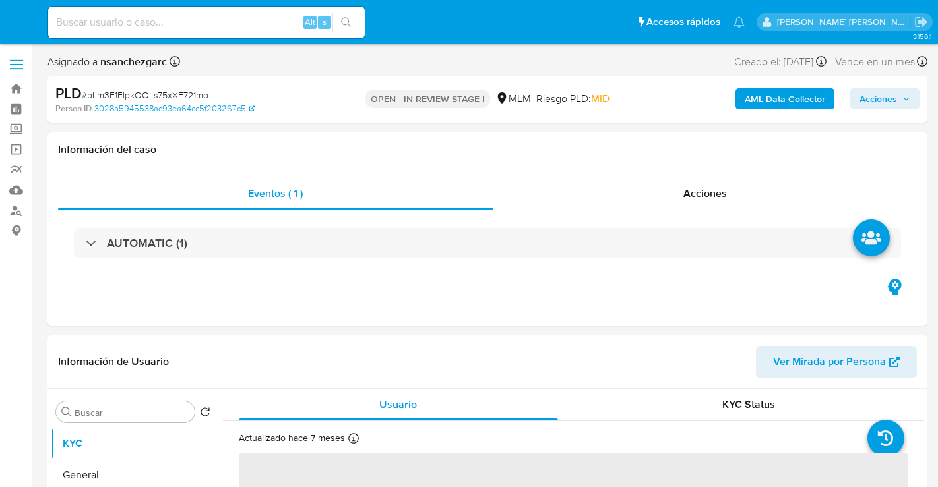
select select "10"
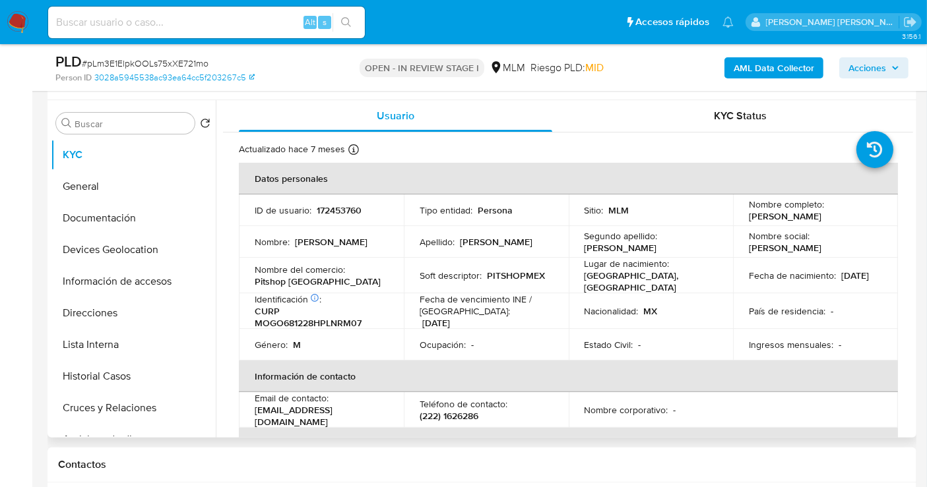
scroll to position [220, 0]
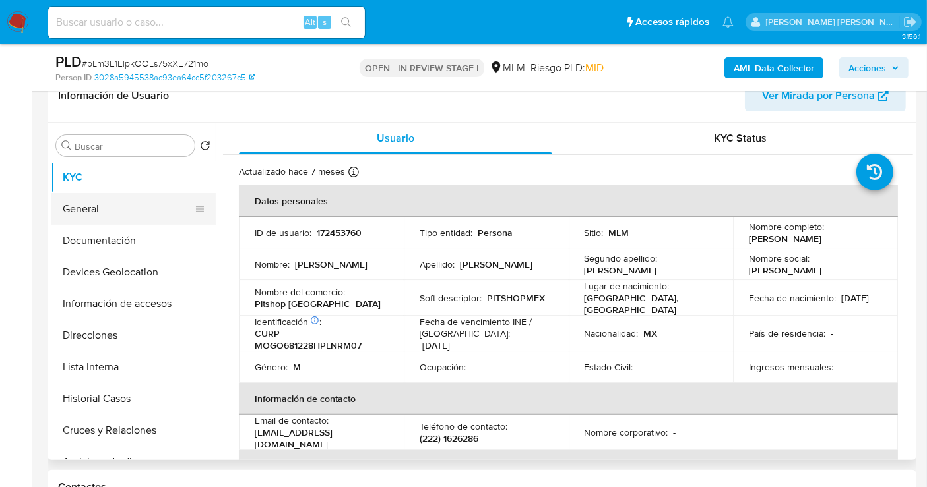
click at [67, 201] on button "General" at bounding box center [128, 209] width 154 height 32
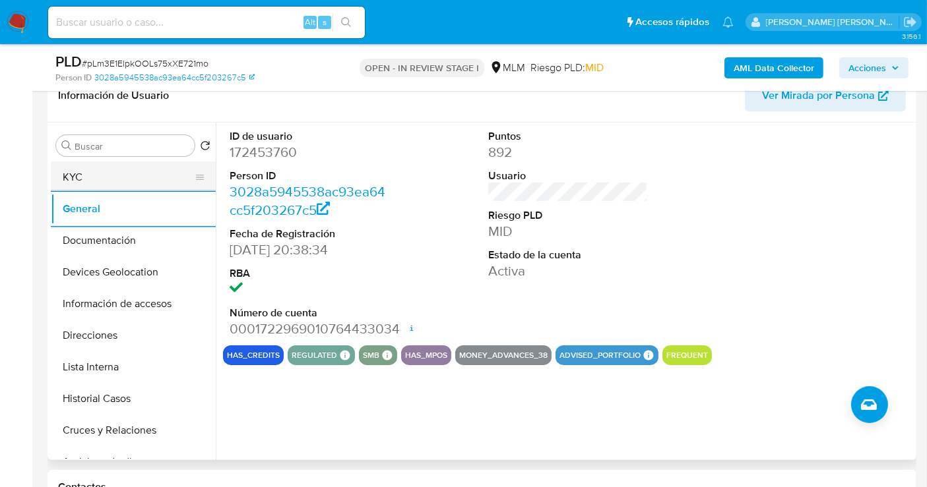
click at [84, 185] on button "KYC" at bounding box center [128, 178] width 154 height 32
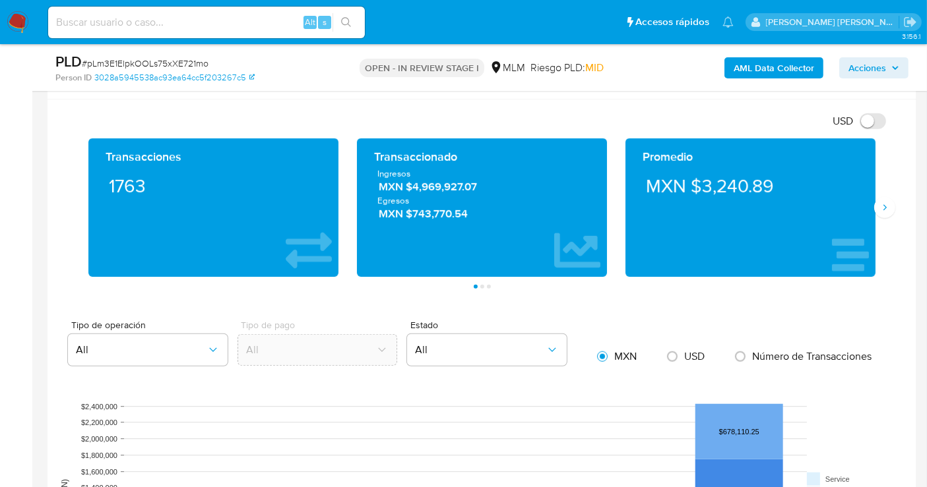
scroll to position [953, 0]
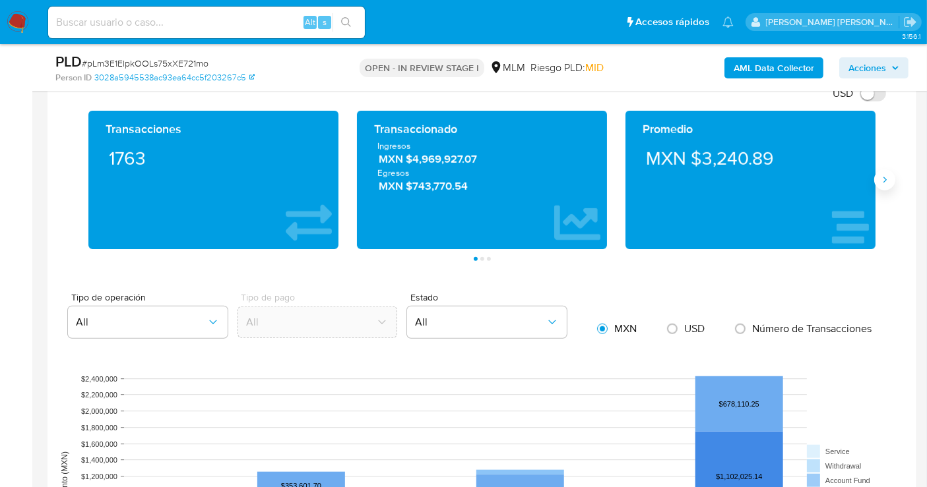
click at [883, 183] on button "Siguiente" at bounding box center [884, 180] width 21 height 21
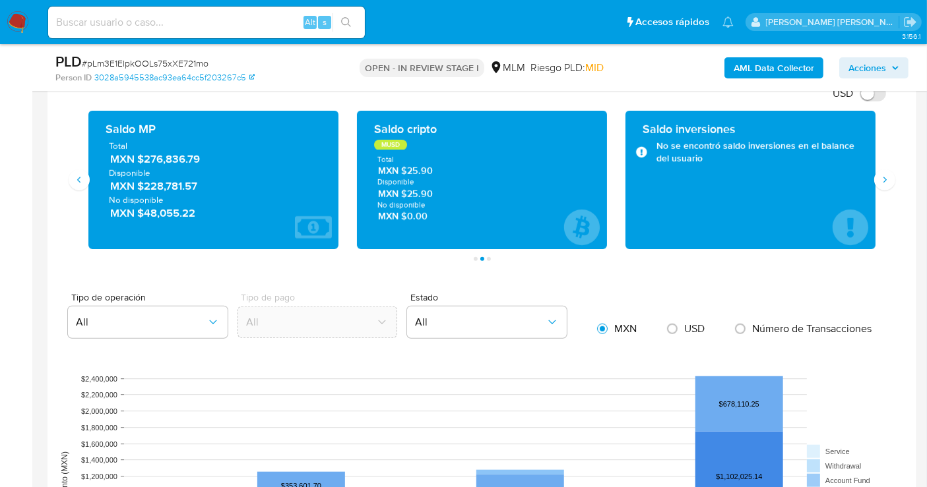
click at [163, 157] on span "MXN $276,836.79" at bounding box center [214, 159] width 208 height 15
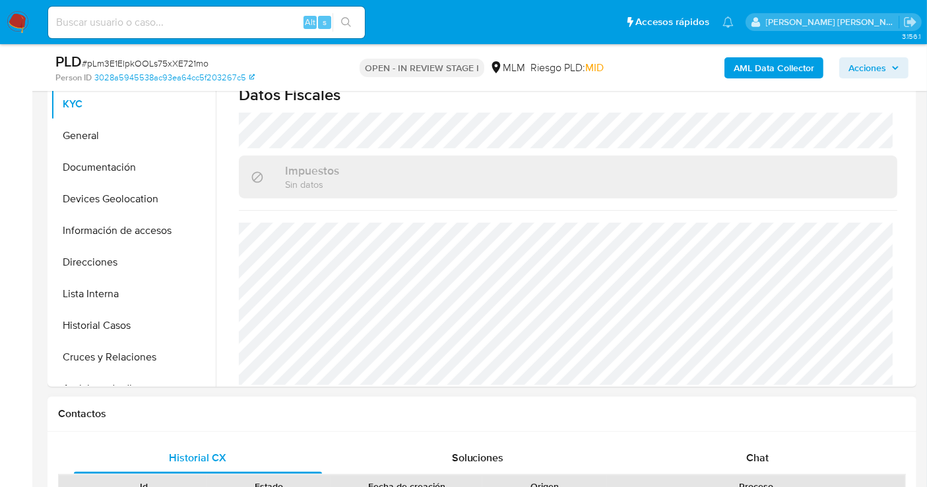
scroll to position [220, 0]
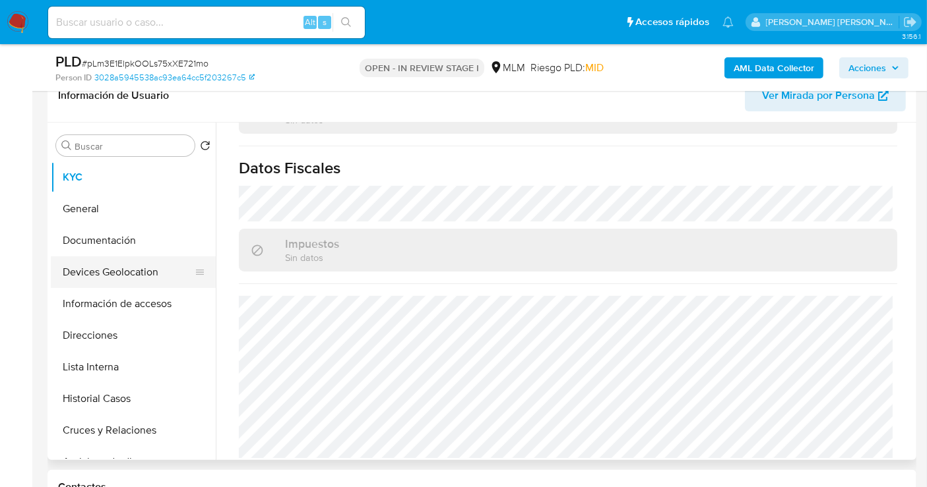
click at [126, 274] on button "Devices Geolocation" at bounding box center [128, 273] width 154 height 32
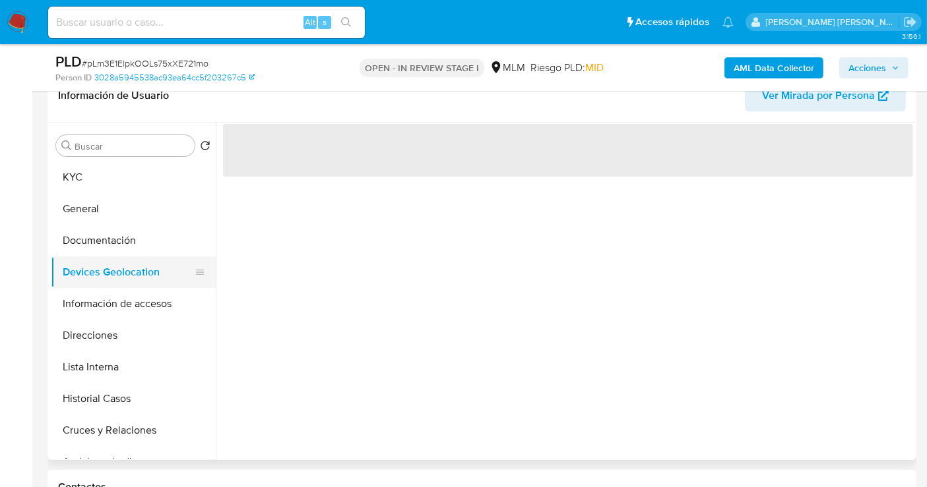
scroll to position [0, 0]
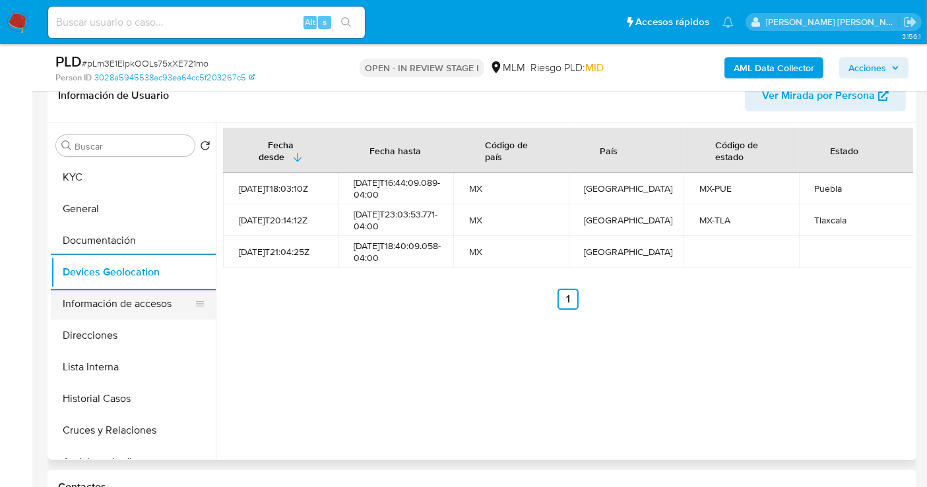
click at [122, 305] on button "Información de accesos" at bounding box center [128, 304] width 154 height 32
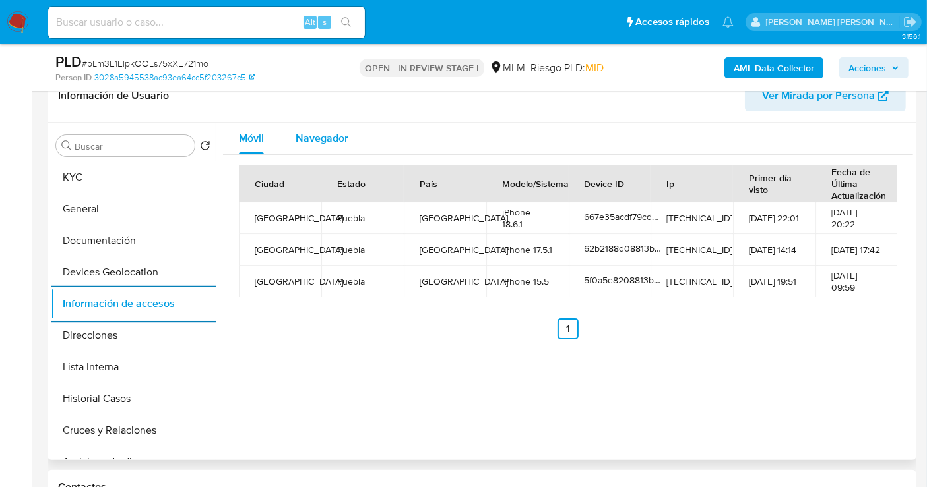
click at [322, 131] on span "Navegador" at bounding box center [322, 138] width 53 height 15
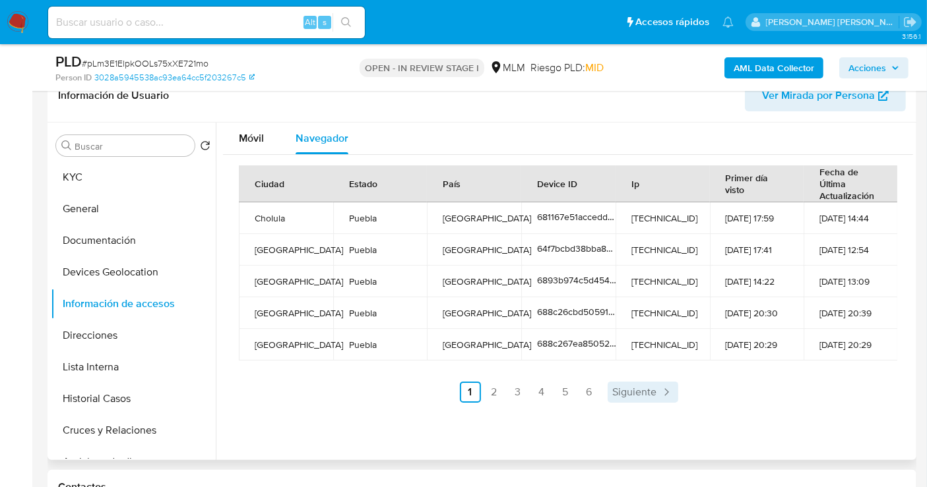
click at [645, 400] on link "Siguiente" at bounding box center [643, 392] width 71 height 21
click at [645, 400] on link "Siguiente" at bounding box center [677, 392] width 71 height 21
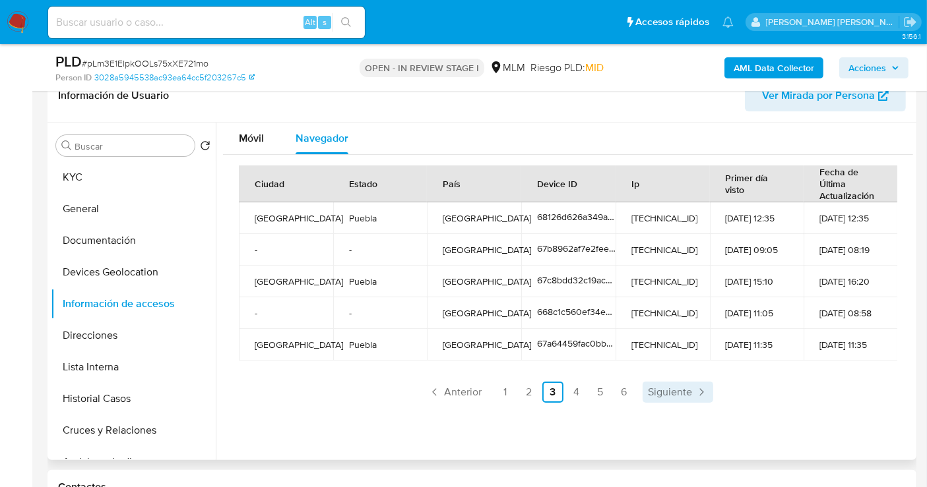
click at [658, 396] on span "Siguiente" at bounding box center [670, 392] width 44 height 11
click at [679, 398] on span "Siguiente" at bounding box center [670, 392] width 44 height 11
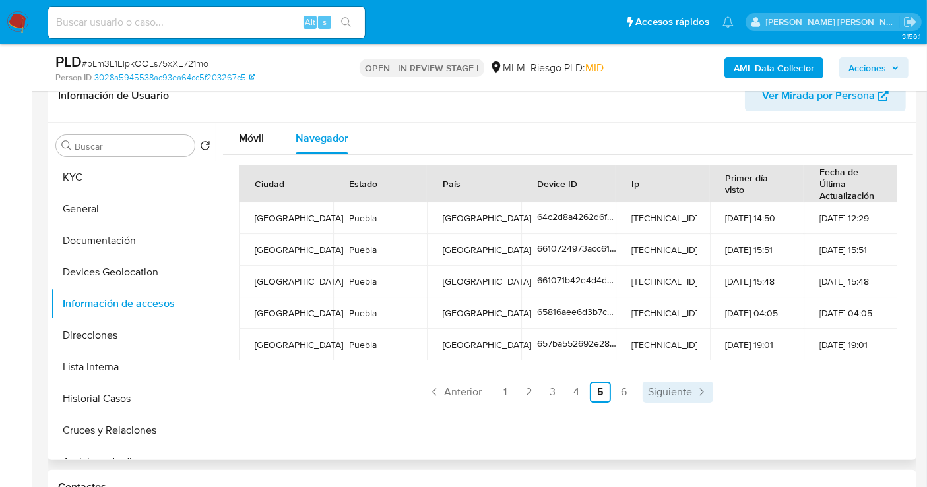
click at [679, 398] on span "Siguiente" at bounding box center [670, 392] width 44 height 11
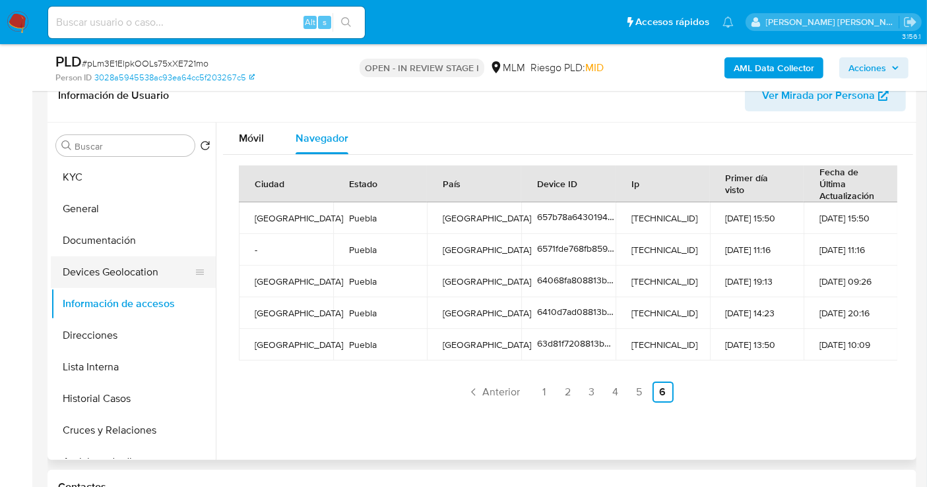
click at [126, 268] on button "Devices Geolocation" at bounding box center [128, 273] width 154 height 32
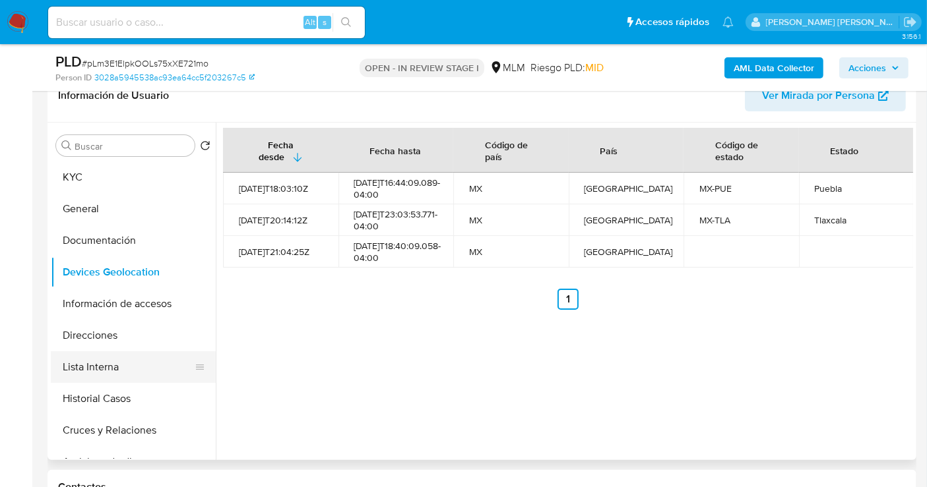
click at [98, 374] on button "Lista Interna" at bounding box center [128, 368] width 154 height 32
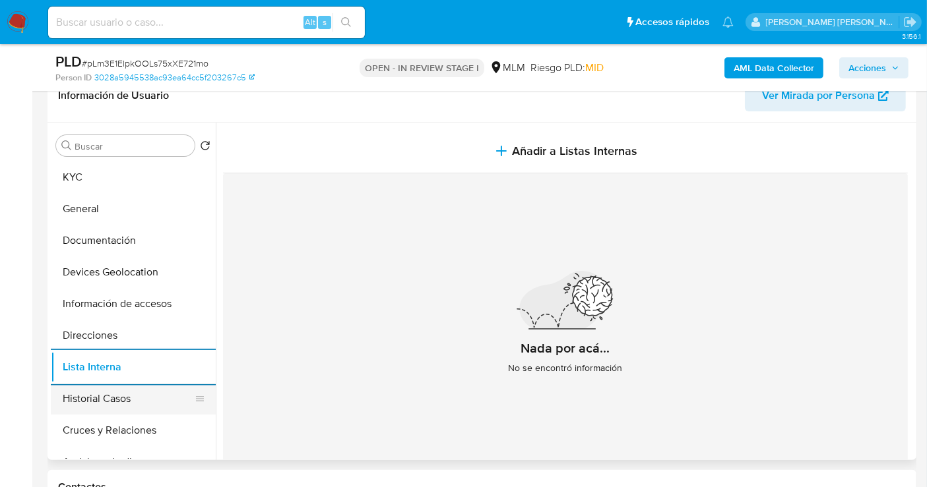
click at [122, 392] on button "Historial Casos" at bounding box center [128, 399] width 154 height 32
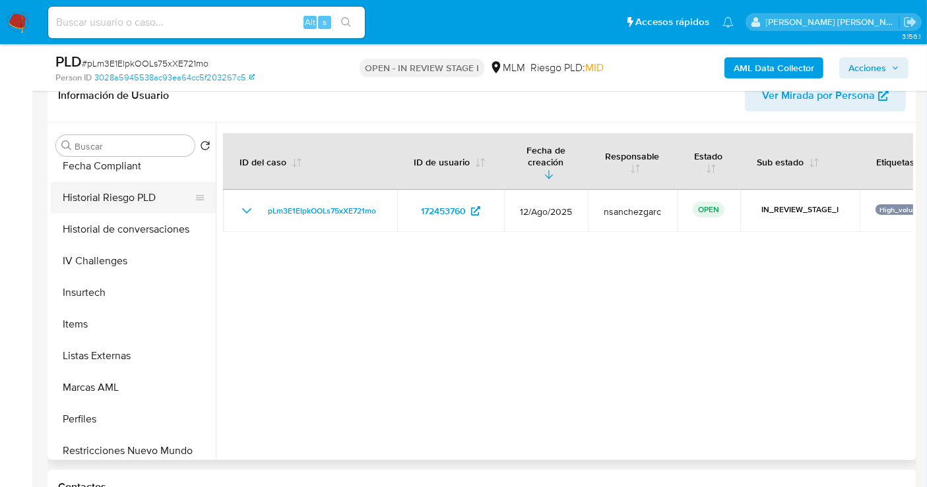
scroll to position [513, 0]
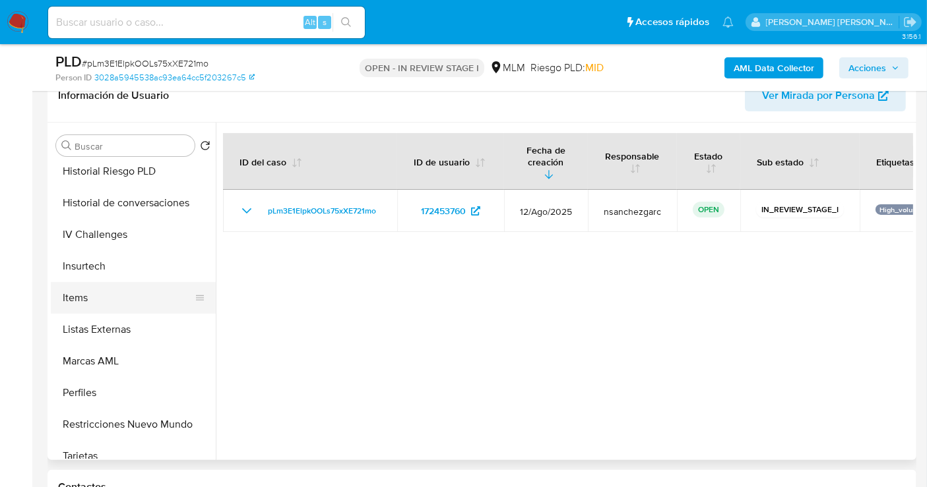
drag, startPoint x: 74, startPoint y: 297, endPoint x: 85, endPoint y: 301, distance: 12.1
click at [73, 296] on button "Items" at bounding box center [128, 298] width 154 height 32
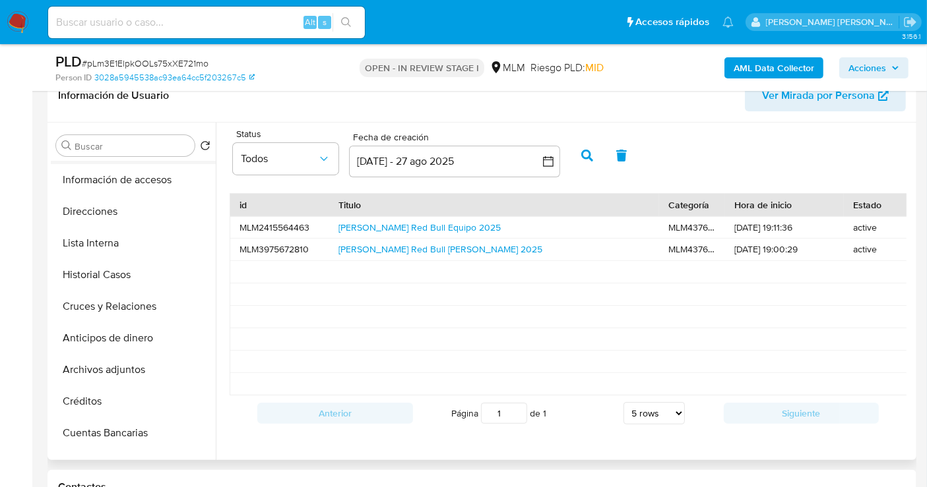
scroll to position [0, 0]
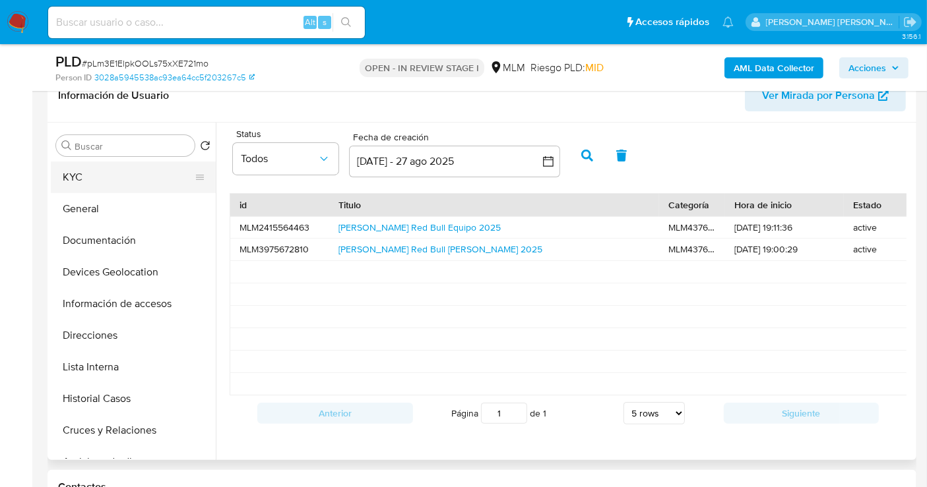
click at [84, 181] on button "KYC" at bounding box center [128, 178] width 154 height 32
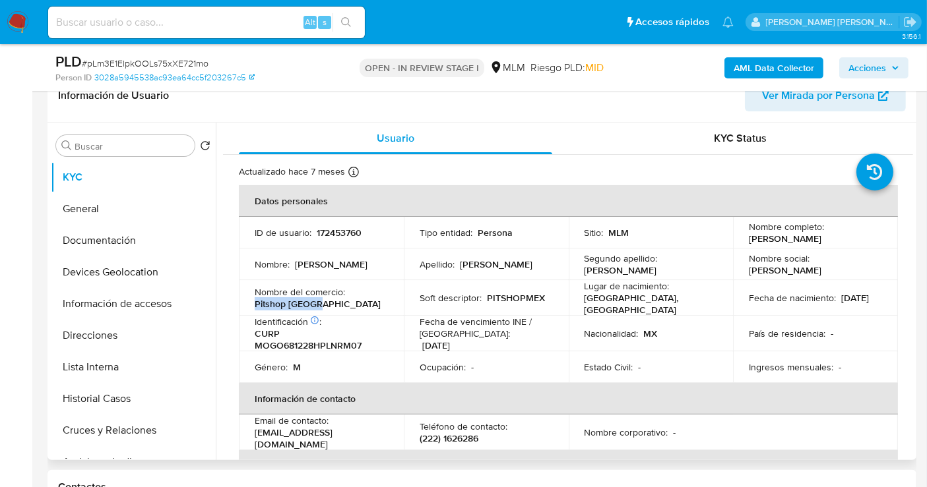
drag, startPoint x: 330, startPoint y: 306, endPoint x: 256, endPoint y: 302, distance: 74.0
click at [256, 302] on div "Nombre del comercio : Pitshop Mexico" at bounding box center [321, 298] width 133 height 24
copy p "Pitshop Mexico"
click at [788, 95] on span "Ver Mirada por Persona" at bounding box center [818, 96] width 113 height 32
drag, startPoint x: 492, startPoint y: 430, endPoint x: 412, endPoint y: 434, distance: 79.9
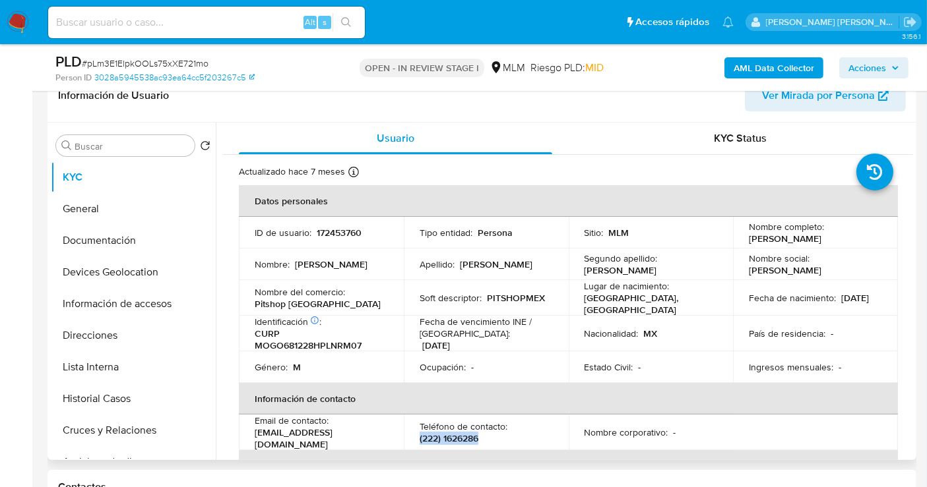
click at [412, 434] on td "Teléfono de contacto : (222) 1626286" at bounding box center [486, 433] width 165 height 36
copy p "(222) 1626286"
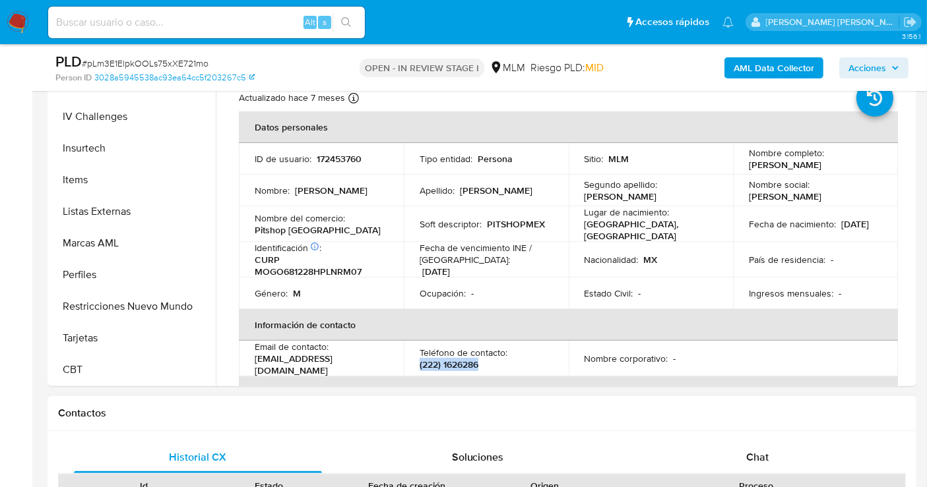
scroll to position [293, 0]
click at [84, 180] on button "Items" at bounding box center [128, 181] width 154 height 32
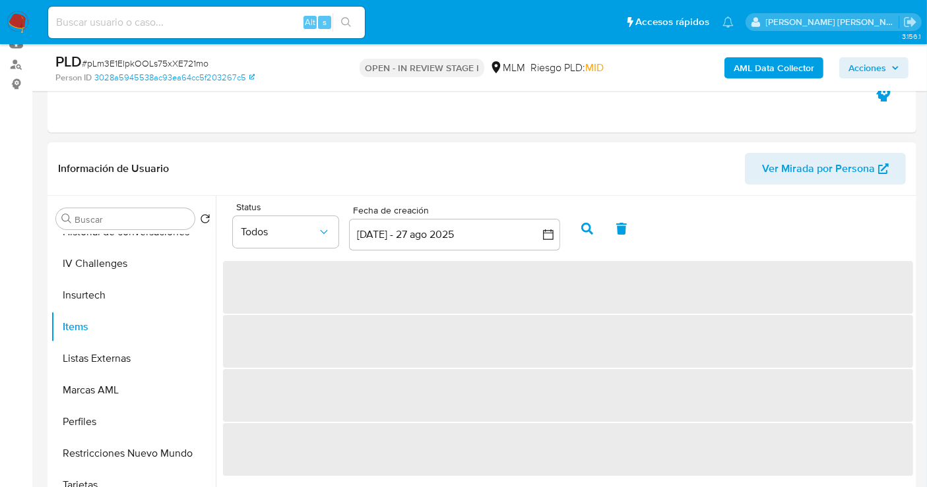
scroll to position [146, 0]
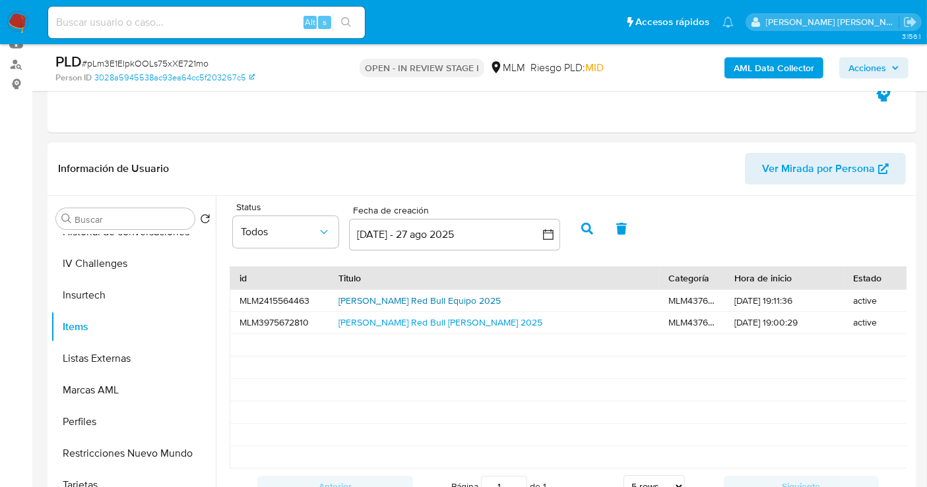
click at [363, 302] on link "Gorra Red Bull Equipo 2025" at bounding box center [419, 300] width 162 height 13
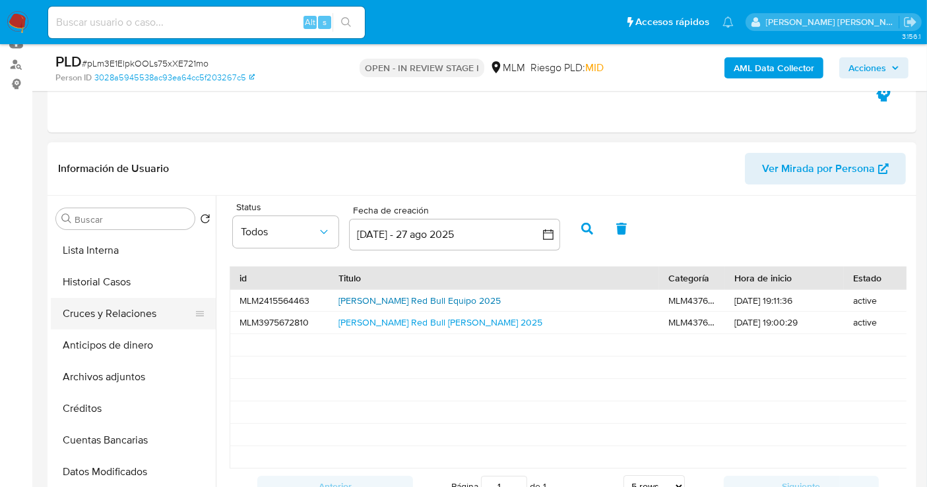
scroll to position [44, 0]
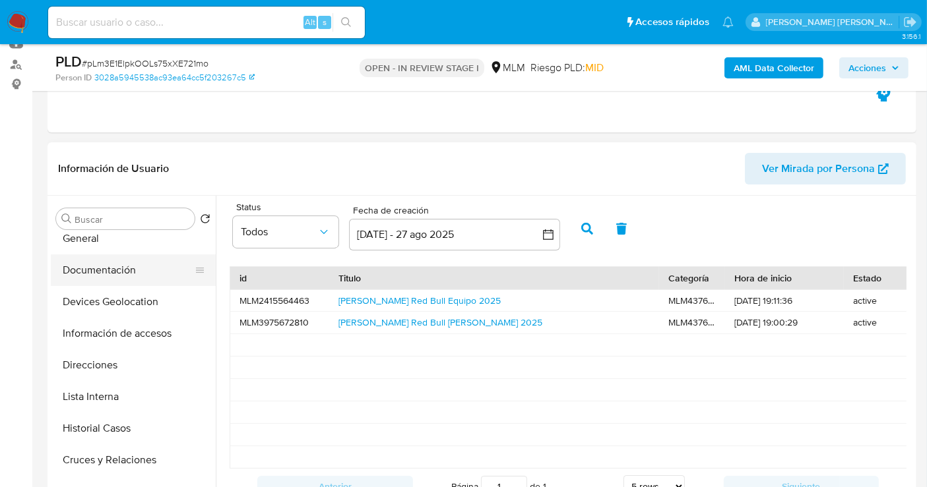
click at [88, 276] on button "Documentación" at bounding box center [128, 271] width 154 height 32
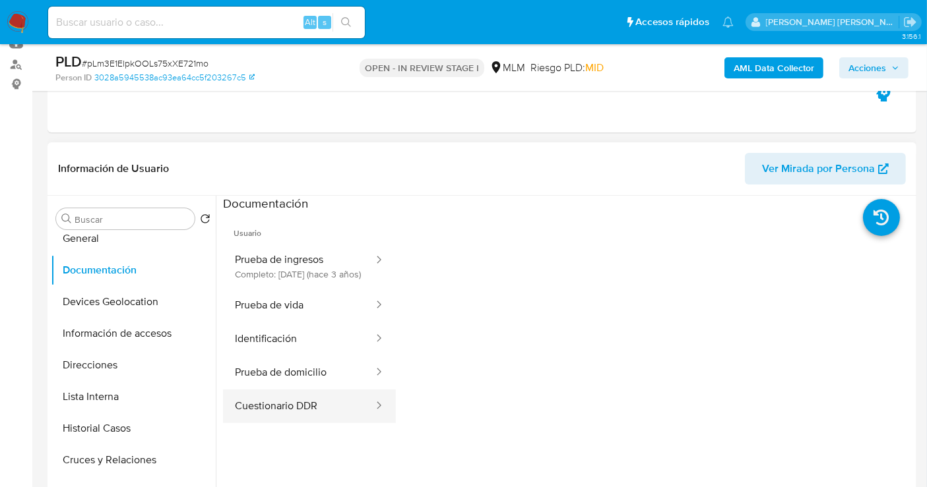
click at [270, 419] on button "Cuestionario DDR" at bounding box center [299, 407] width 152 height 34
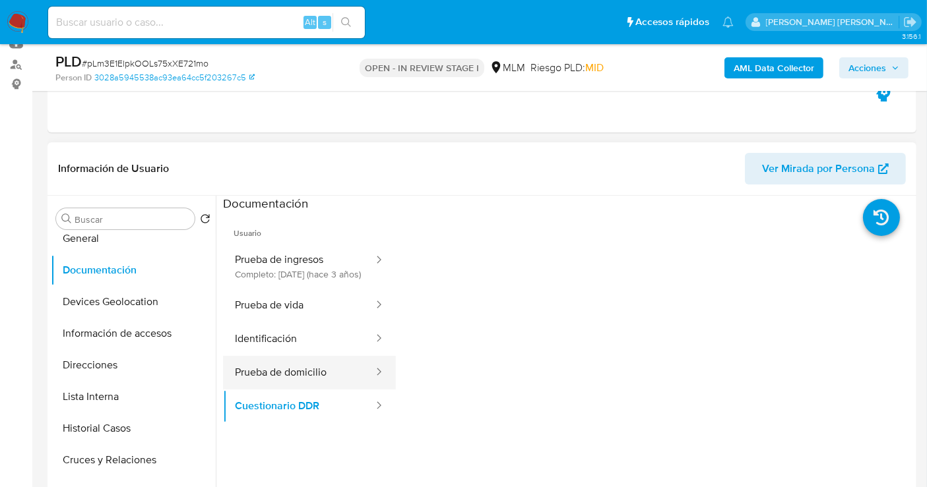
click at [294, 383] on button "Prueba de domicilio" at bounding box center [299, 373] width 152 height 34
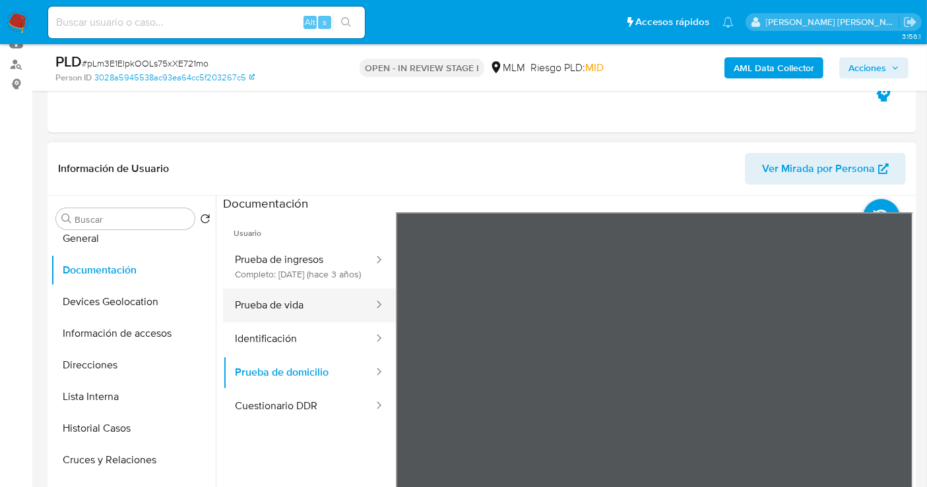
click at [293, 322] on button "Prueba de vida" at bounding box center [299, 306] width 152 height 34
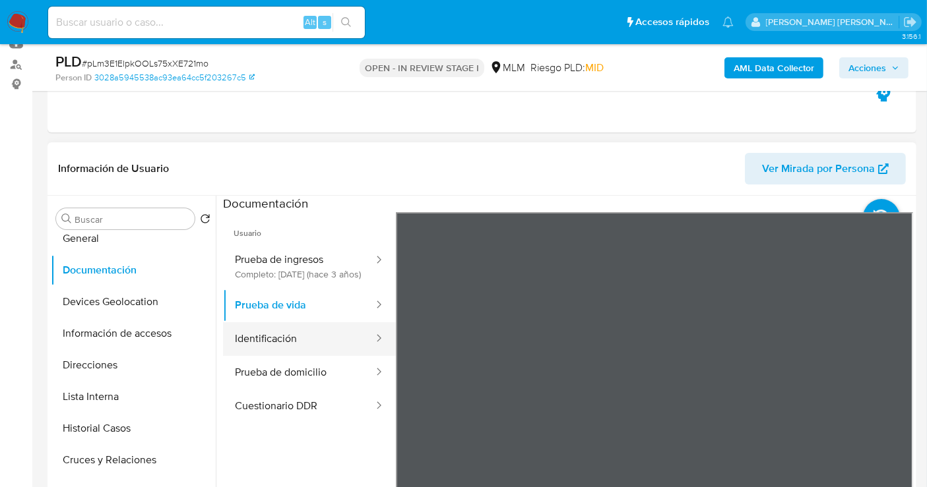
click at [305, 347] on button "Identificación" at bounding box center [299, 340] width 152 height 34
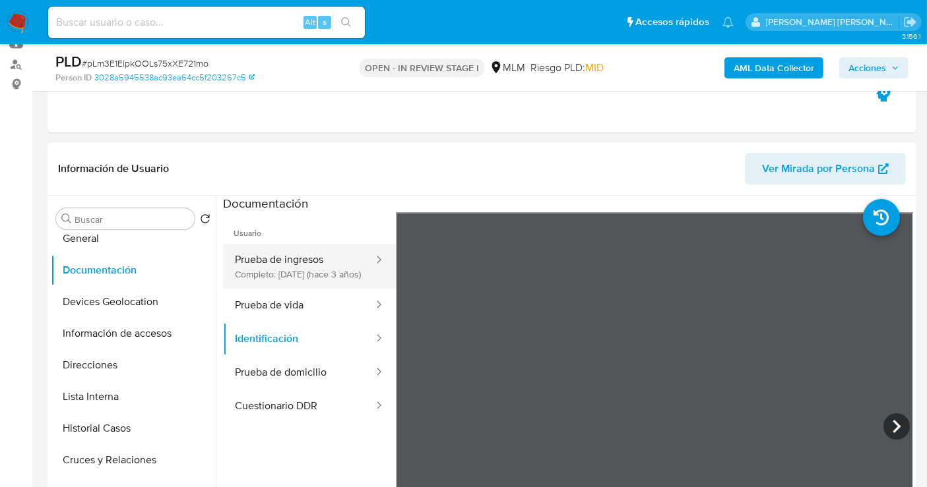
click at [269, 255] on button "Prueba de ingresos Completo: 10/10/2022 (hace 3 años)" at bounding box center [299, 266] width 152 height 45
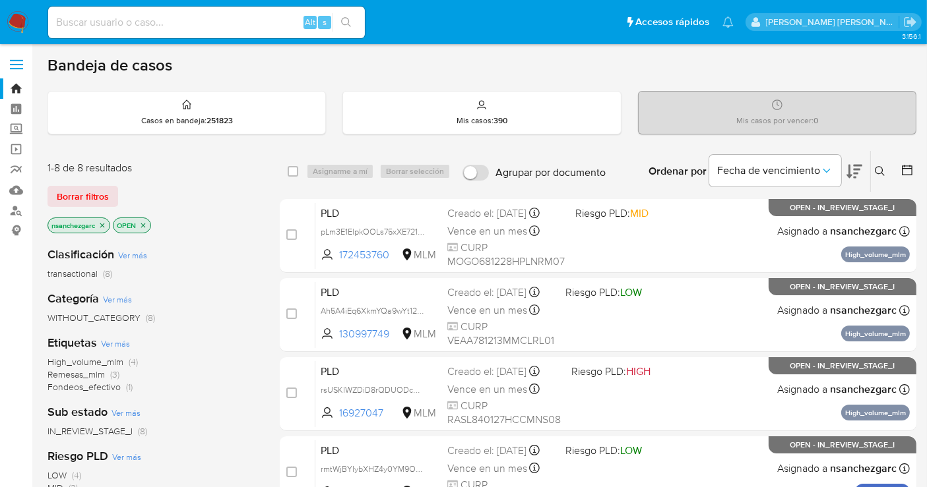
click at [117, 28] on input at bounding box center [206, 22] width 317 height 17
paste input "254419645"
type input "254419645"
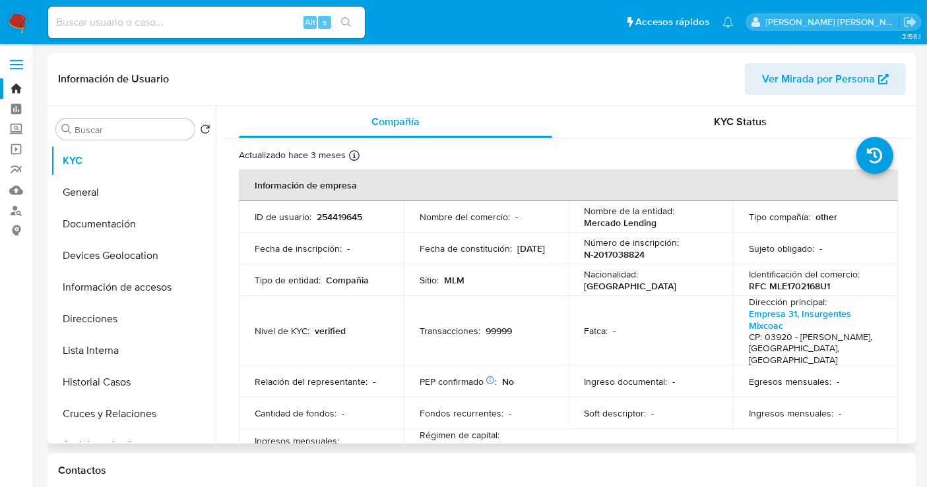
select select "10"
click at [25, 22] on img at bounding box center [18, 22] width 22 height 22
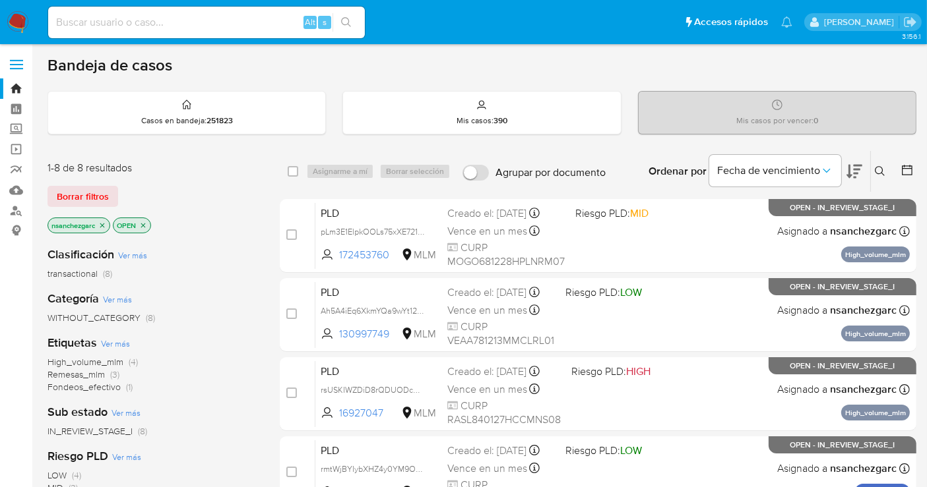
click at [141, 26] on input at bounding box center [206, 22] width 317 height 17
paste input "227800654"
type input "2"
click at [881, 171] on icon at bounding box center [880, 171] width 10 height 10
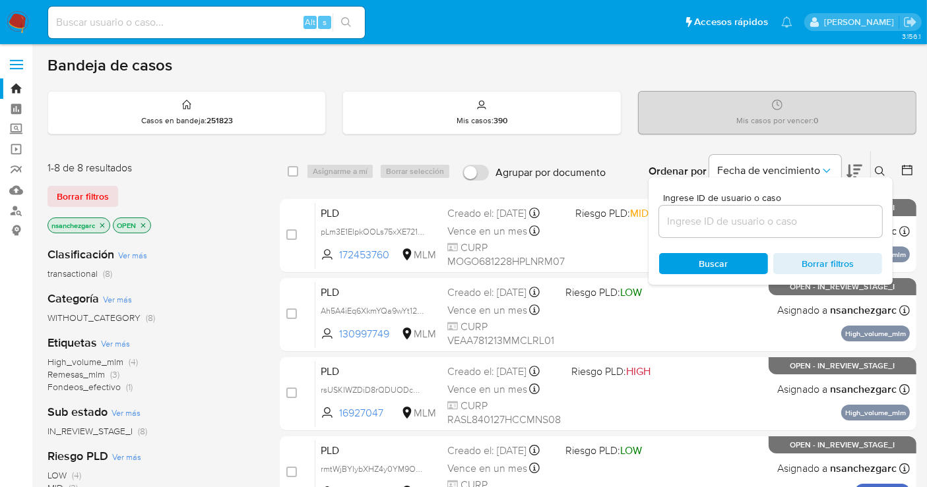
click at [720, 222] on input at bounding box center [770, 221] width 223 height 17
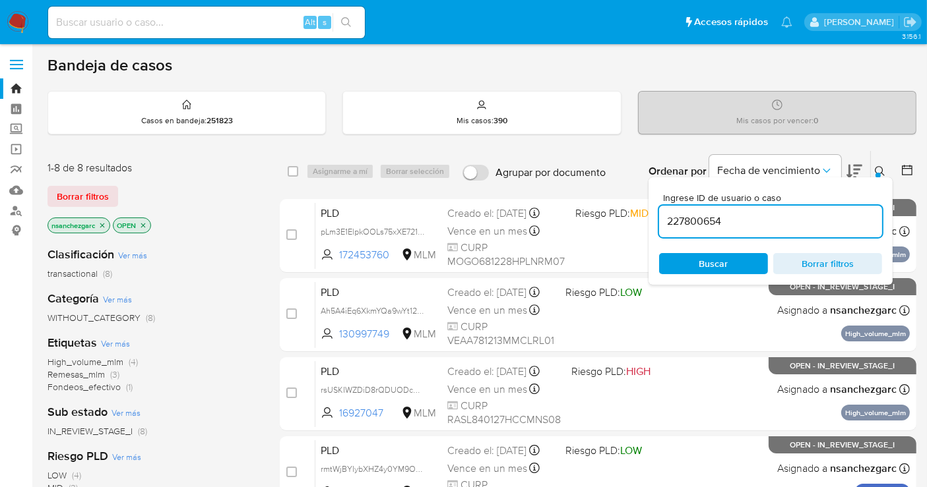
type input "227800654"
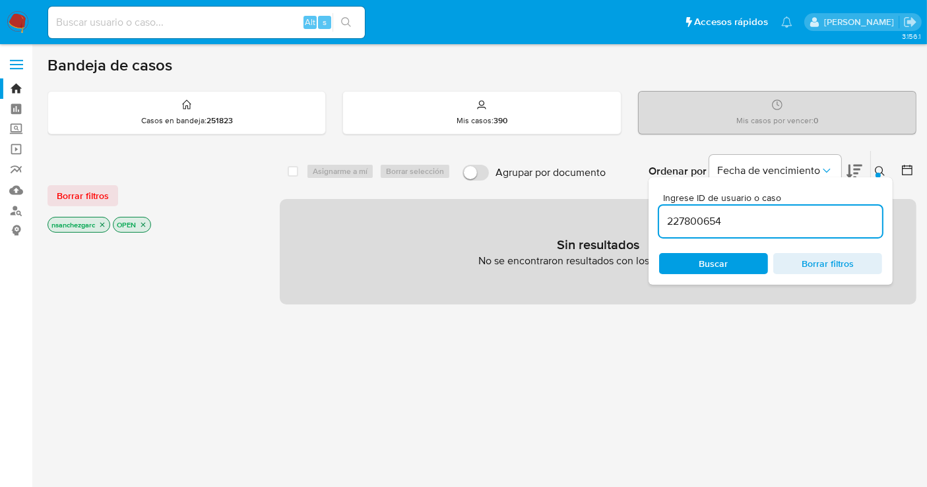
click at [104, 222] on icon "close-filter" at bounding box center [102, 225] width 8 height 8
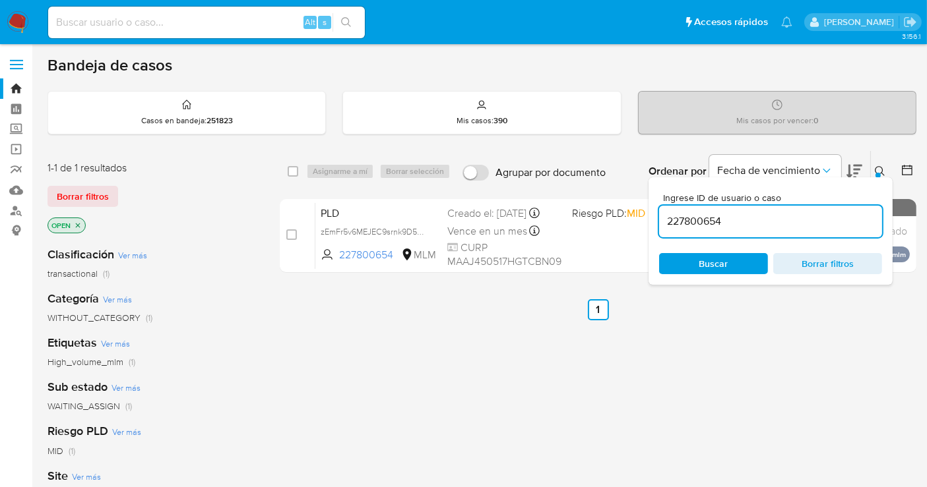
click at [877, 175] on div at bounding box center [877, 175] width 5 height 5
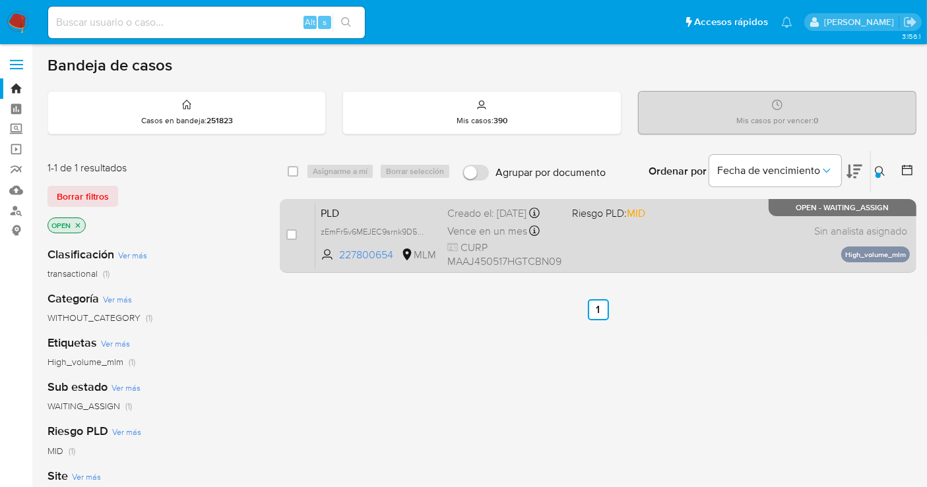
drag, startPoint x: 290, startPoint y: 235, endPoint x: 309, endPoint y: 230, distance: 20.5
click at [290, 234] on input "checkbox" at bounding box center [291, 235] width 11 height 11
checkbox input "true"
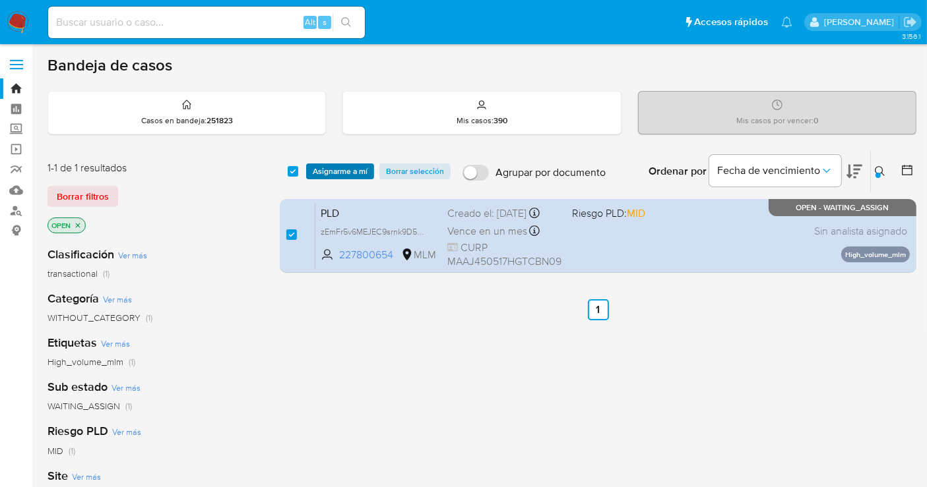
click at [342, 169] on span "Asignarme a mí" at bounding box center [340, 171] width 55 height 13
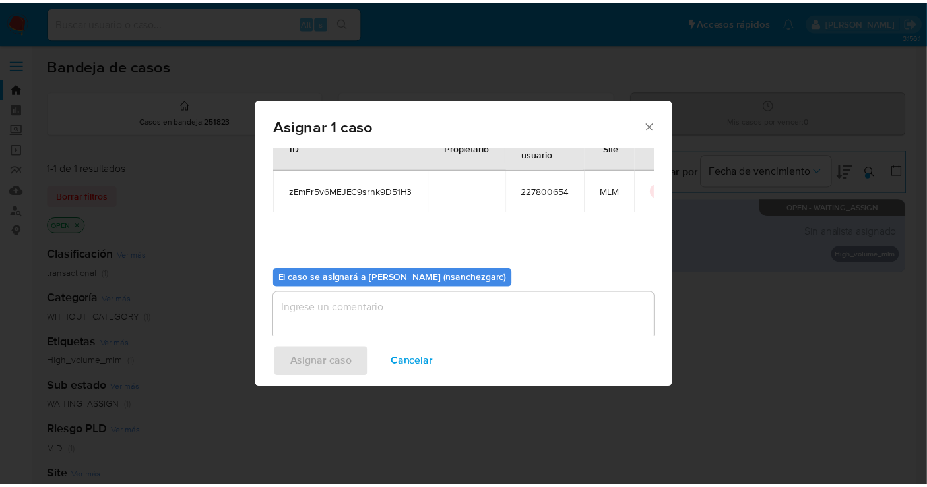
scroll to position [67, 0]
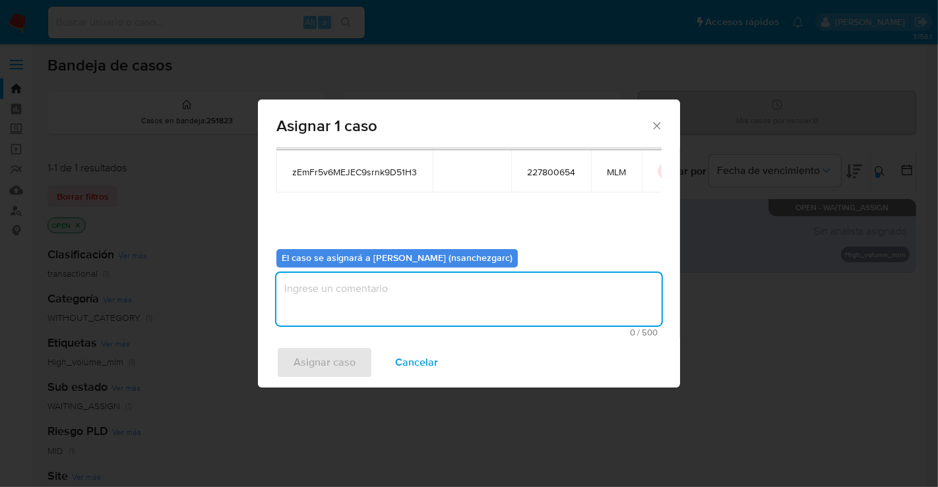
click at [318, 288] on textarea "assign-modal" at bounding box center [468, 299] width 385 height 53
type textarea "nesg"
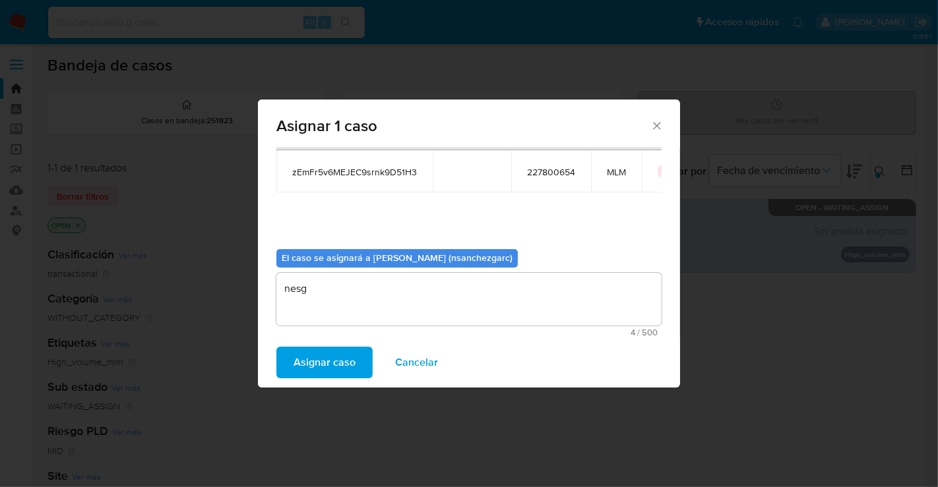
click at [318, 370] on span "Asignar caso" at bounding box center [325, 362] width 62 height 29
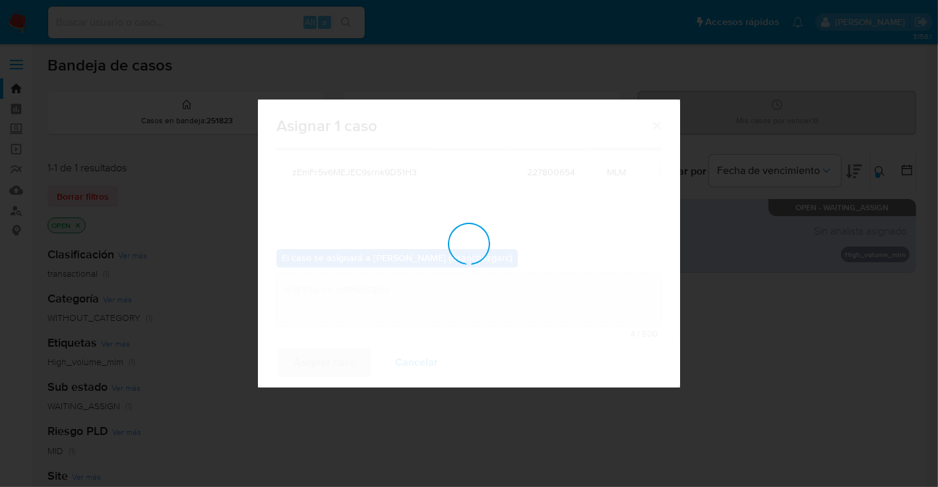
checkbox input "false"
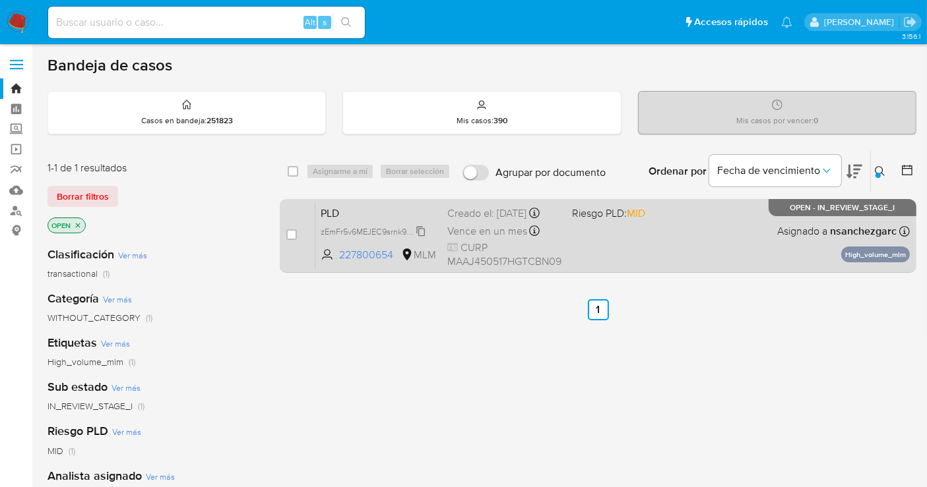
click at [416, 238] on span "zEmFr5v6MEJEC9srnk9D51H3" at bounding box center [376, 231] width 110 height 15
click at [487, 232] on div "Vence en un mes Vence el 11/10/2025 02:06:31" at bounding box center [504, 231] width 114 height 18
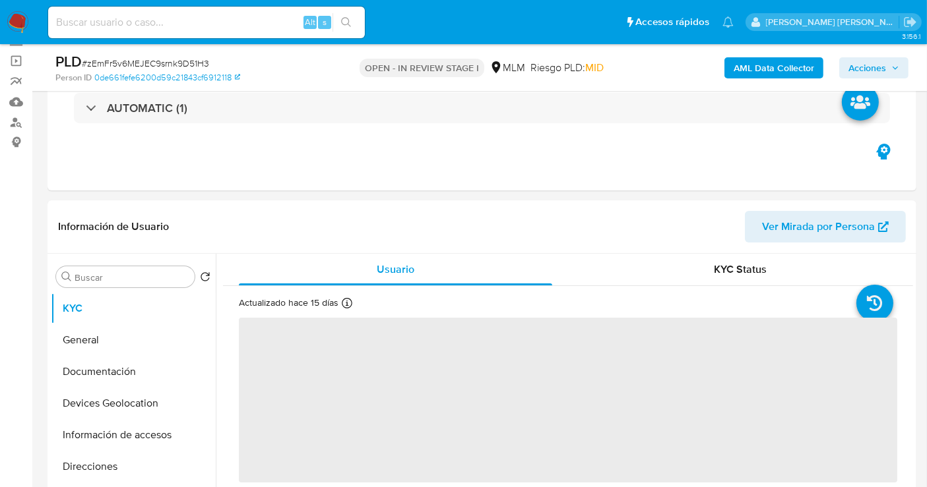
scroll to position [146, 0]
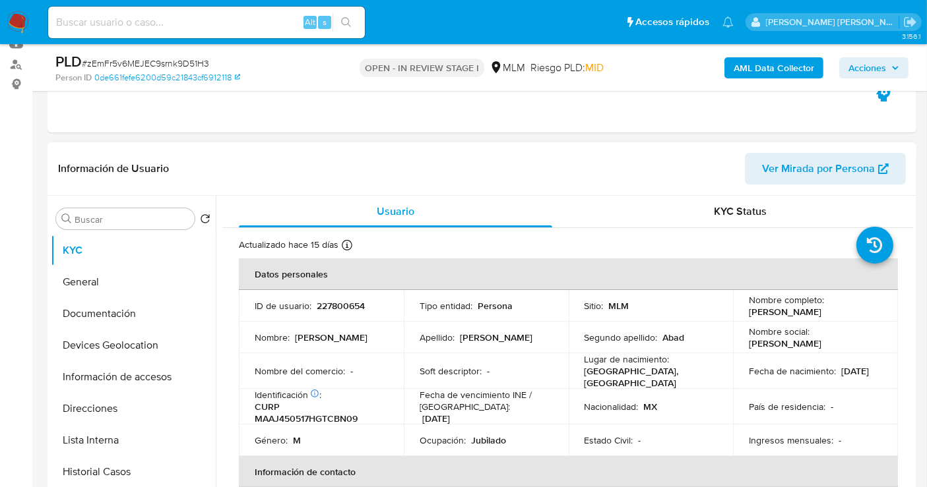
select select "10"
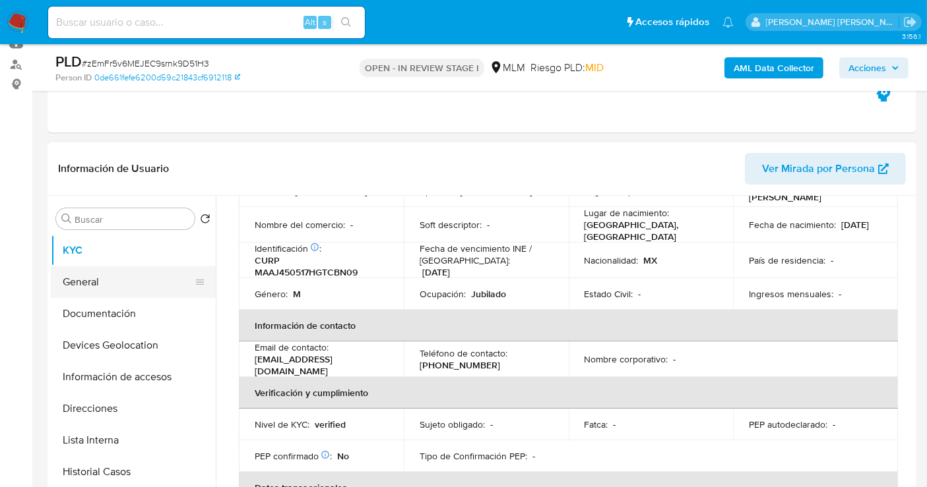
click at [93, 288] on button "General" at bounding box center [128, 282] width 154 height 32
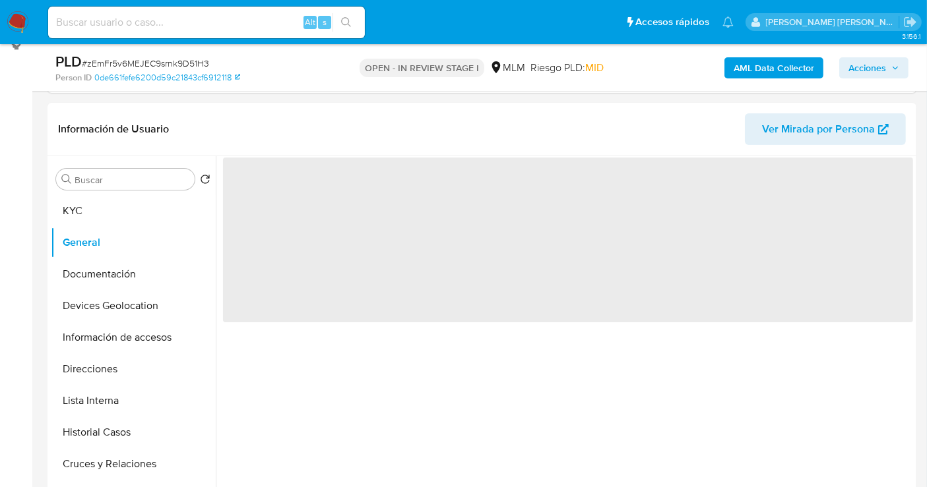
scroll to position [220, 0]
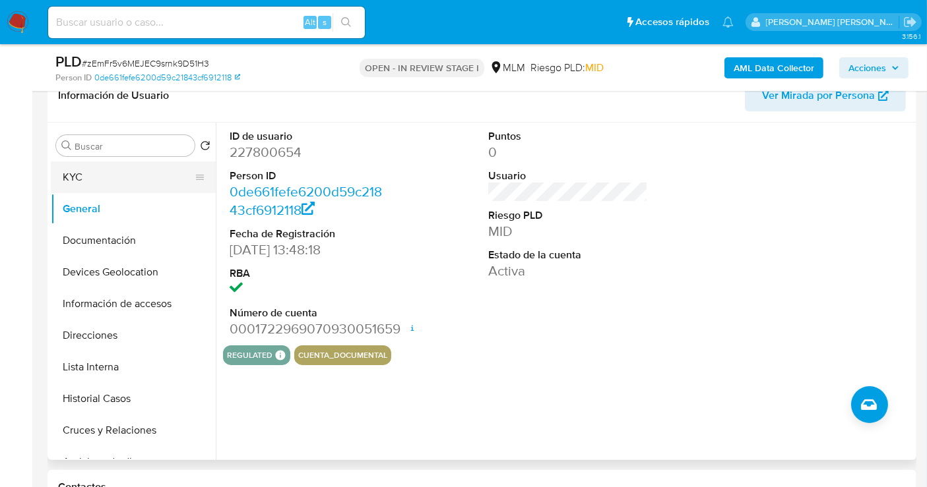
click at [119, 181] on button "KYC" at bounding box center [128, 178] width 154 height 32
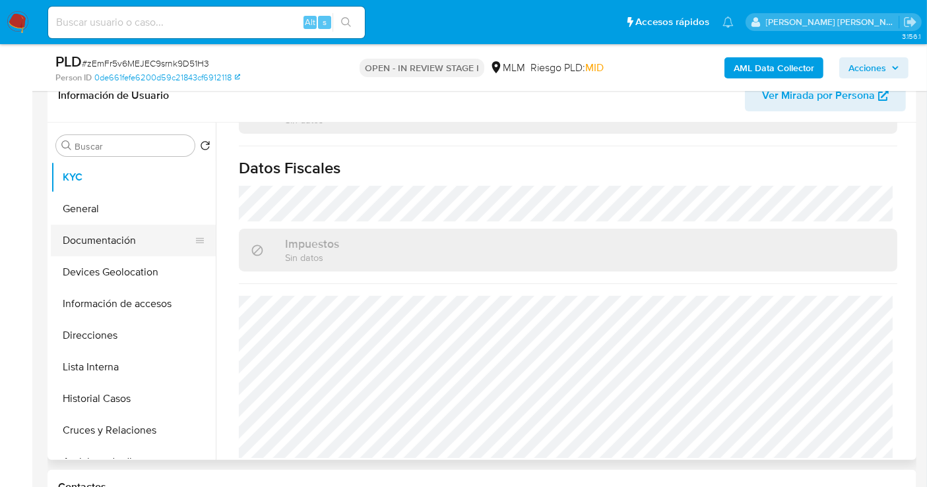
click at [109, 242] on button "Documentación" at bounding box center [128, 241] width 154 height 32
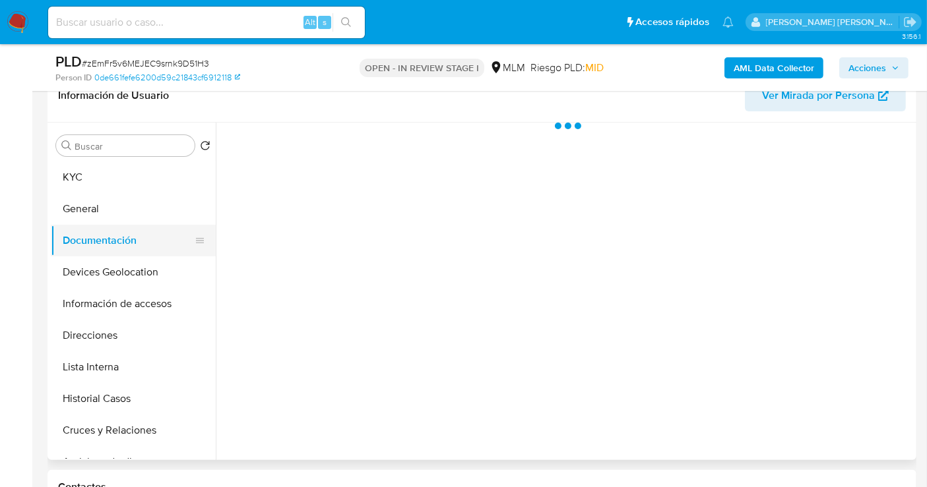
scroll to position [0, 0]
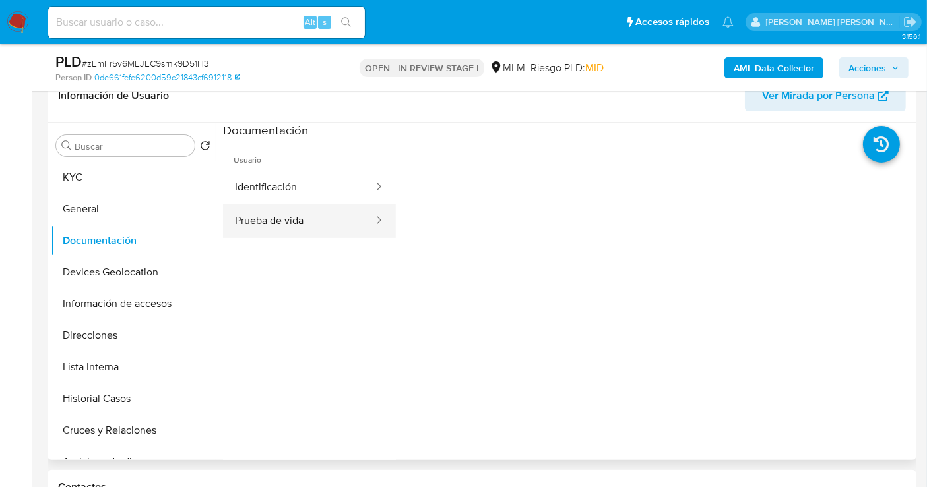
click at [294, 219] on button "Prueba de vida" at bounding box center [299, 221] width 152 height 34
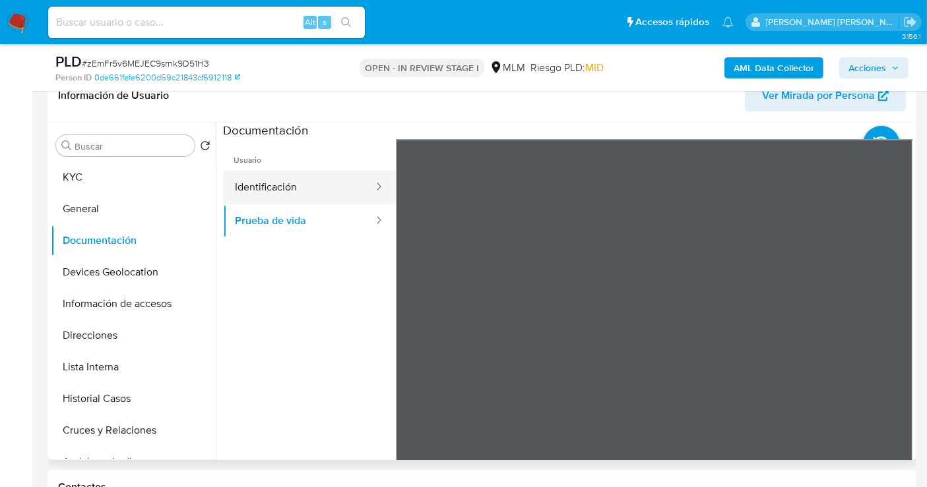
click at [292, 193] on button "Identificación" at bounding box center [299, 188] width 152 height 34
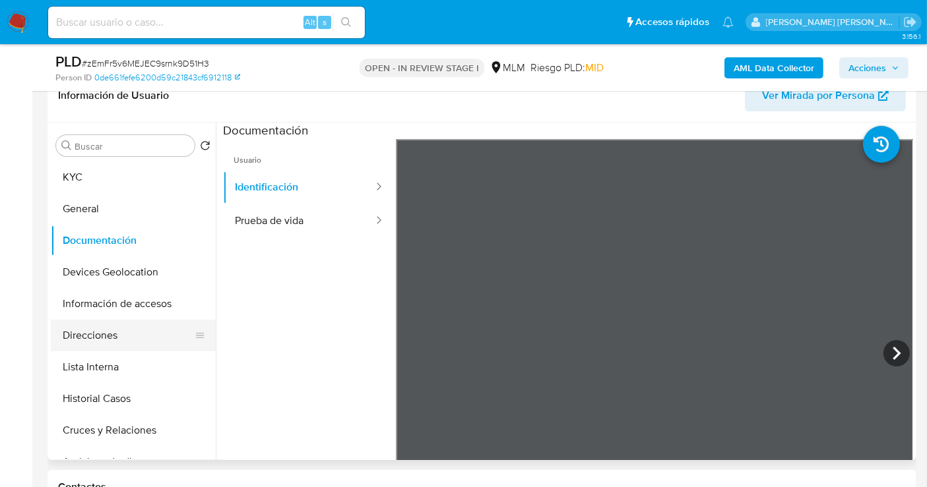
click at [110, 330] on button "Direcciones" at bounding box center [128, 336] width 154 height 32
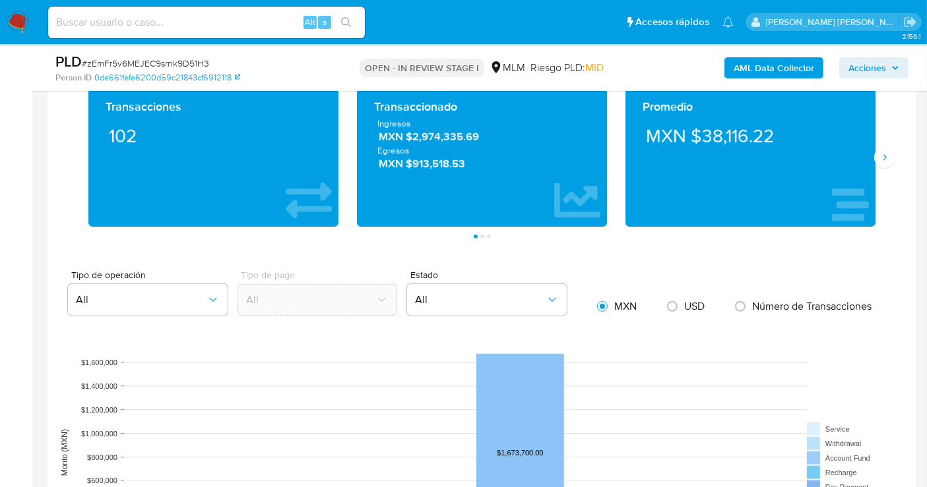
scroll to position [879, 0]
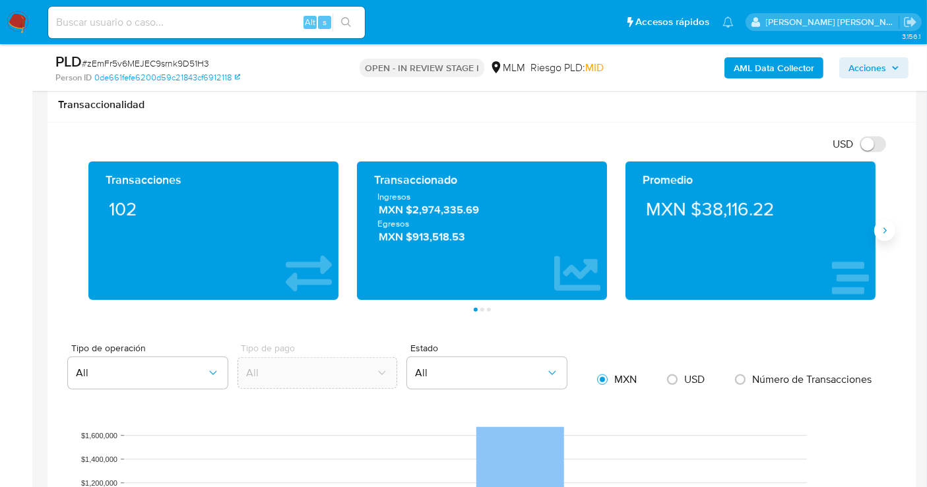
click at [884, 228] on icon "Siguiente" at bounding box center [884, 231] width 3 height 6
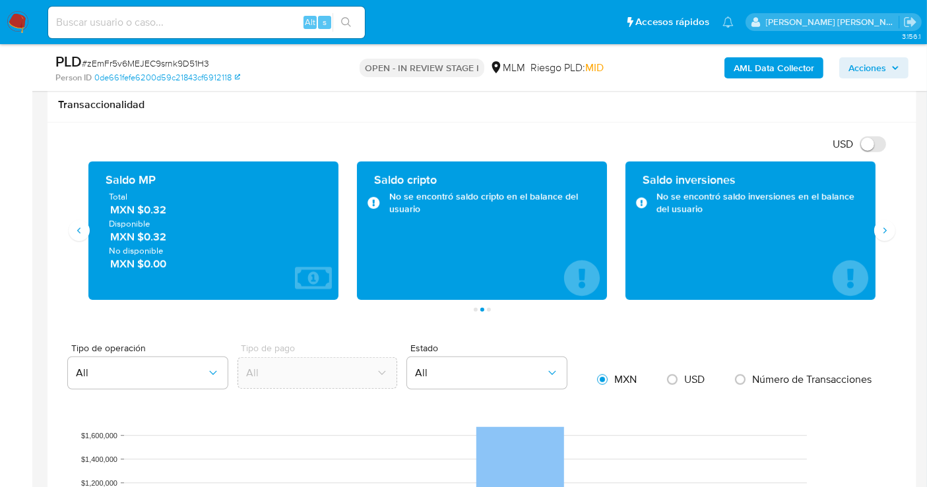
click at [162, 206] on span "MXN $0.32" at bounding box center [214, 210] width 208 height 15
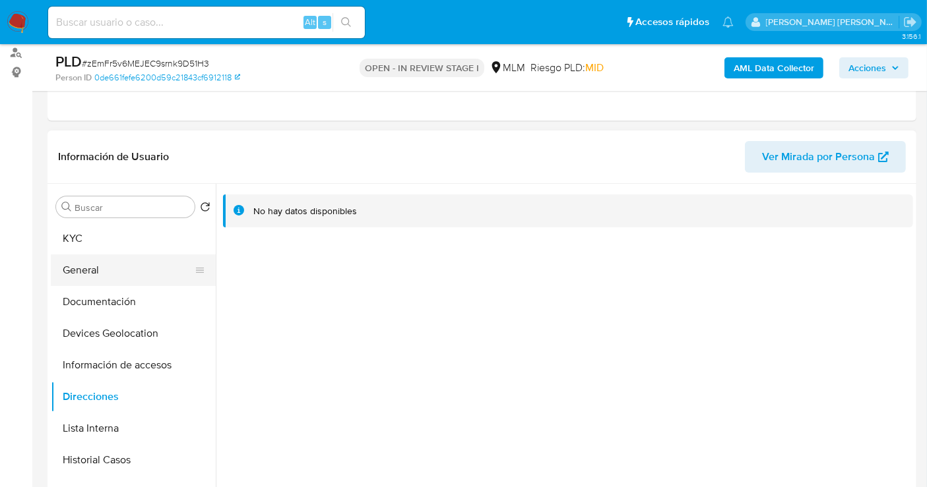
scroll to position [146, 0]
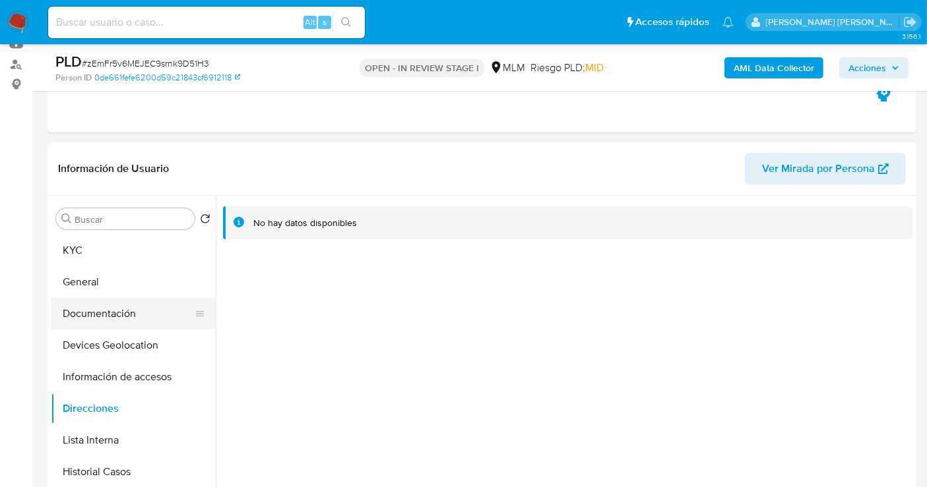
click at [108, 321] on button "Documentación" at bounding box center [128, 314] width 154 height 32
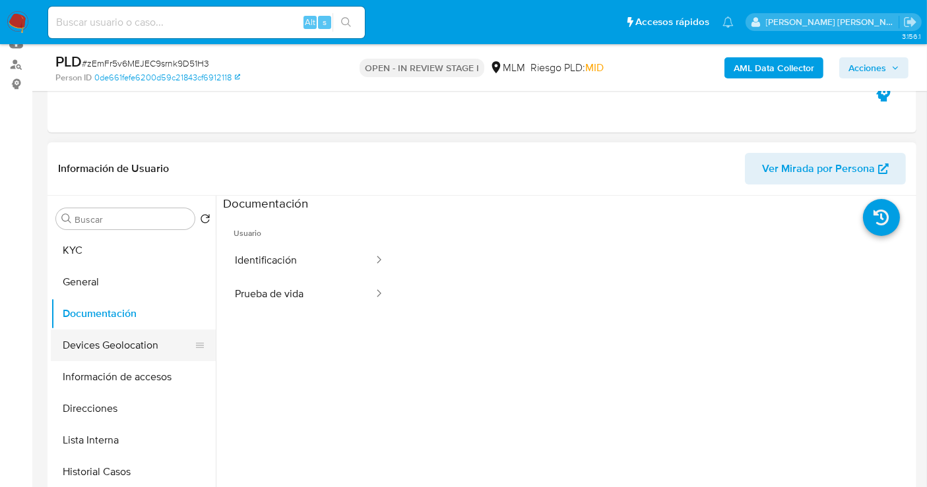
click at [120, 334] on button "Devices Geolocation" at bounding box center [128, 346] width 154 height 32
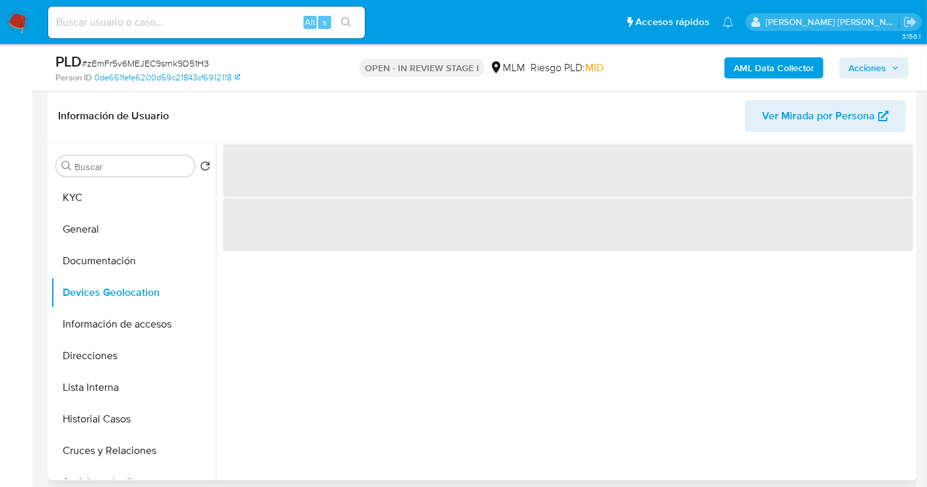
scroll to position [220, 0]
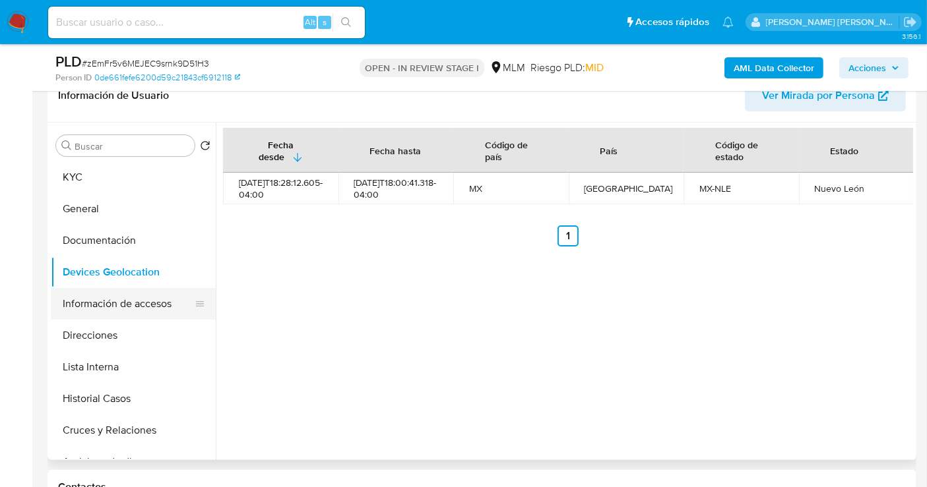
click at [100, 305] on button "Información de accesos" at bounding box center [128, 304] width 154 height 32
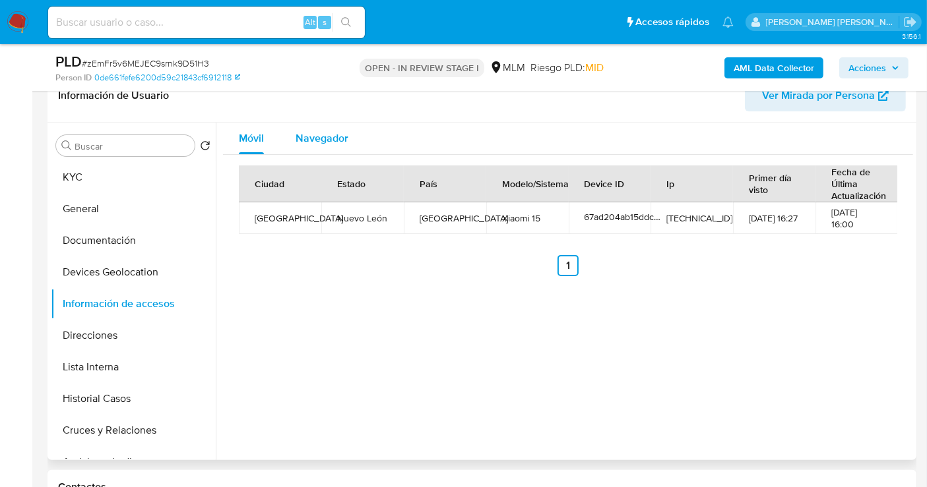
click at [327, 137] on span "Navegador" at bounding box center [322, 138] width 53 height 15
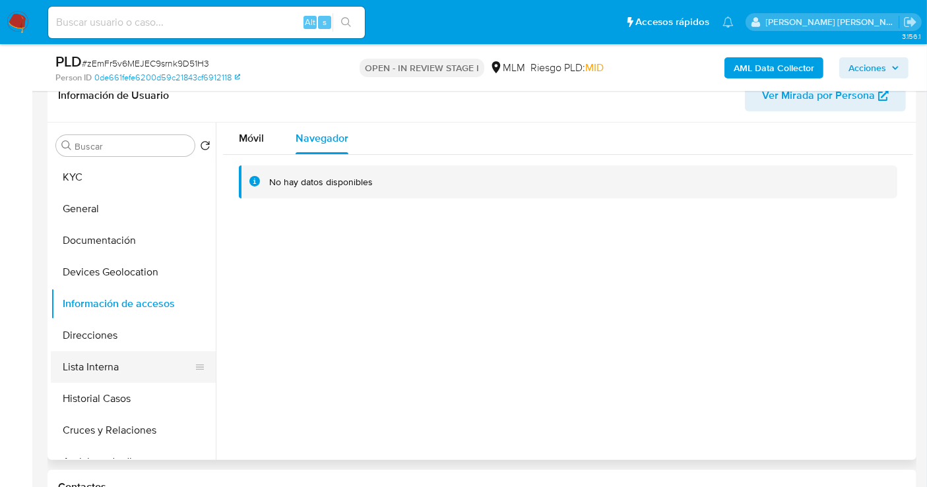
click at [87, 367] on button "Lista Interna" at bounding box center [128, 368] width 154 height 32
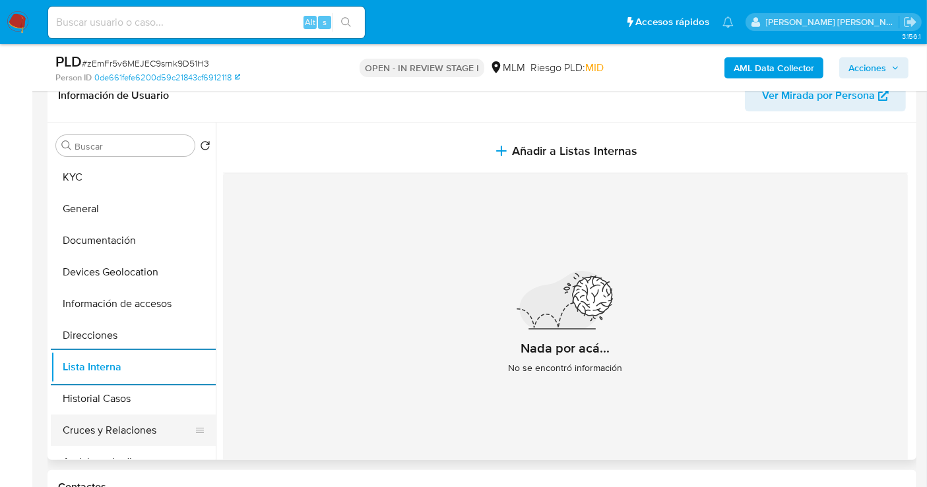
click at [121, 423] on button "Cruces y Relaciones" at bounding box center [128, 431] width 154 height 32
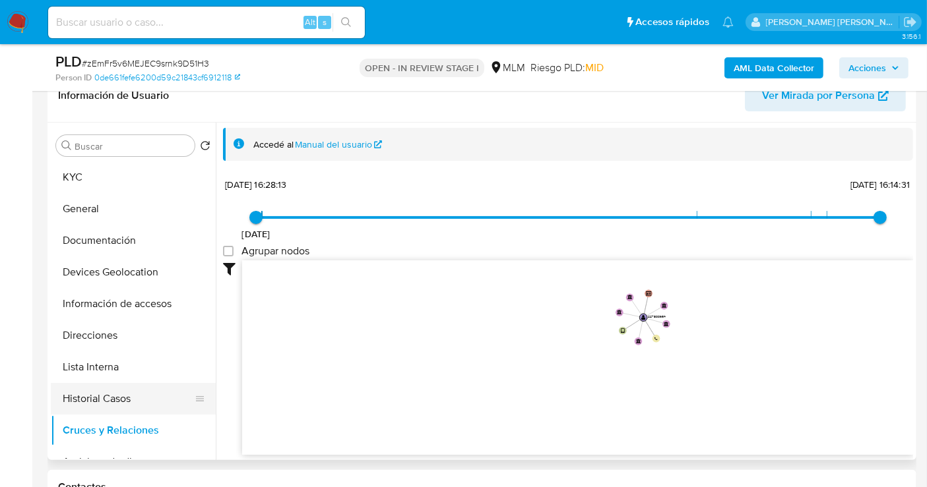
click at [134, 400] on button "Historial Casos" at bounding box center [128, 399] width 154 height 32
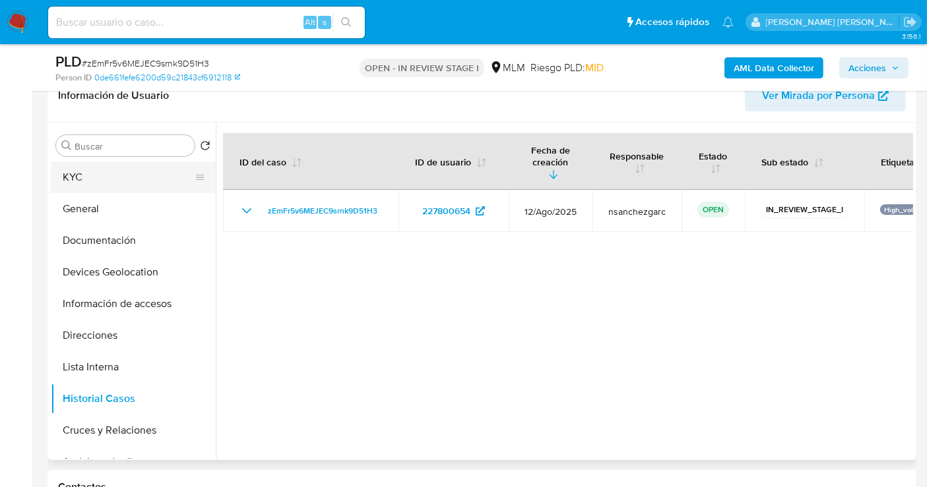
click at [75, 173] on button "KYC" at bounding box center [128, 178] width 154 height 32
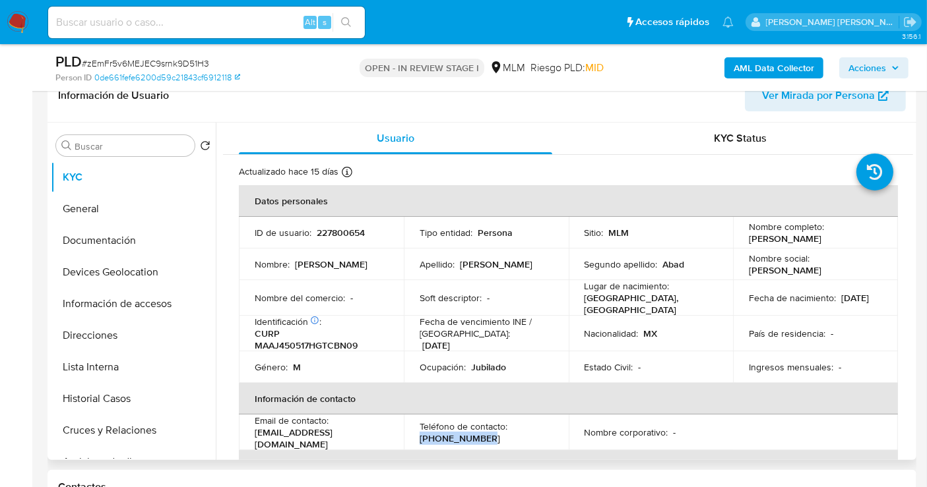
drag, startPoint x: 491, startPoint y: 432, endPoint x: 404, endPoint y: 436, distance: 87.8
click at [404, 436] on td "Teléfono de contacto : (81) 14782963" at bounding box center [486, 433] width 165 height 36
copy p "[PHONE_NUMBER]"
drag, startPoint x: 350, startPoint y: 437, endPoint x: 249, endPoint y: 438, distance: 100.9
click at [249, 438] on td "Email de contacto : jma130545@gmail.com" at bounding box center [321, 433] width 165 height 36
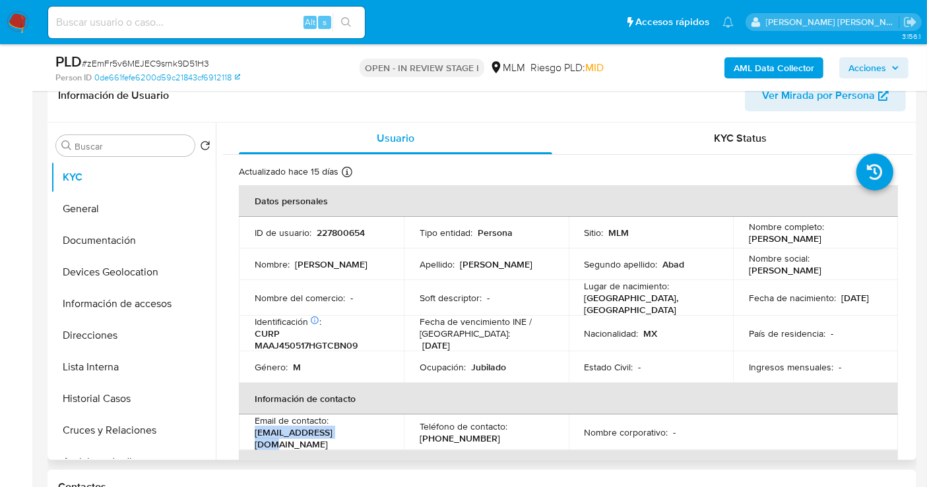
copy p "[EMAIL_ADDRESS][DOMAIN_NAME]"
click at [865, 101] on span "Ver Mirada por Persona" at bounding box center [818, 96] width 113 height 32
